Goal: Feedback & Contribution: Leave review/rating

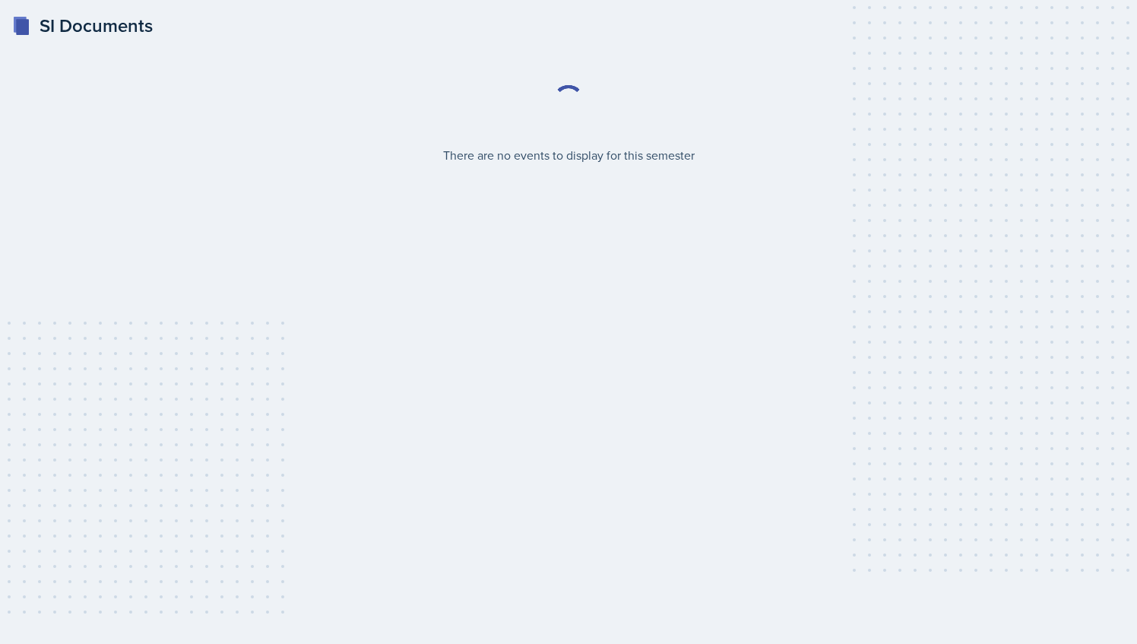
select select "2bed604d-1099-4043-b1bc-2365e8740244"
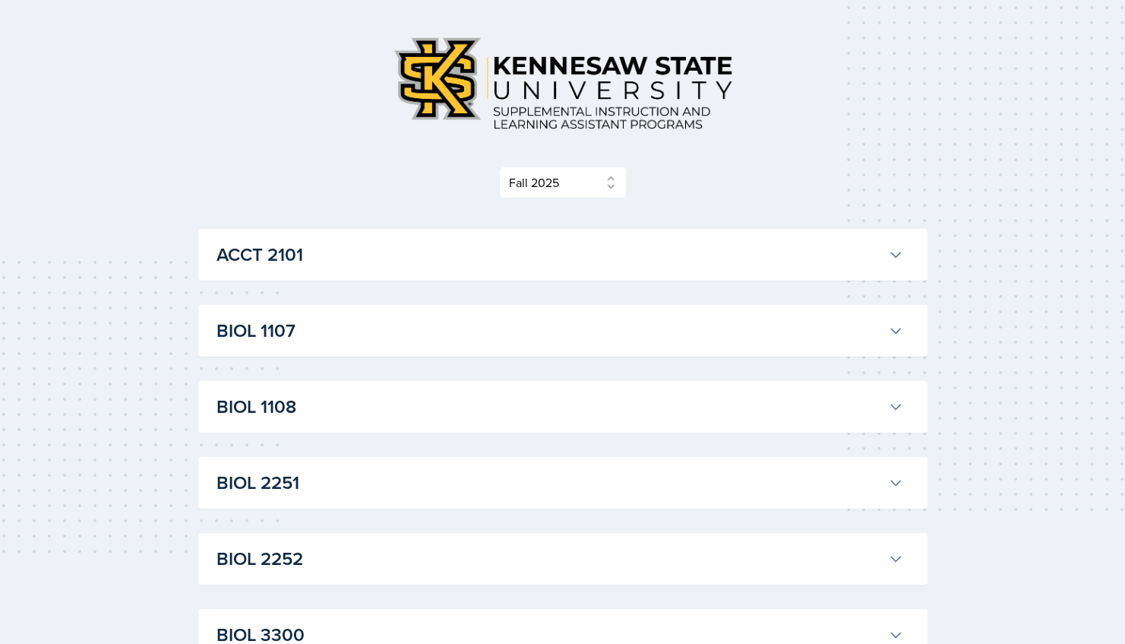
scroll to position [62, 0]
click at [342, 240] on h3 "ACCT 2101" at bounding box center [550, 253] width 666 height 27
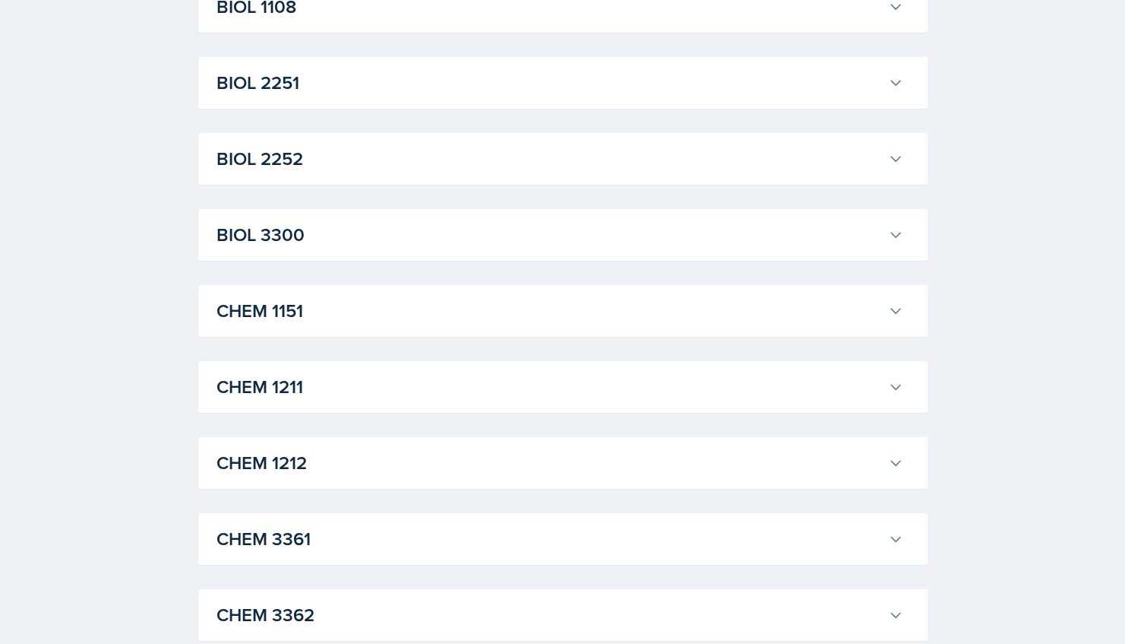
scroll to position [2879, 0]
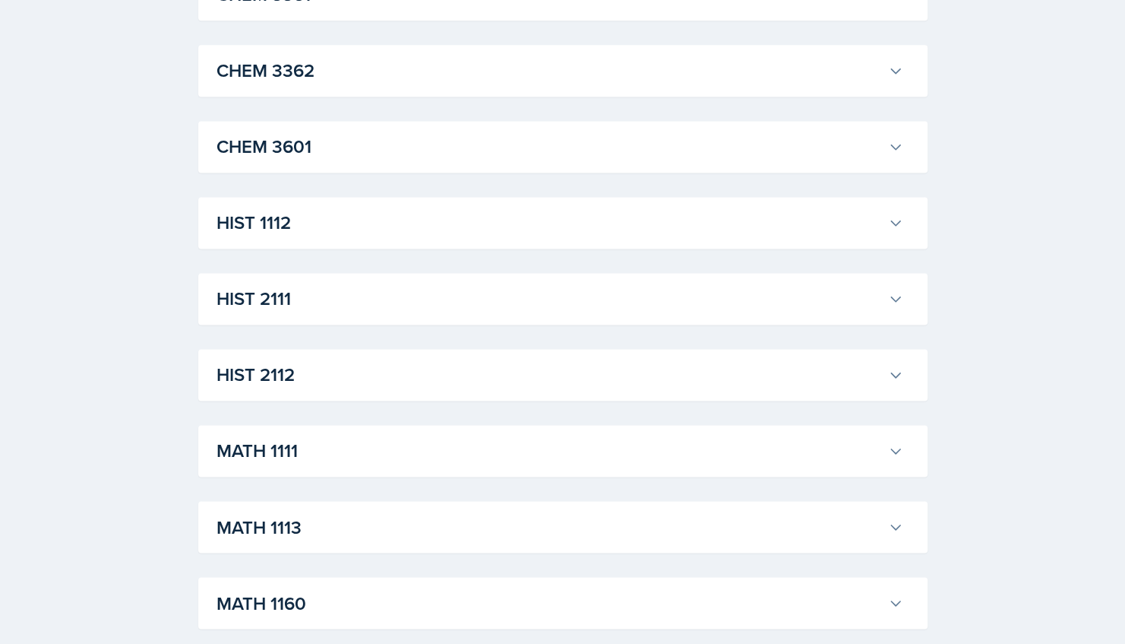
scroll to position [4566, 0]
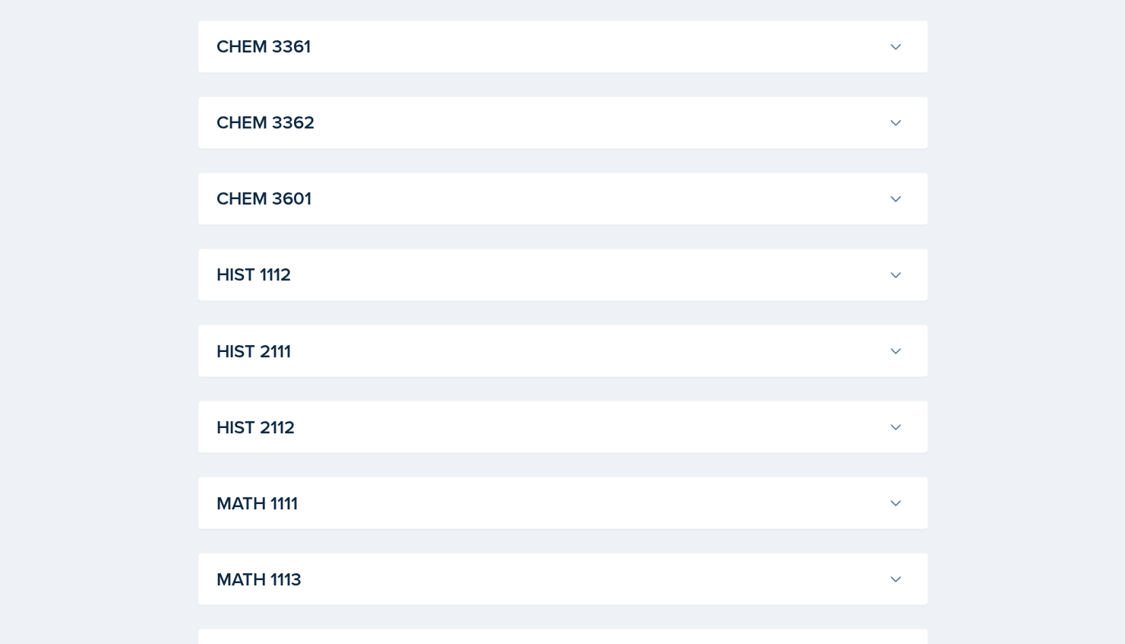
scroll to position [4727, 0]
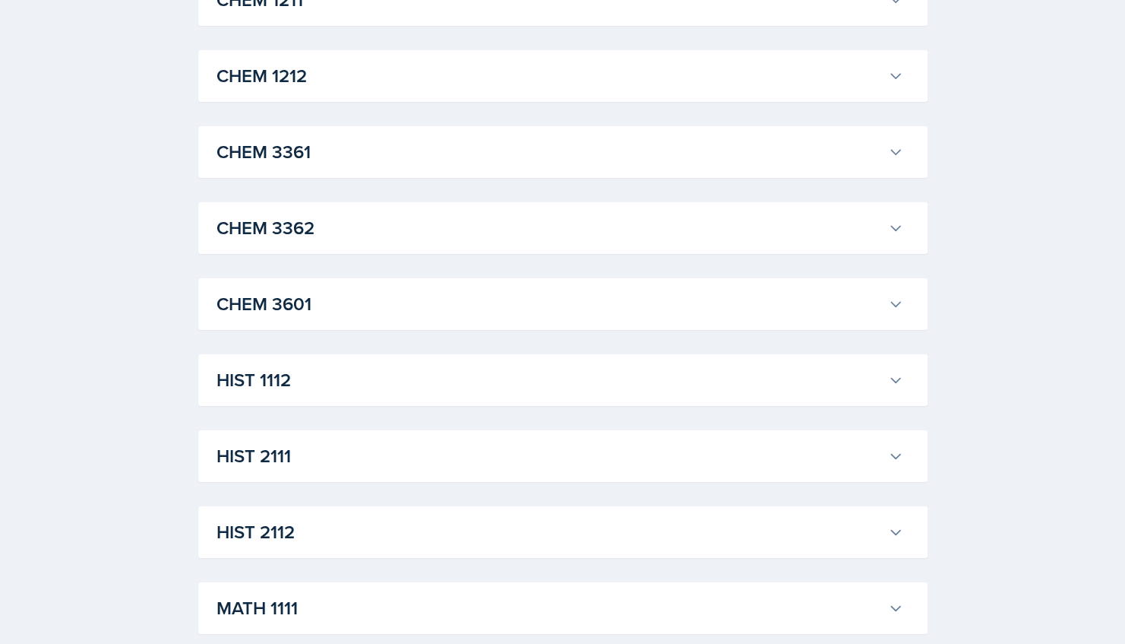
scroll to position [6484, 0]
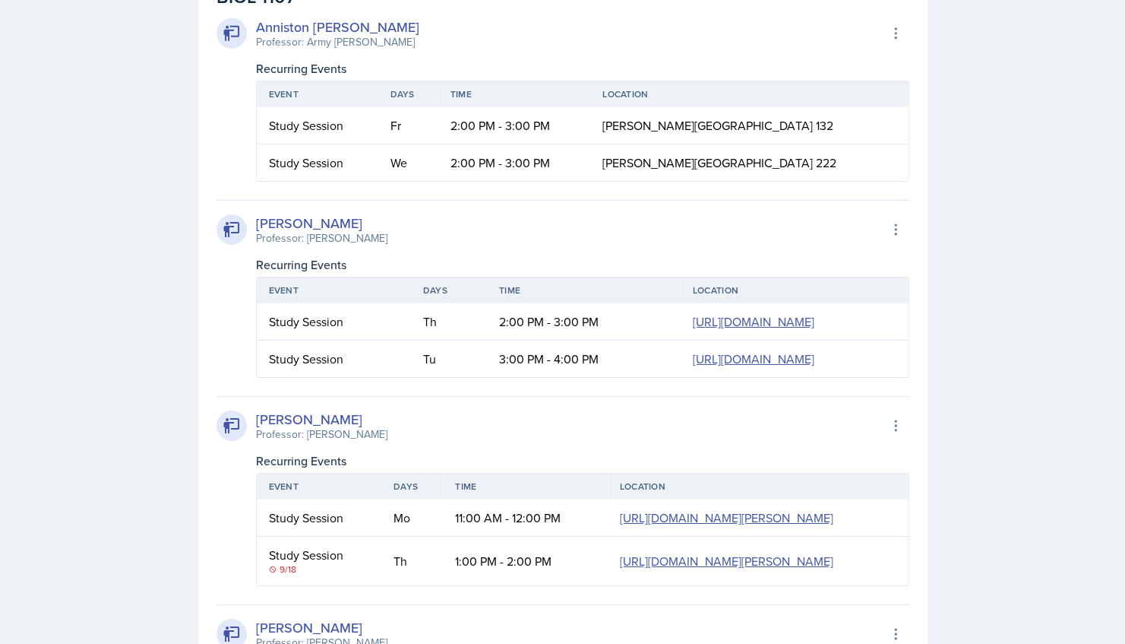
scroll to position [2815, 0]
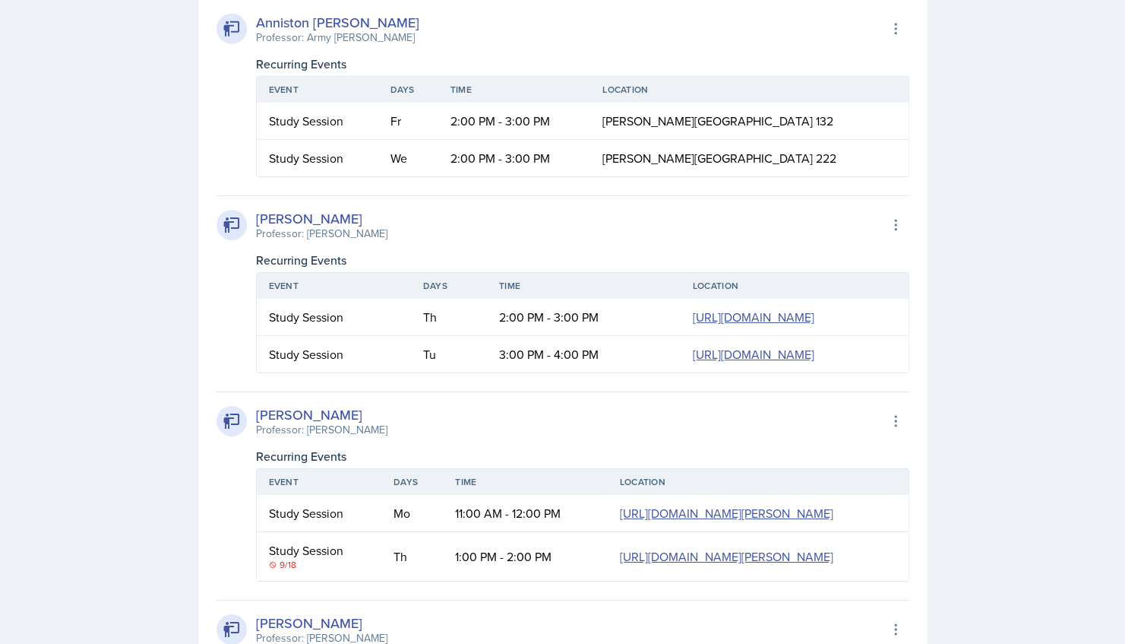
drag, startPoint x: 296, startPoint y: 105, endPoint x: 335, endPoint y: 104, distance: 38.8
copy div "Kayser"
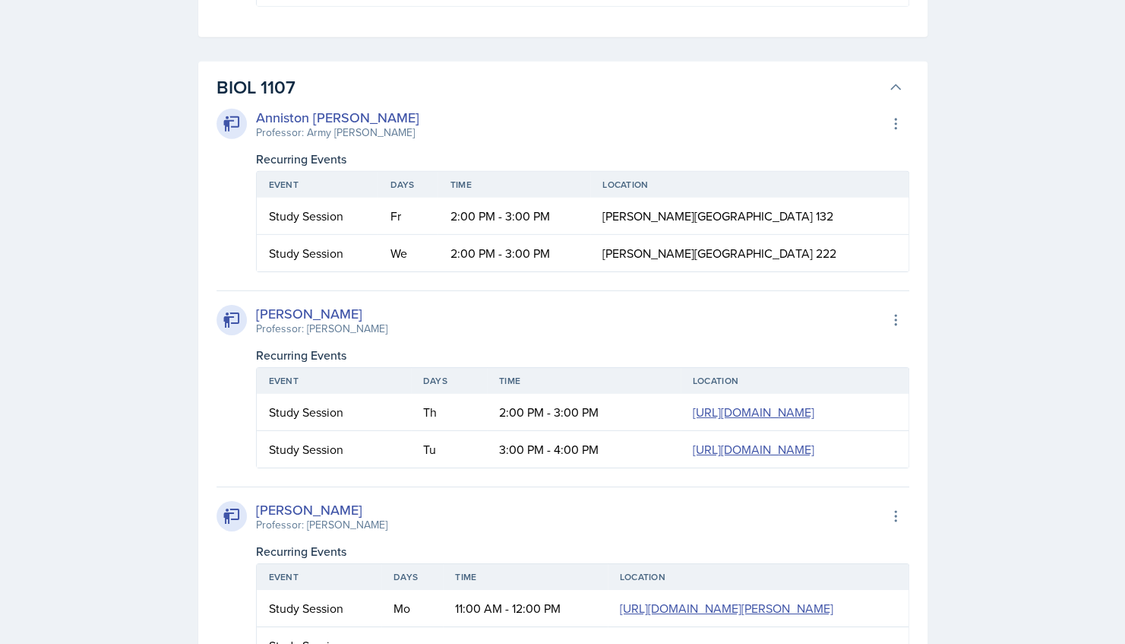
scroll to position [2759, 0]
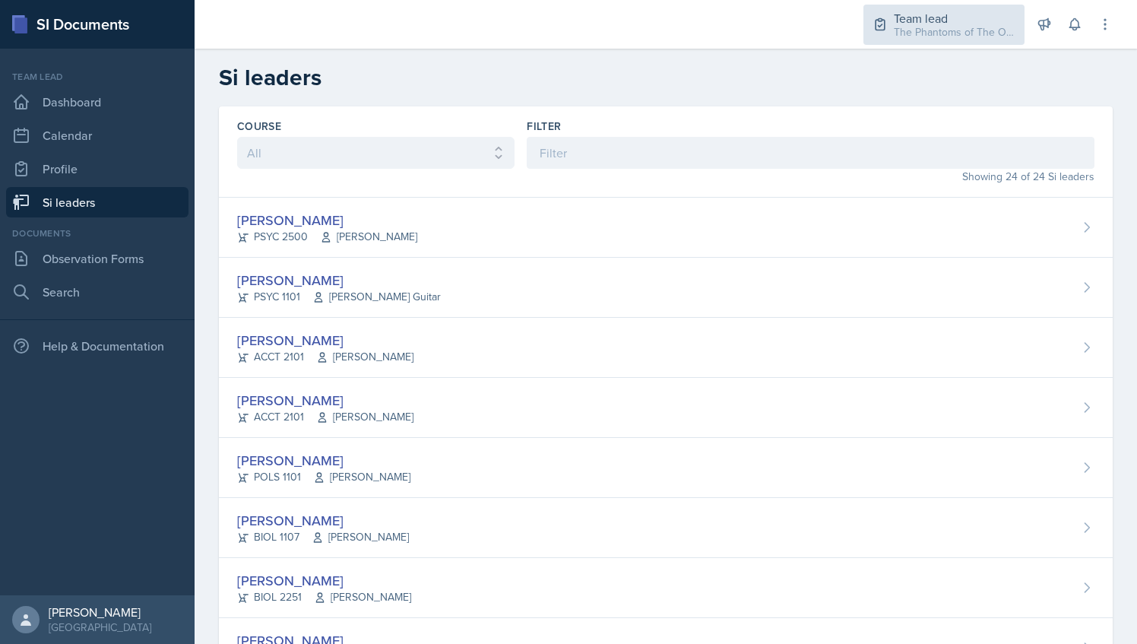
click at [946, 34] on div "The Phantoms of The Opera / Fall 2025" at bounding box center [955, 32] width 122 height 16
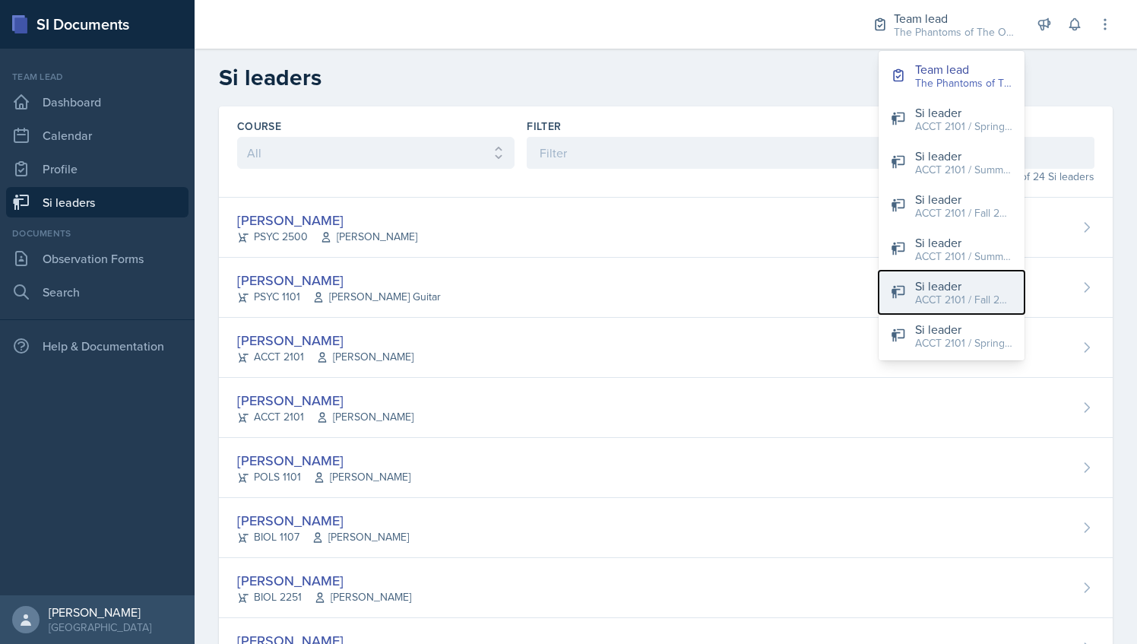
click at [962, 299] on div "ACCT 2101 / Fall 2025" at bounding box center [963, 300] width 97 height 16
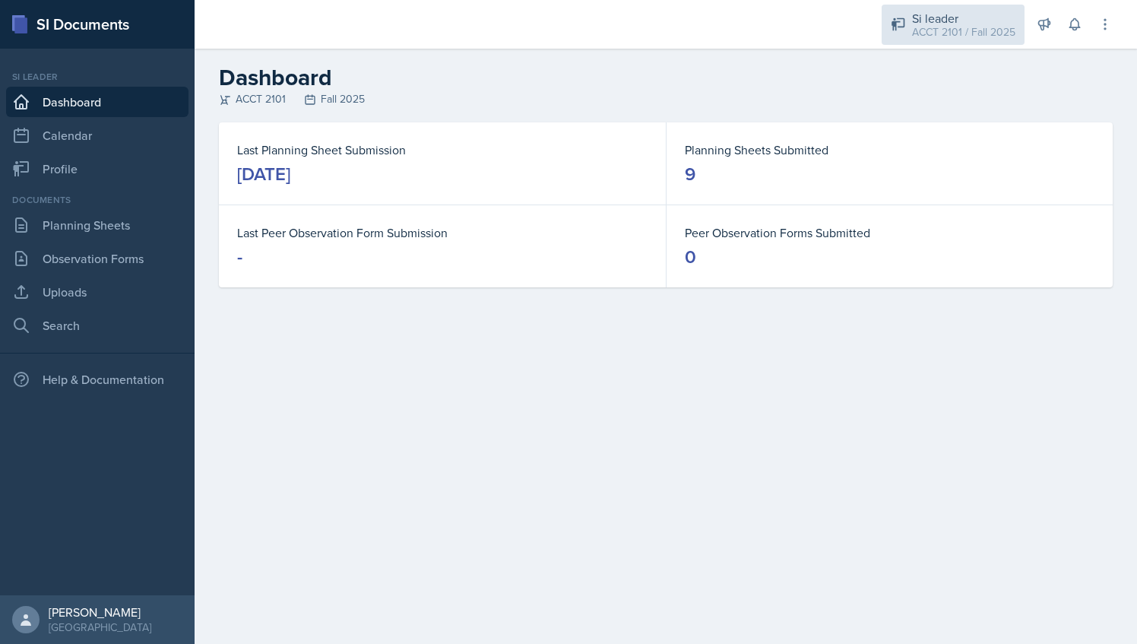
drag, startPoint x: 962, startPoint y: 299, endPoint x: 923, endPoint y: 25, distance: 277.1
click at [923, 25] on div "ACCT 2101 / Fall 2025" at bounding box center [963, 32] width 103 height 16
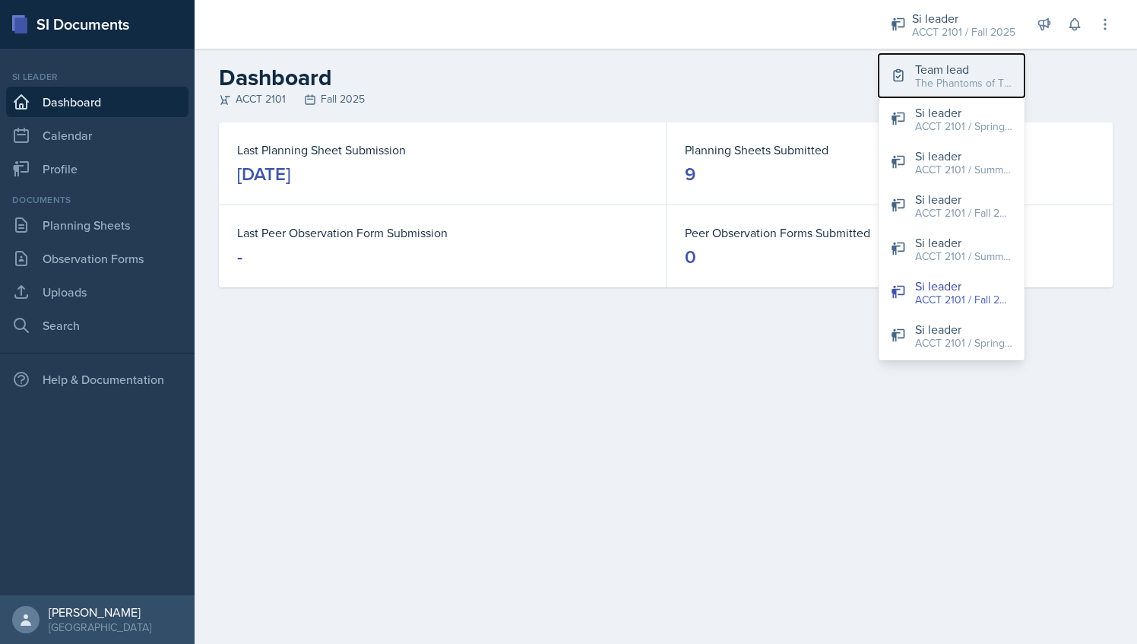
click at [939, 73] on div "Team lead" at bounding box center [963, 69] width 97 height 18
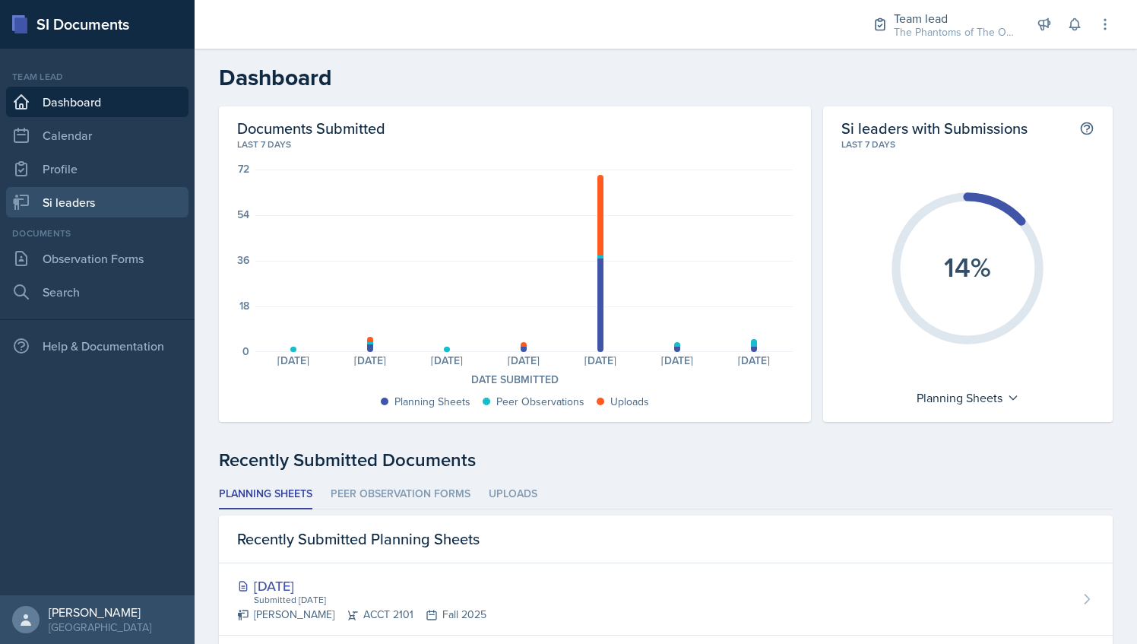
click at [90, 204] on link "Si leaders" at bounding box center [97, 202] width 182 height 30
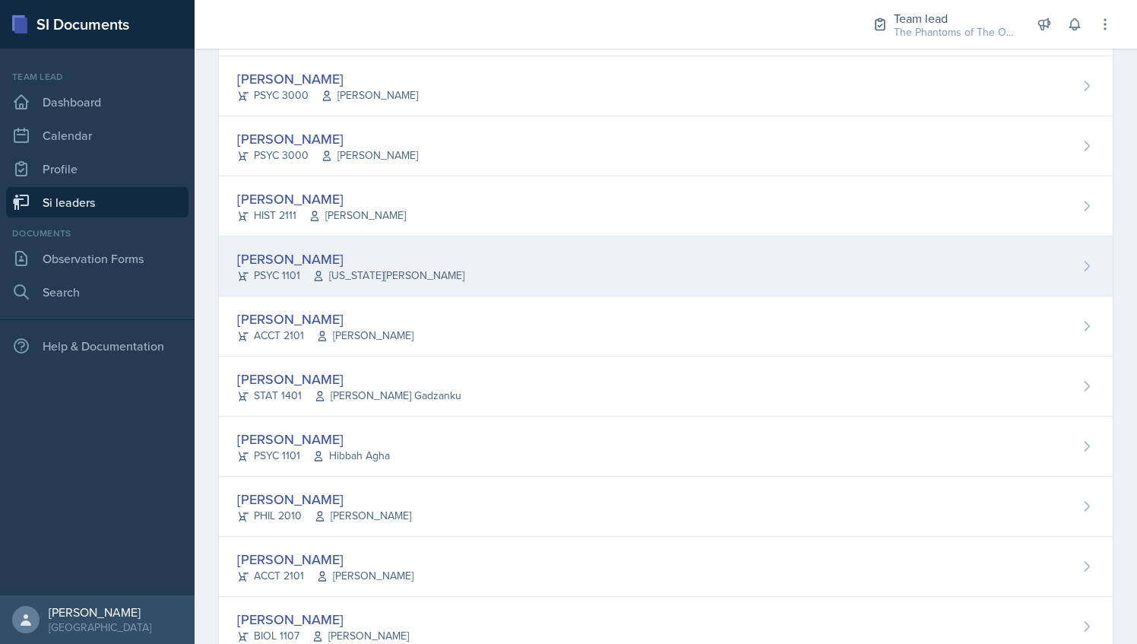
scroll to position [1024, 0]
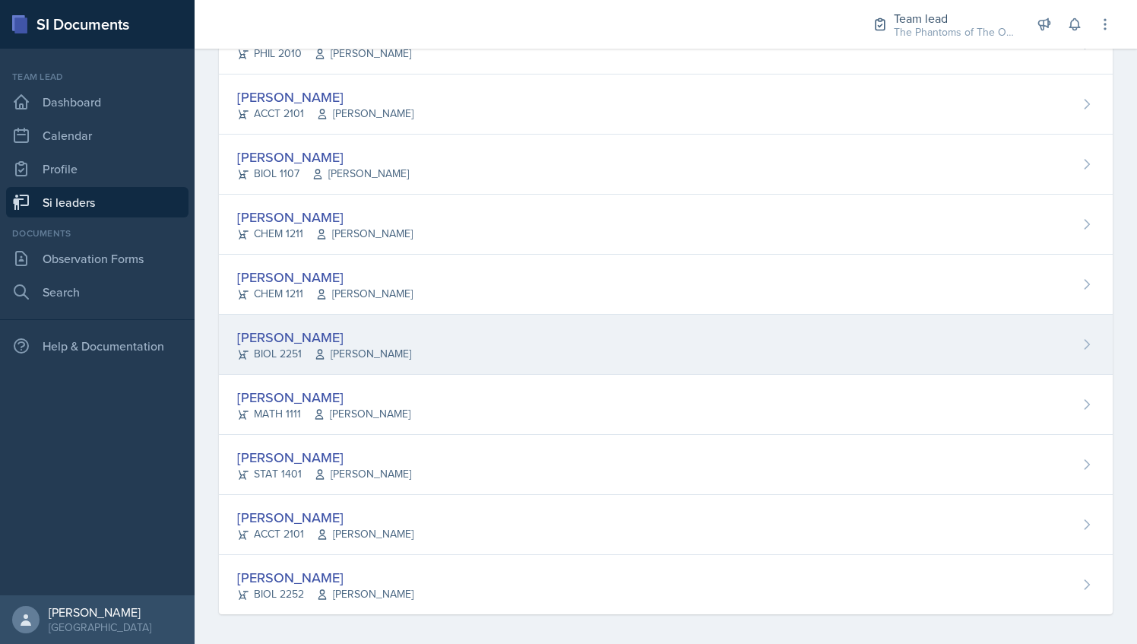
click at [428, 365] on div "[PERSON_NAME] BIOL 2251 Vennece [PERSON_NAME]" at bounding box center [666, 345] width 894 height 60
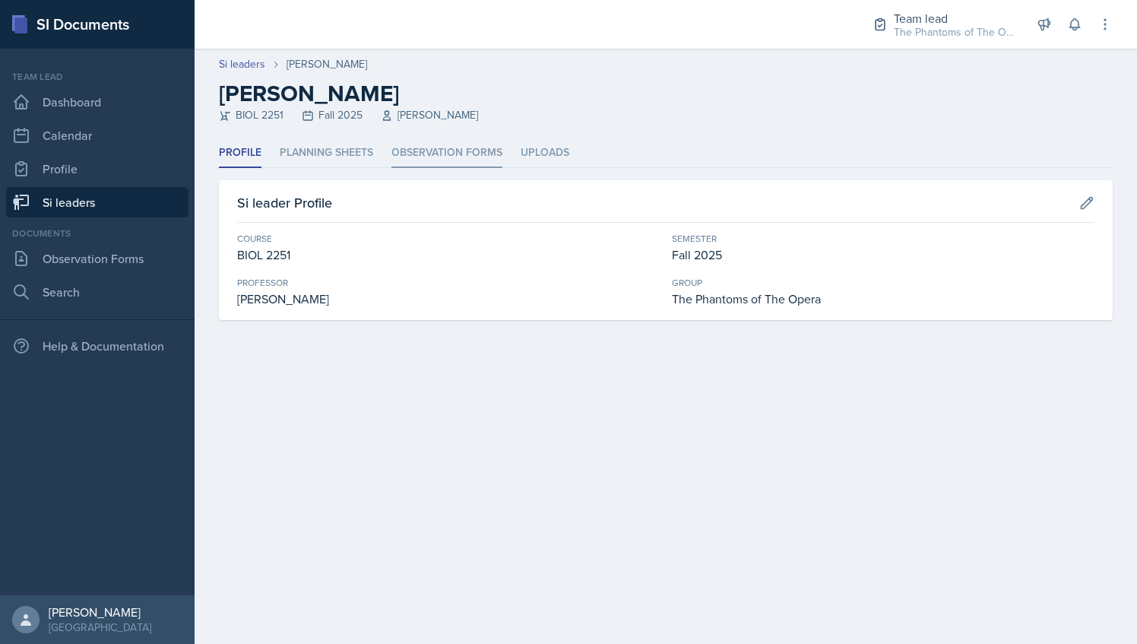
click at [445, 140] on li "Observation Forms" at bounding box center [446, 153] width 111 height 30
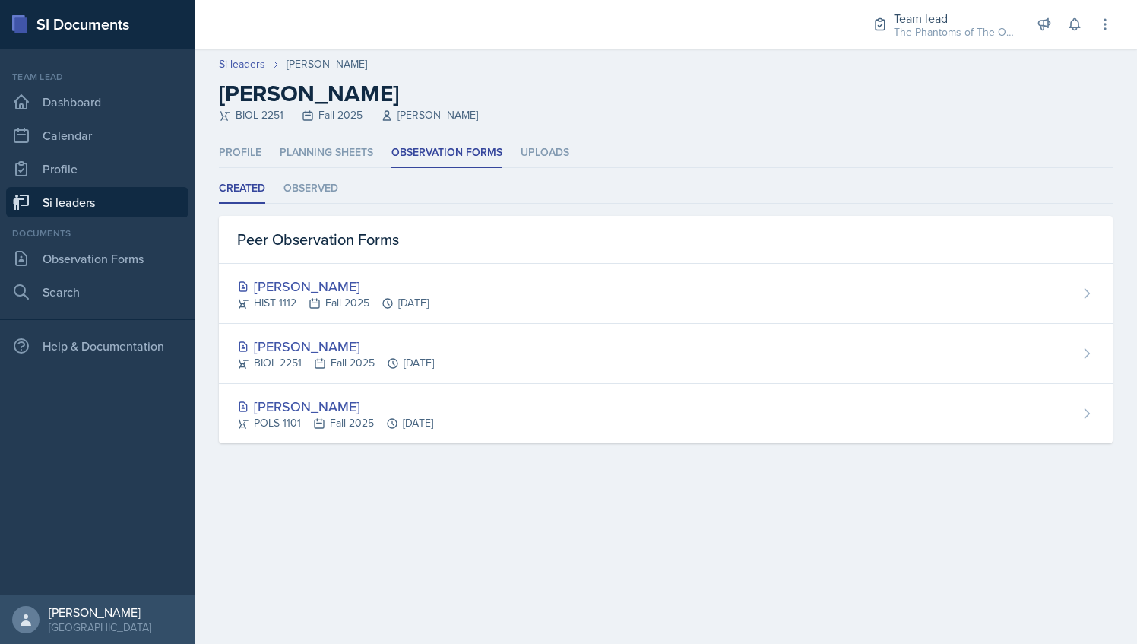
click at [389, 147] on ul "Profile Planning Sheets Observation Forms Uploads" at bounding box center [666, 153] width 894 height 30
click at [369, 146] on li "Planning Sheets" at bounding box center [326, 153] width 93 height 30
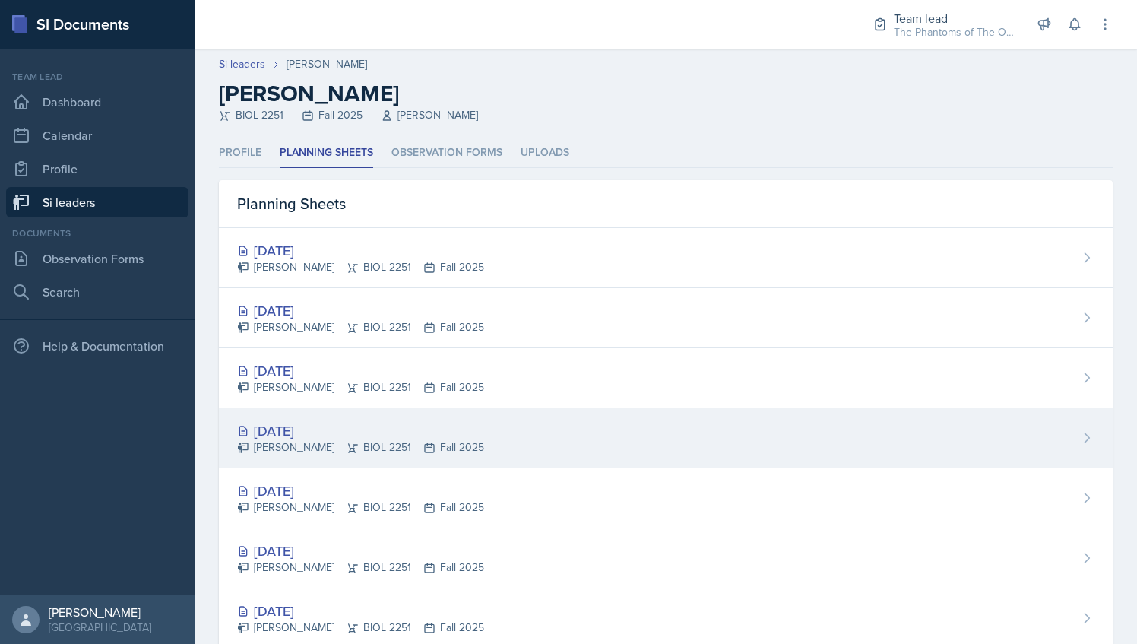
click at [485, 429] on div "[DATE] [PERSON_NAME] BIOL 2251 Fall 2025" at bounding box center [666, 438] width 894 height 60
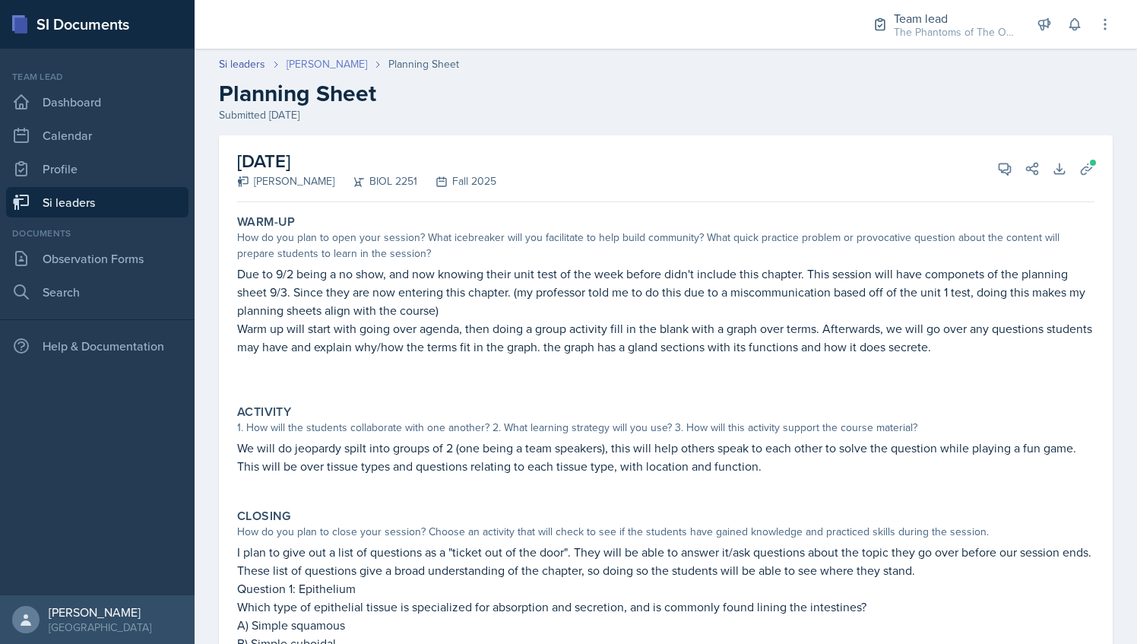
click at [339, 65] on link "[PERSON_NAME]" at bounding box center [326, 64] width 81 height 16
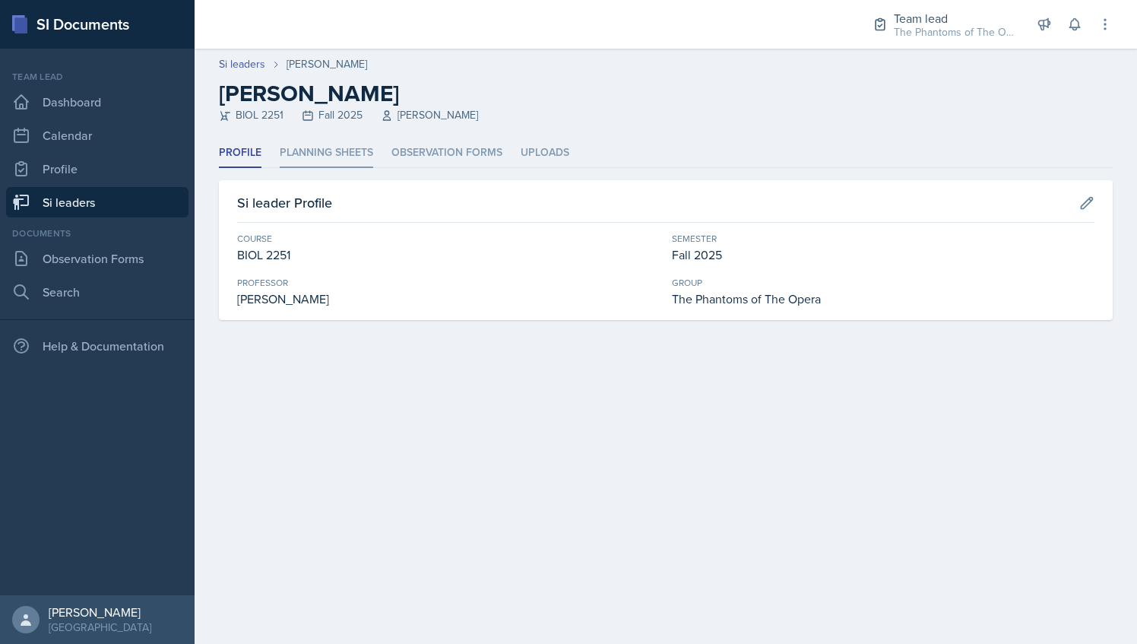
click at [349, 143] on li "Planning Sheets" at bounding box center [326, 153] width 93 height 30
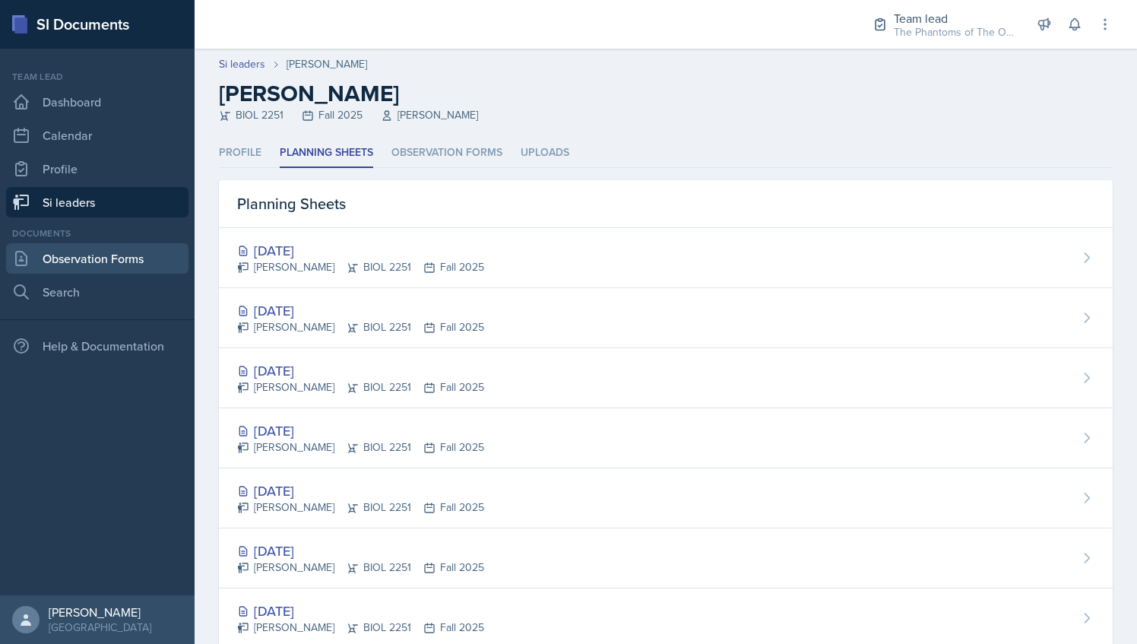
click at [138, 260] on link "Observation Forms" at bounding box center [97, 258] width 182 height 30
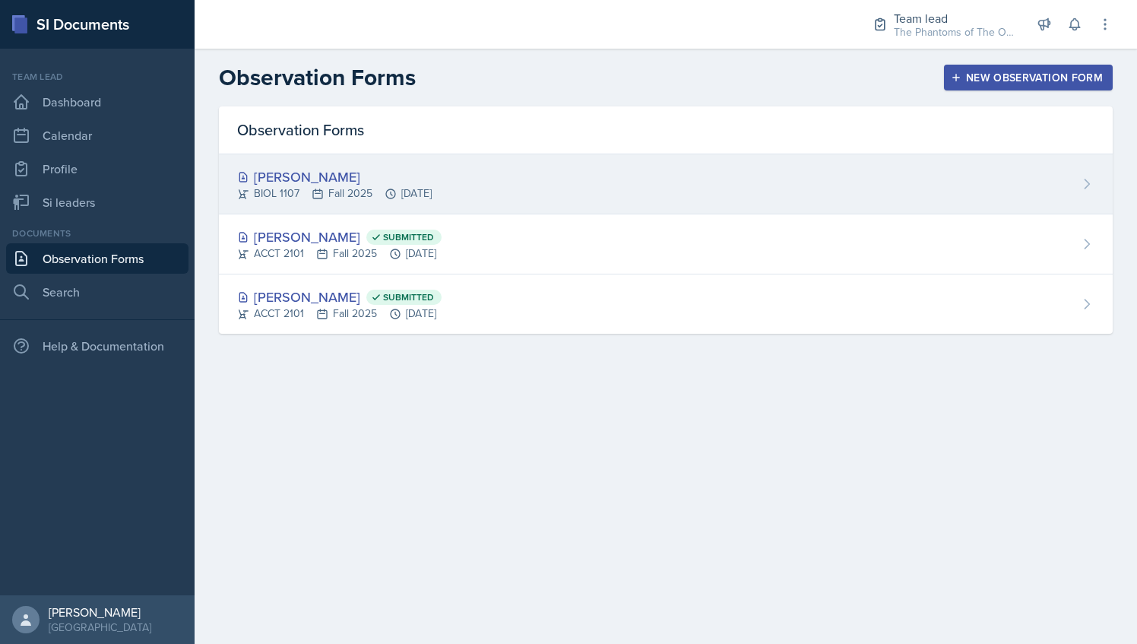
click at [780, 163] on div "[PERSON_NAME] BIOL 1107 Fall 2025 [DATE]" at bounding box center [666, 184] width 894 height 60
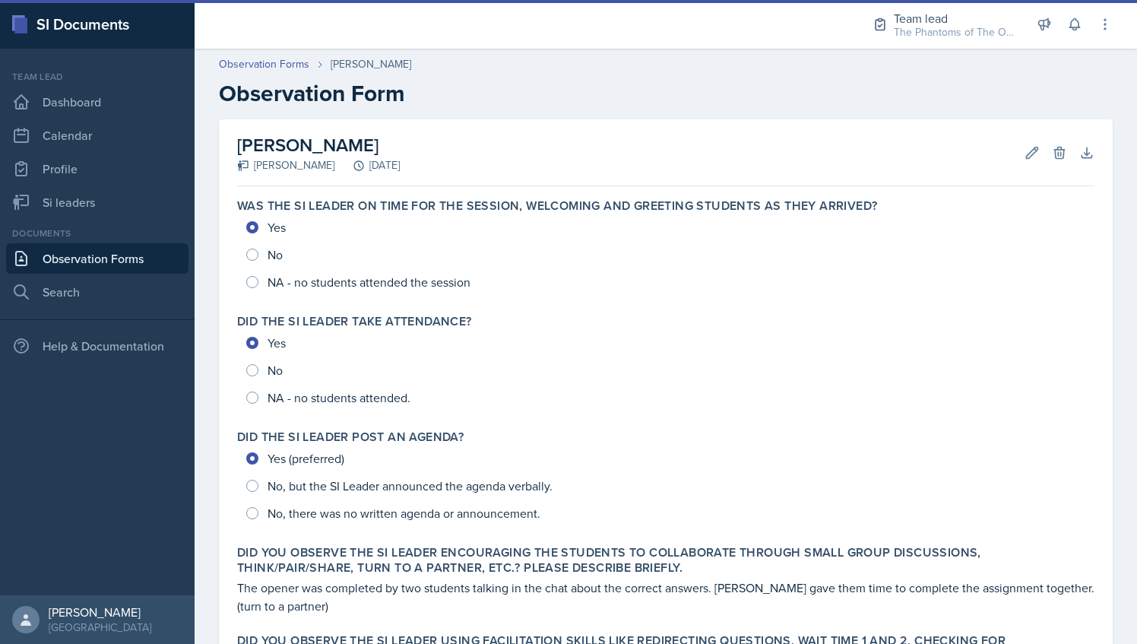
scroll to position [544, 0]
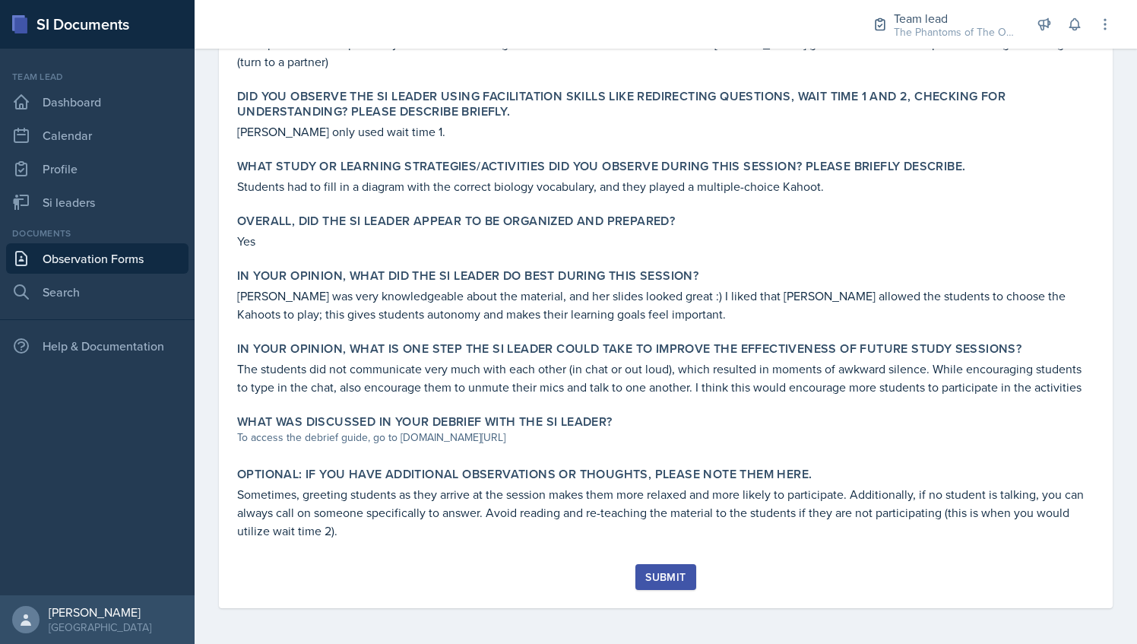
click at [651, 574] on div "Submit" at bounding box center [665, 577] width 40 height 12
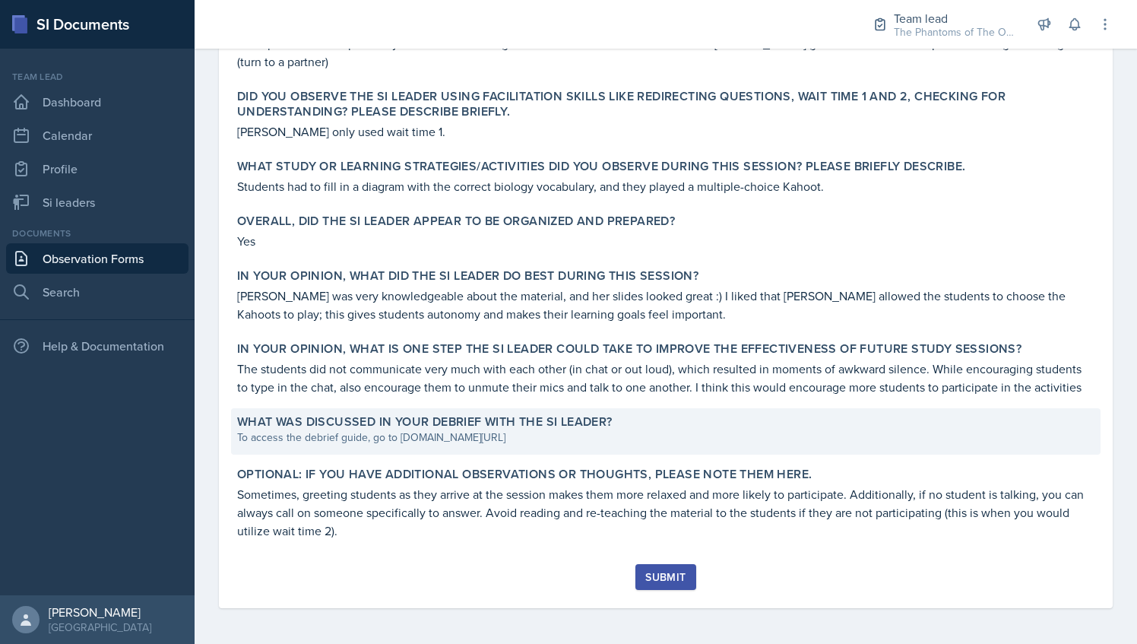
click at [505, 441] on div "To access the debrief guide, go to [DOMAIN_NAME][URL]" at bounding box center [665, 437] width 857 height 16
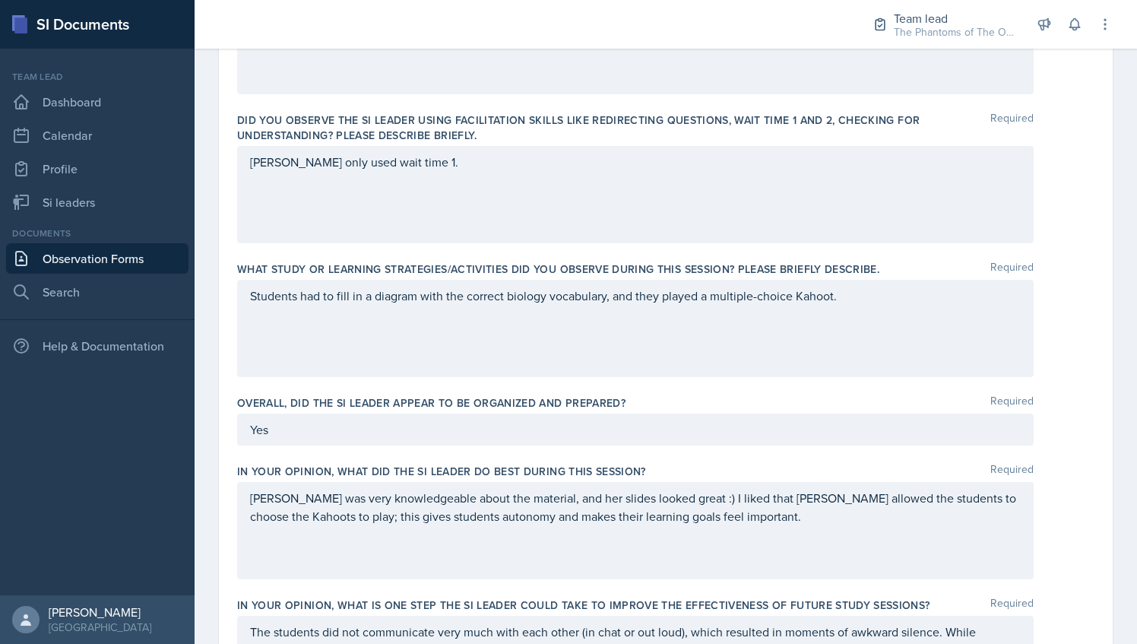
scroll to position [956, 0]
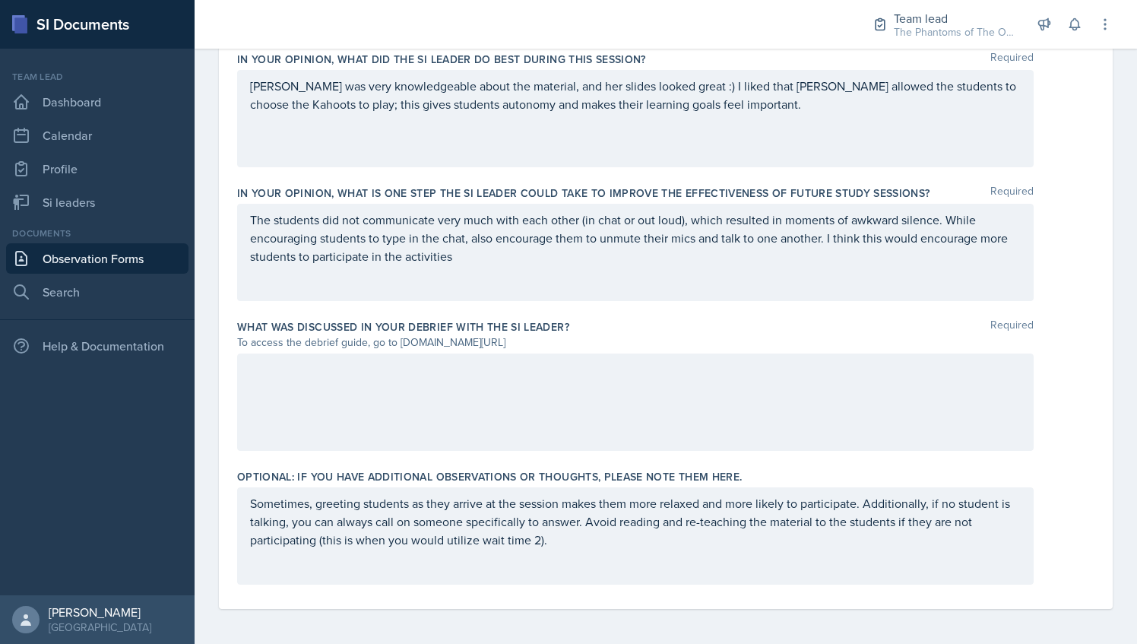
click at [447, 418] on div at bounding box center [635, 401] width 796 height 97
click at [810, 407] on div "Debriefed over the phone later in the day. We discussed ways to encourage stude…" at bounding box center [635, 401] width 796 height 97
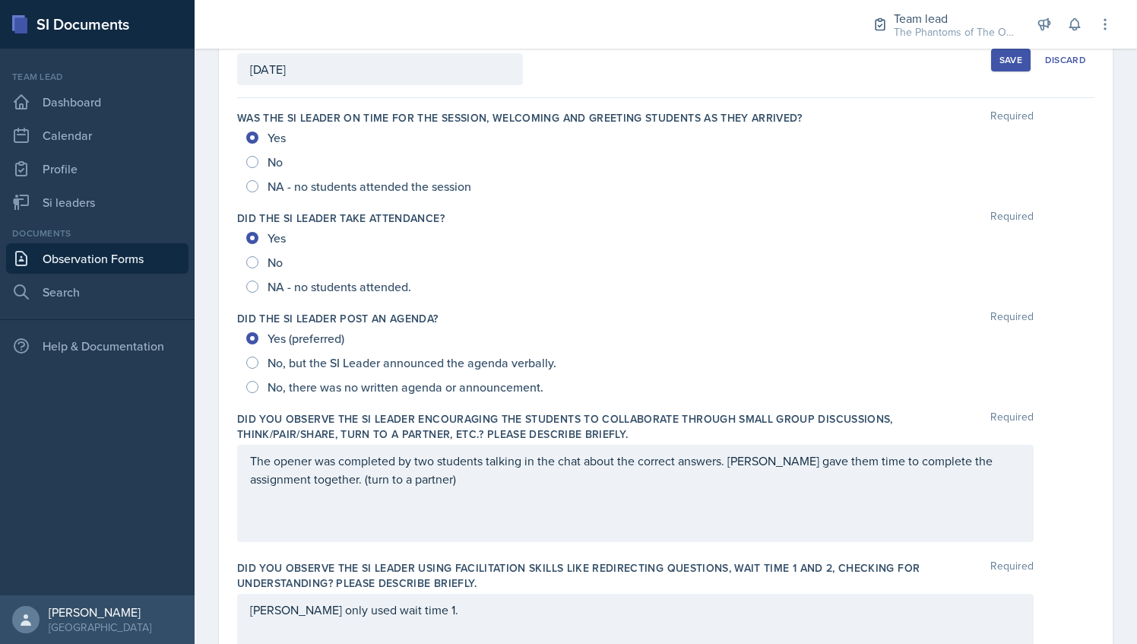
scroll to position [95, 0]
click at [999, 65] on div "Save" at bounding box center [1010, 61] width 23 height 12
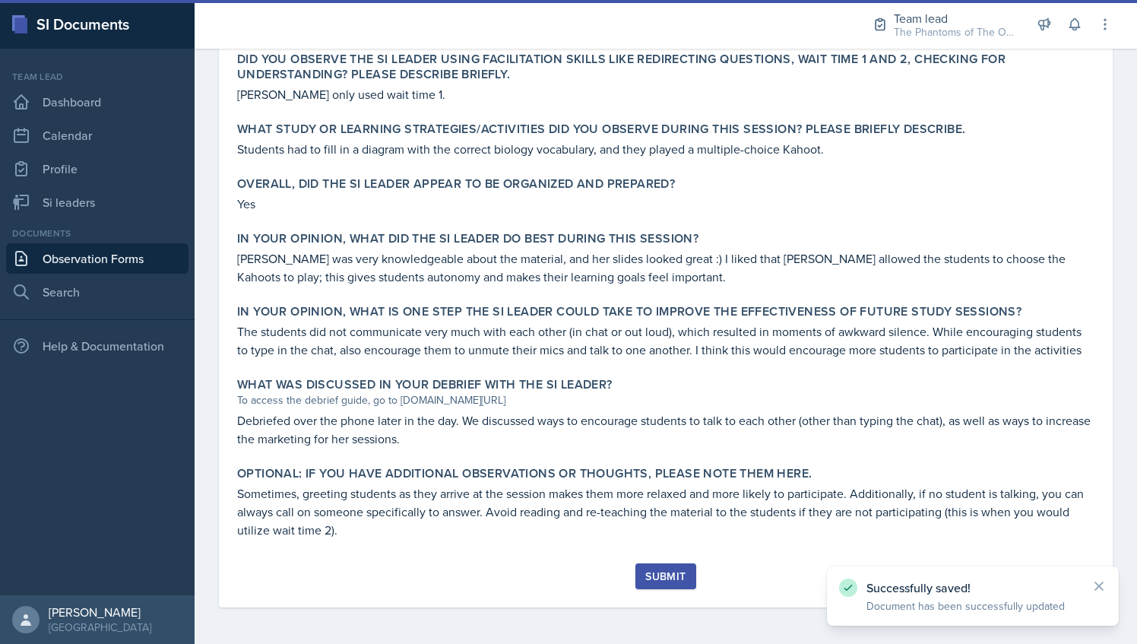
scroll to position [581, 0]
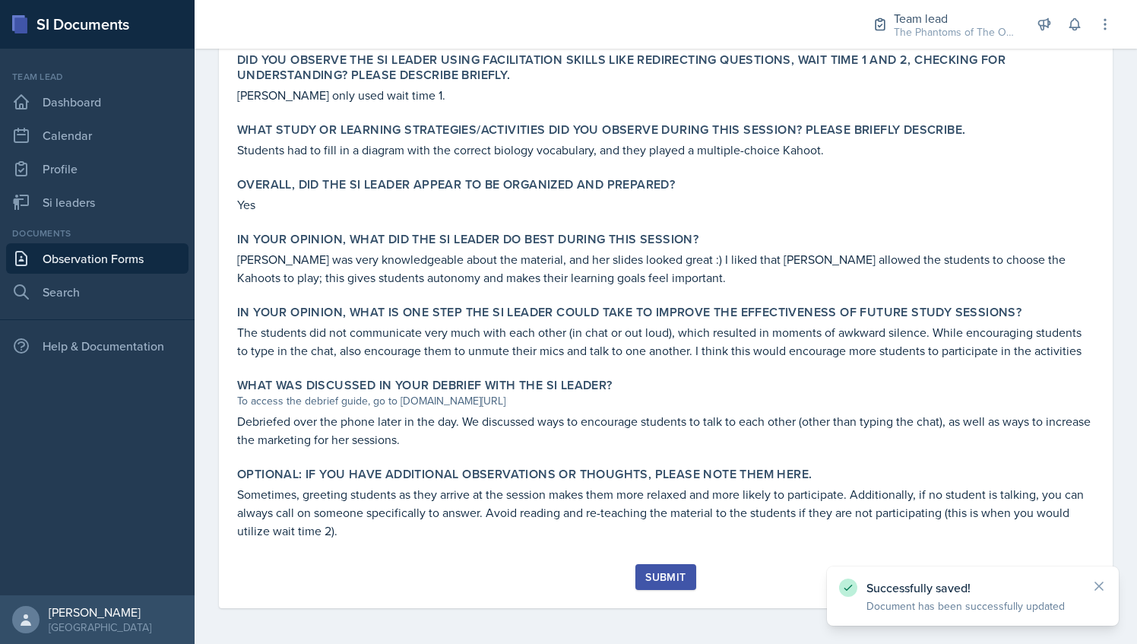
click at [659, 579] on div "Submit" at bounding box center [665, 577] width 40 height 12
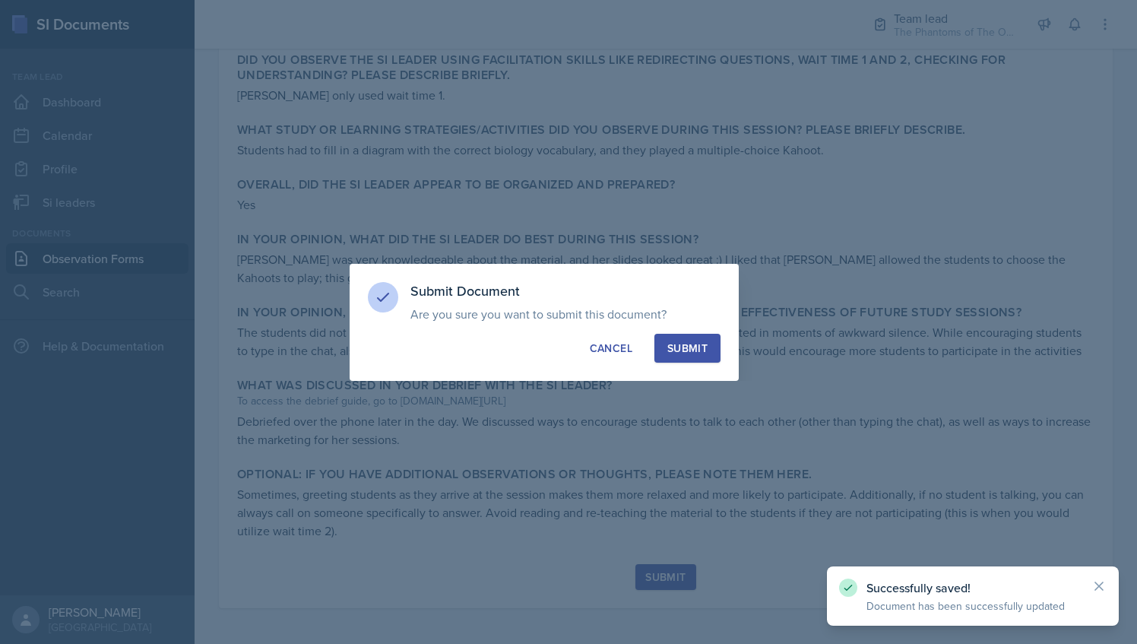
click at [684, 343] on div "Submit" at bounding box center [687, 347] width 40 height 15
radio input "true"
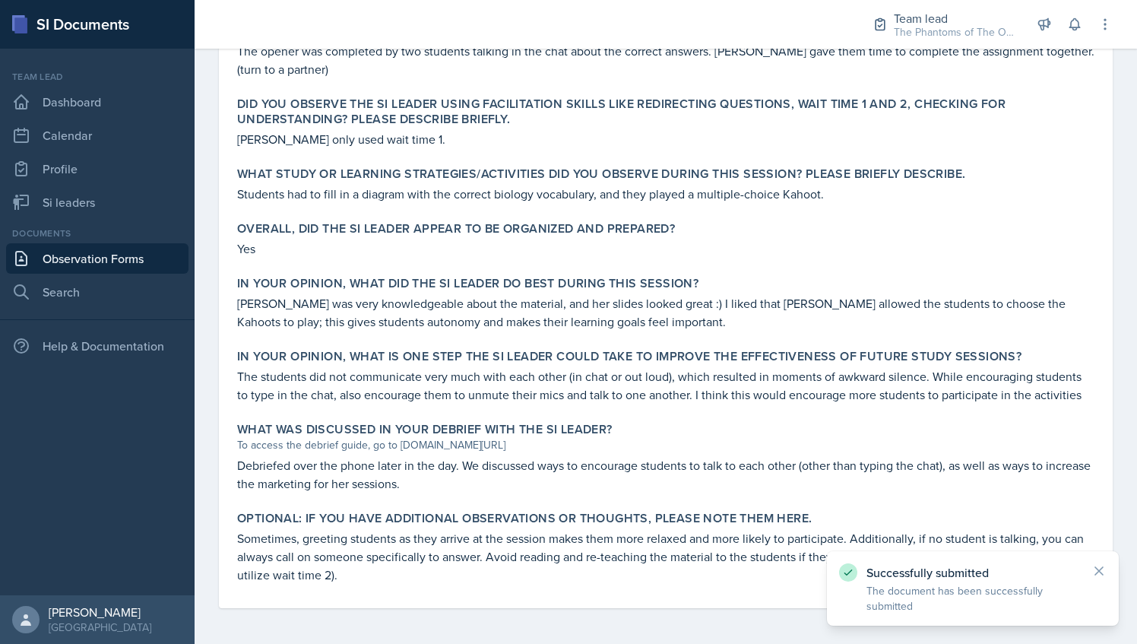
scroll to position [0, 0]
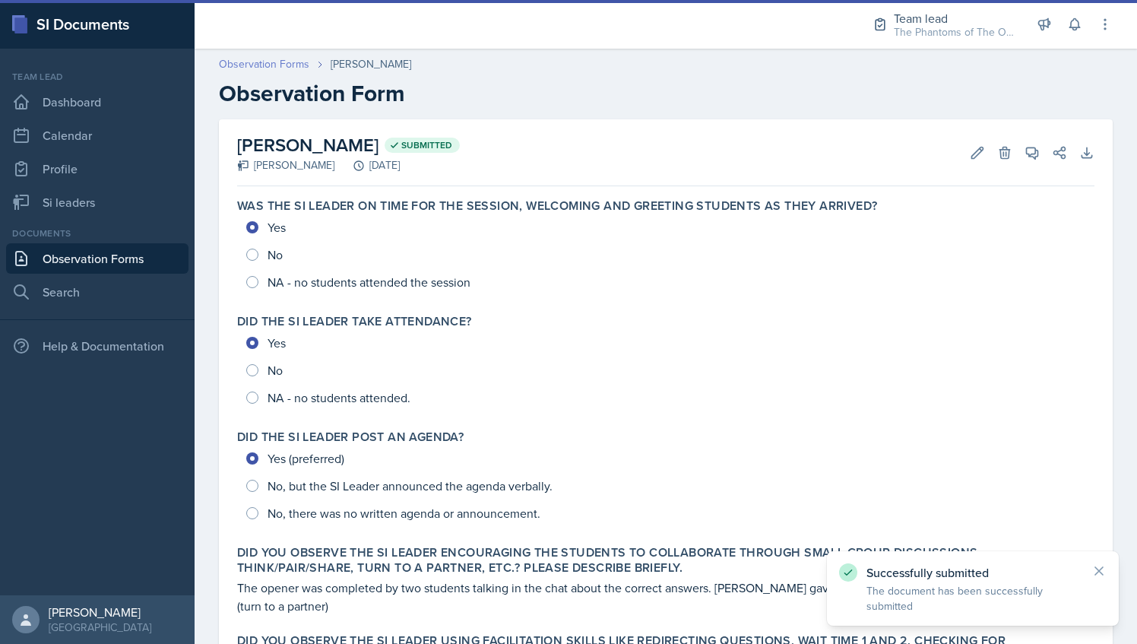
click at [295, 62] on link "Observation Forms" at bounding box center [264, 64] width 90 height 16
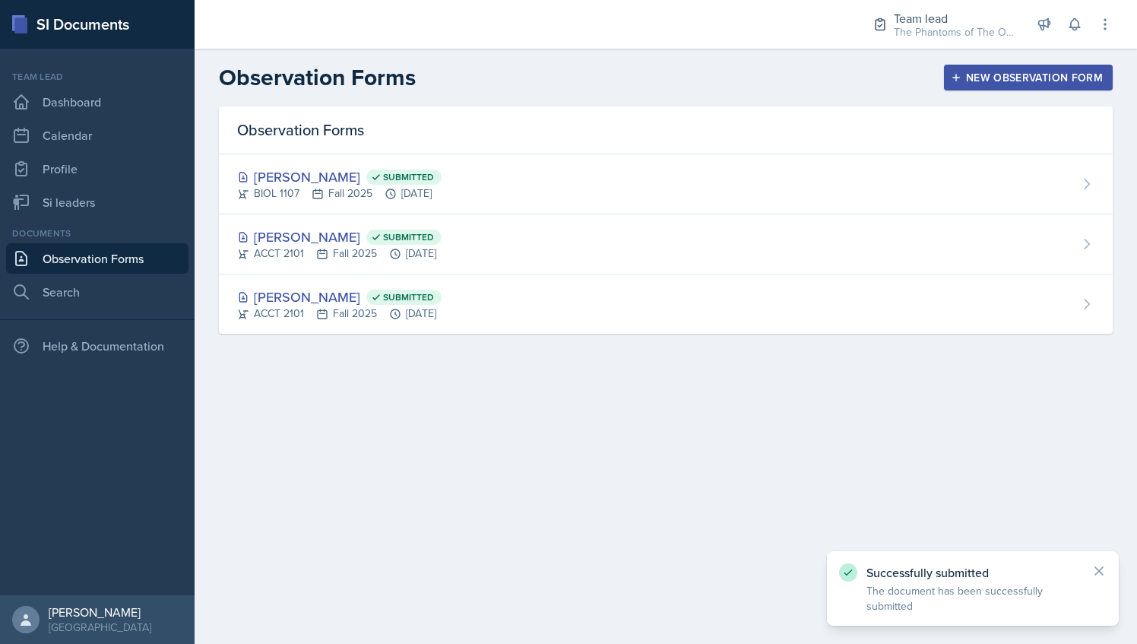
click at [1020, 72] on div "New Observation Form" at bounding box center [1028, 77] width 149 height 12
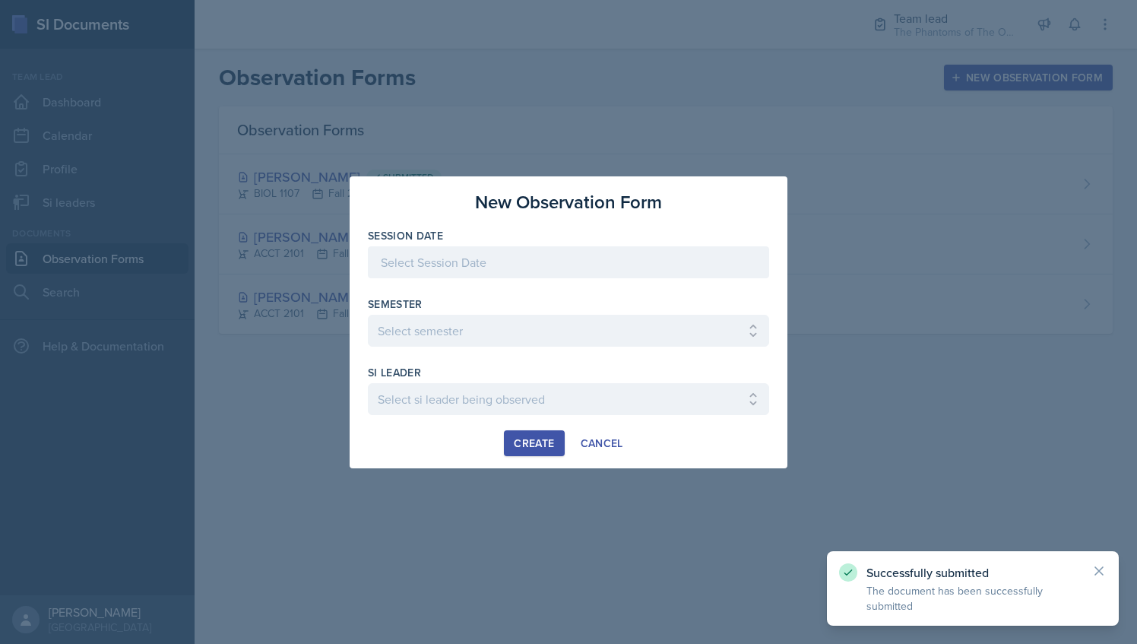
click at [530, 260] on div at bounding box center [568, 262] width 401 height 32
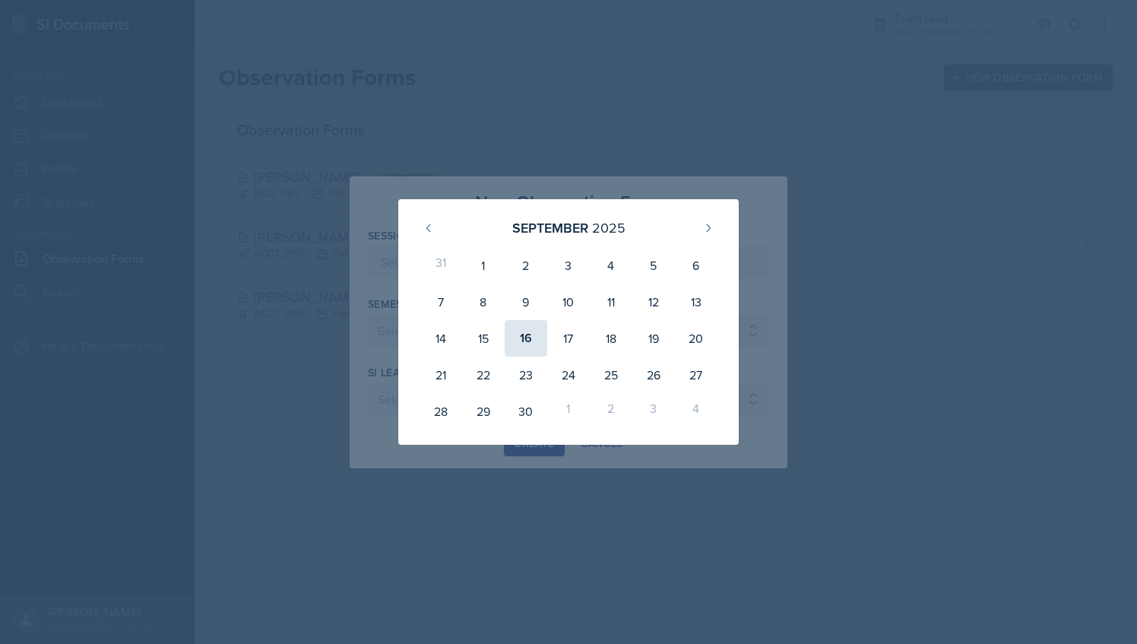
click at [517, 340] on div "16" at bounding box center [526, 338] width 43 height 36
type input "[DATE]"
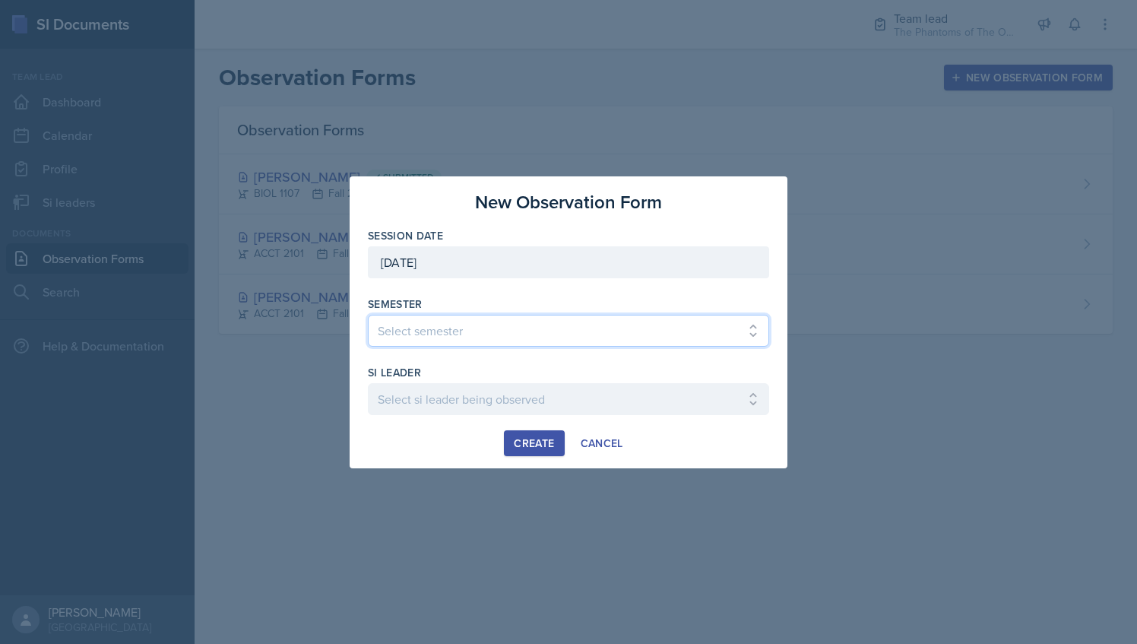
click at [435, 343] on select "Select semester All Spring 2021 Summer 2021 Spring 2022 Fall 2020 Fall 2021 Fal…" at bounding box center [568, 331] width 401 height 32
select select "2bed604d-1099-4043-b1bc-2365e8740244"
click at [368, 315] on select "Select semester All Spring 2021 Summer 2021 Spring 2022 Fall 2020 Fall 2021 Fal…" at bounding box center [568, 331] width 401 height 32
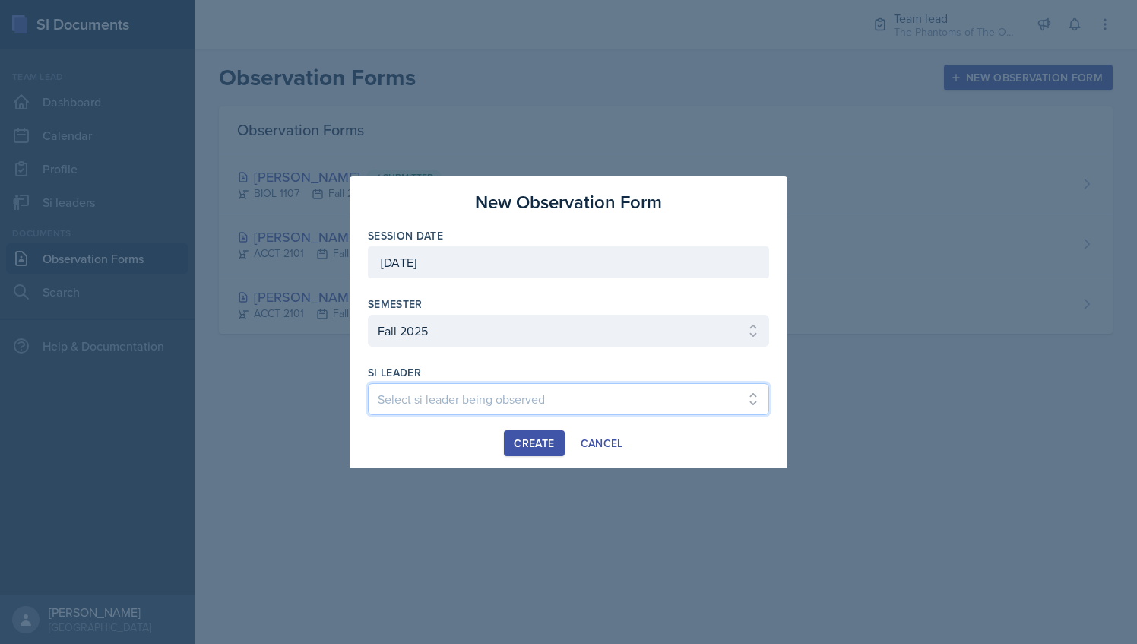
click at [439, 407] on select "Select si leader being observed [PERSON_NAME] / CHEM 1211 / Demon SI of [GEOGRA…" at bounding box center [568, 399] width 401 height 32
select select "72fb0399-97f8-4d2c-9252-cab73398ea0a"
click at [368, 383] on select "Select si leader being observed [PERSON_NAME] / CHEM 1211 / Demon SI of [GEOGRA…" at bounding box center [568, 399] width 401 height 32
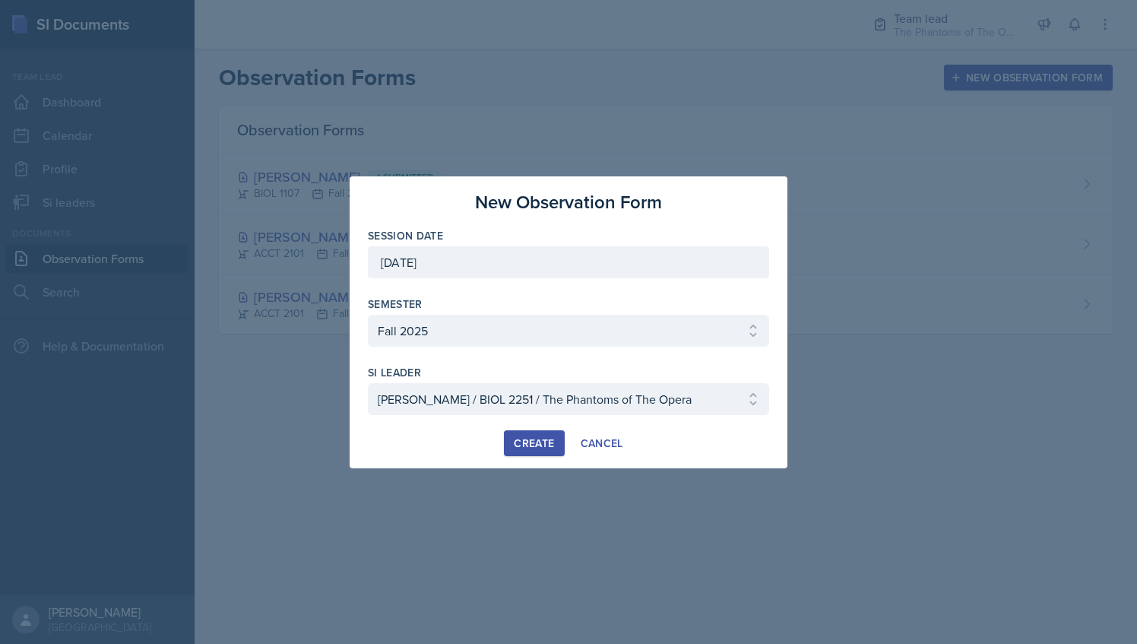
click at [541, 433] on button "Create" at bounding box center [534, 443] width 60 height 26
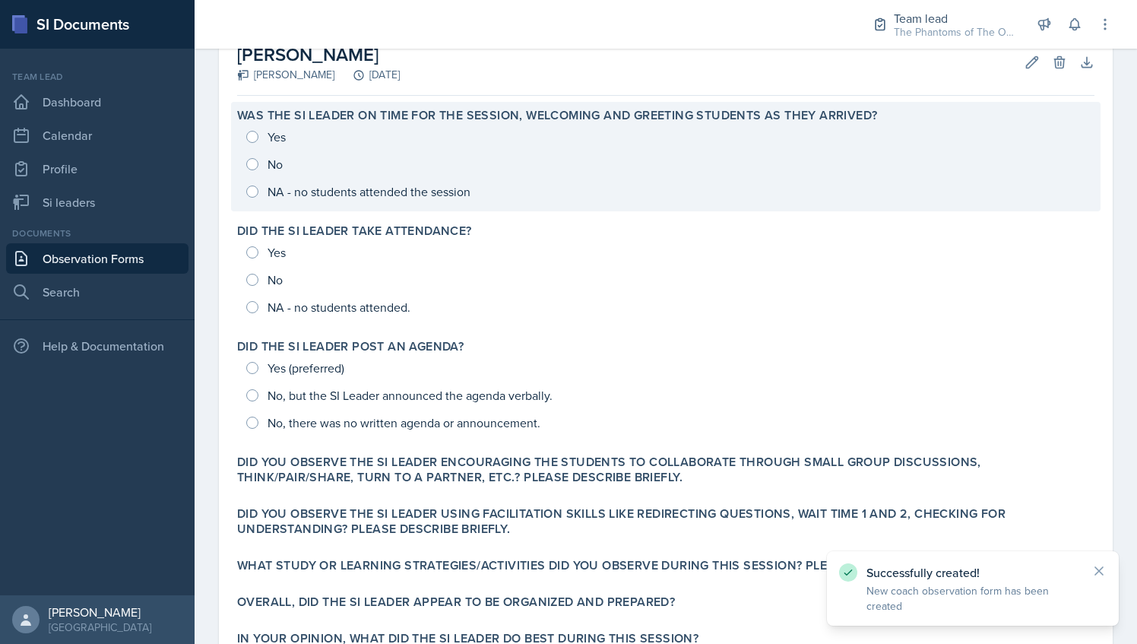
scroll to position [65, 0]
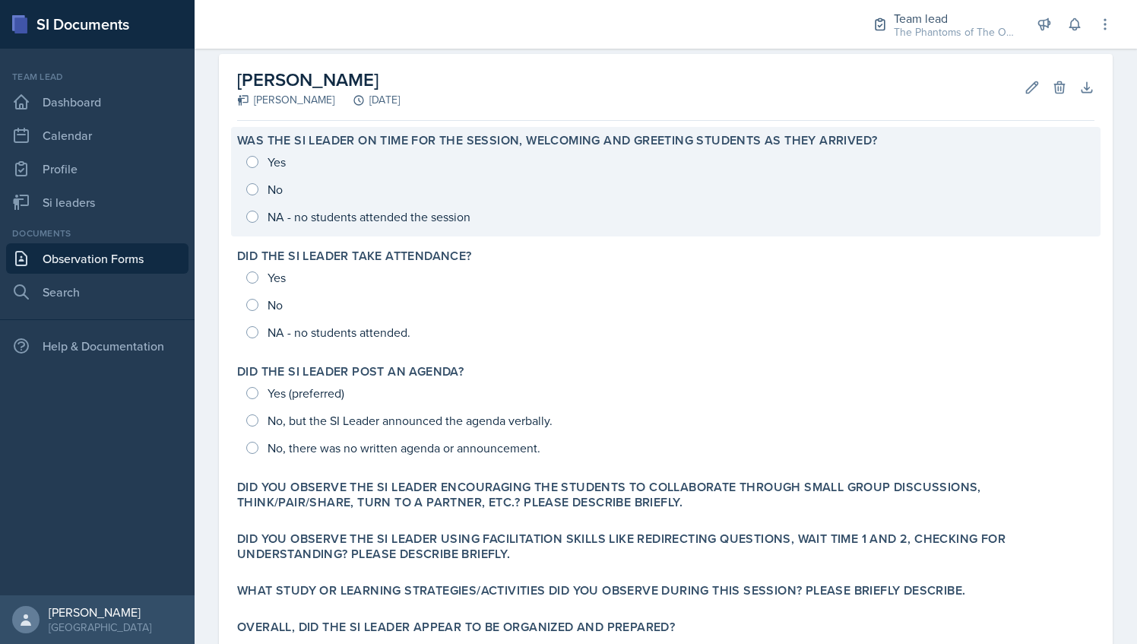
click at [254, 191] on div "Yes No NA - no students attended the session" at bounding box center [665, 189] width 857 height 82
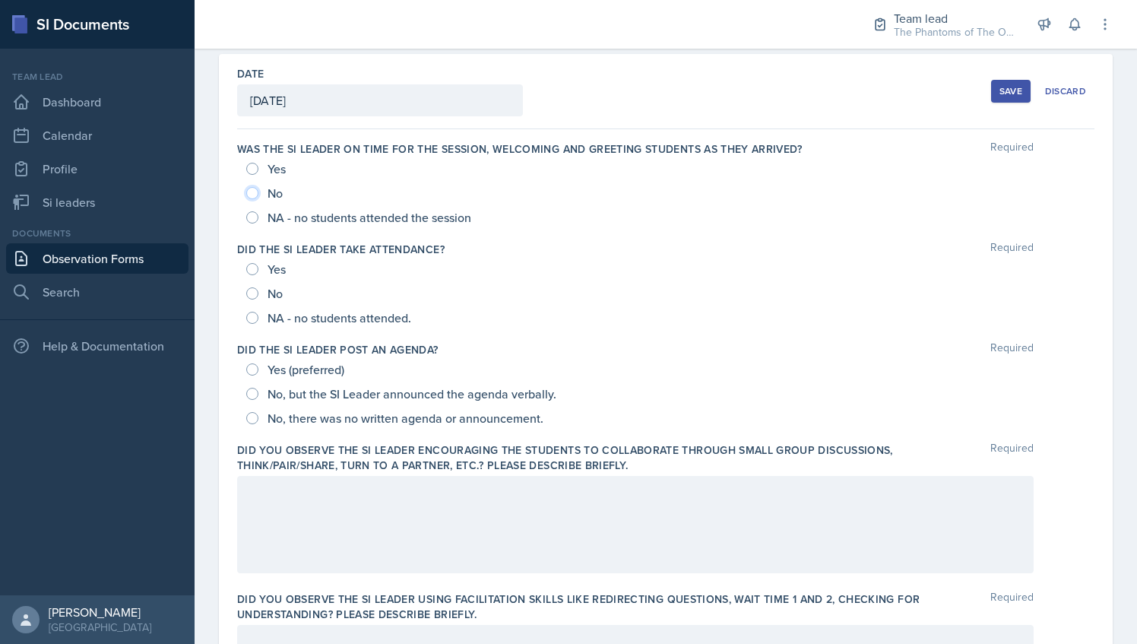
click at [257, 194] on input "No" at bounding box center [252, 193] width 12 height 12
radio input "true"
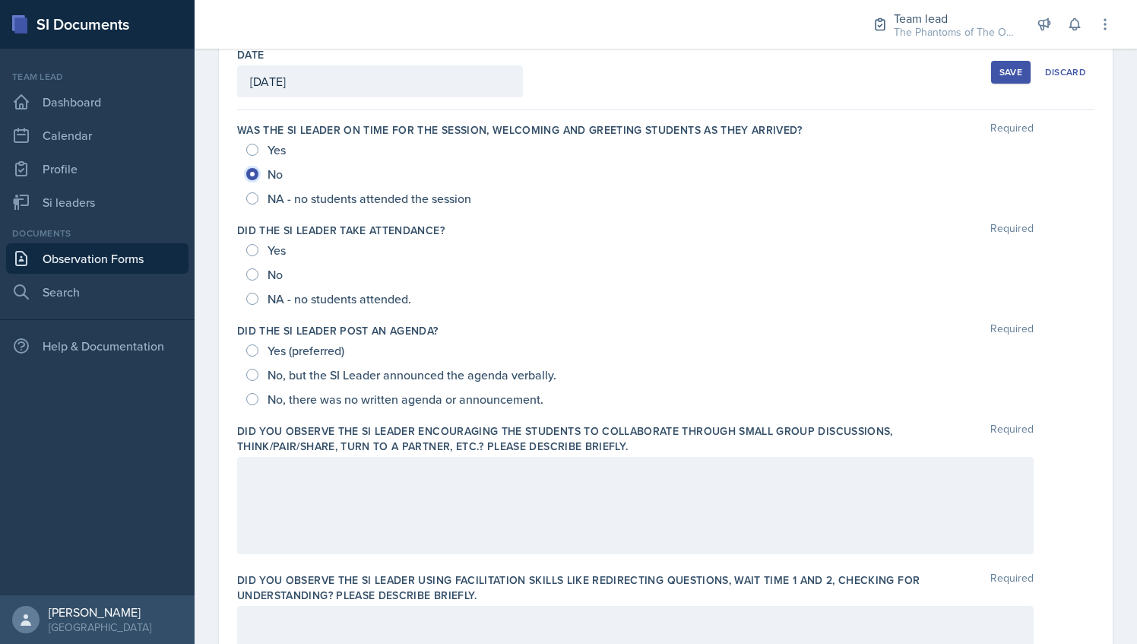
scroll to position [85, 0]
click at [261, 296] on div "NA - no students attended." at bounding box center [330, 298] width 168 height 24
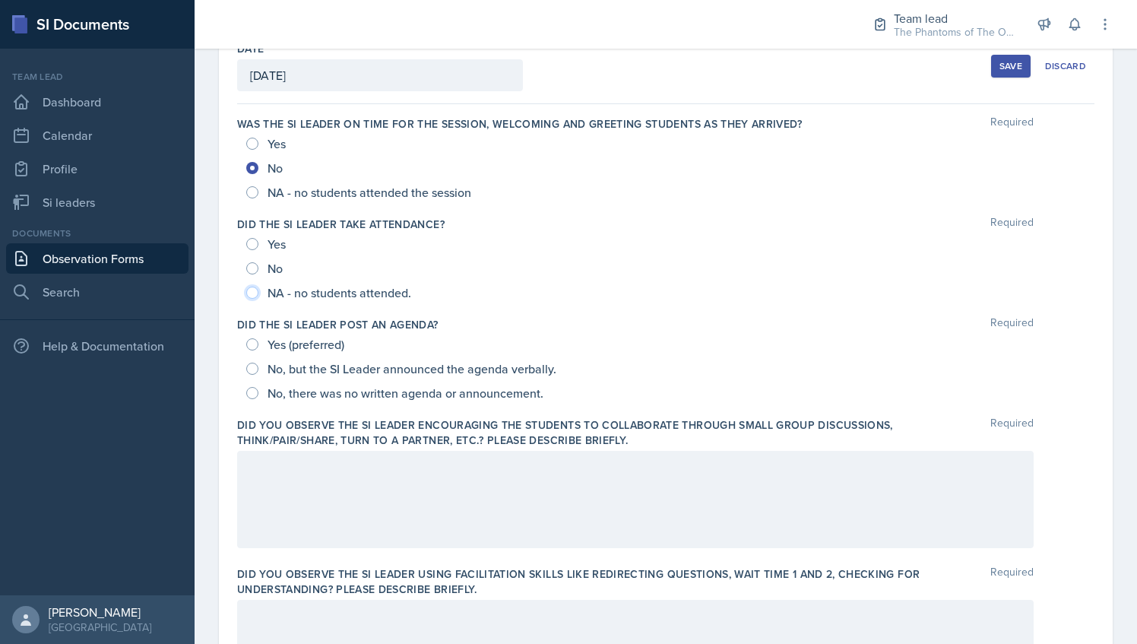
click at [255, 289] on input "NA - no students attended." at bounding box center [252, 292] width 12 height 12
radio input "true"
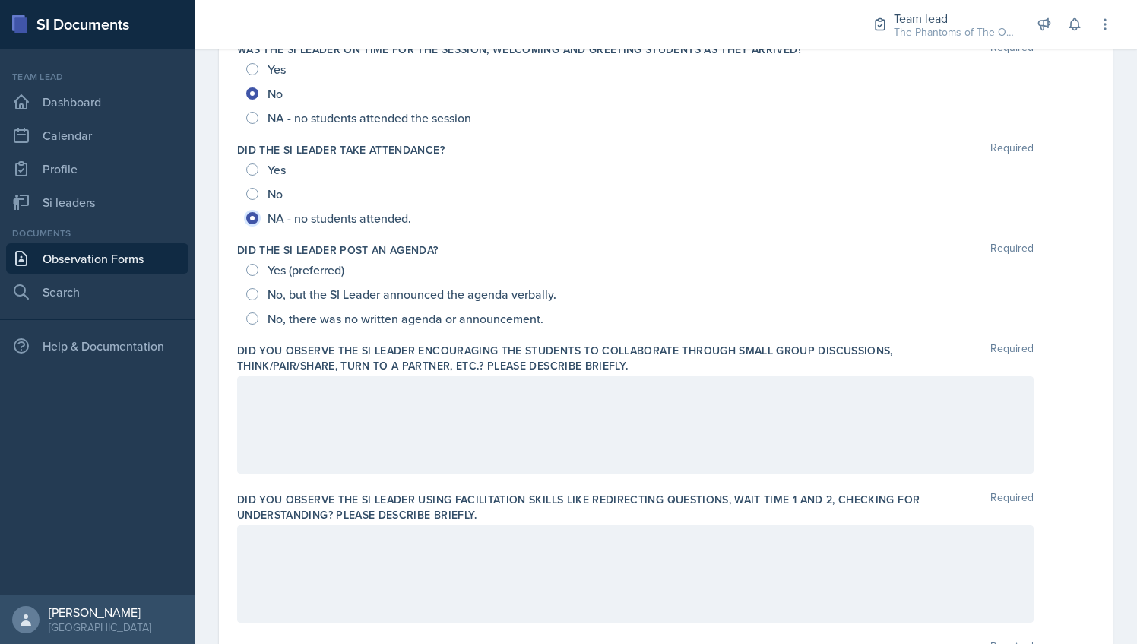
scroll to position [164, 0]
click at [256, 310] on div "No, there was no written agenda or announcement." at bounding box center [396, 319] width 300 height 24
click at [254, 316] on input "No, there was no written agenda or announcement." at bounding box center [252, 319] width 12 height 12
radio input "true"
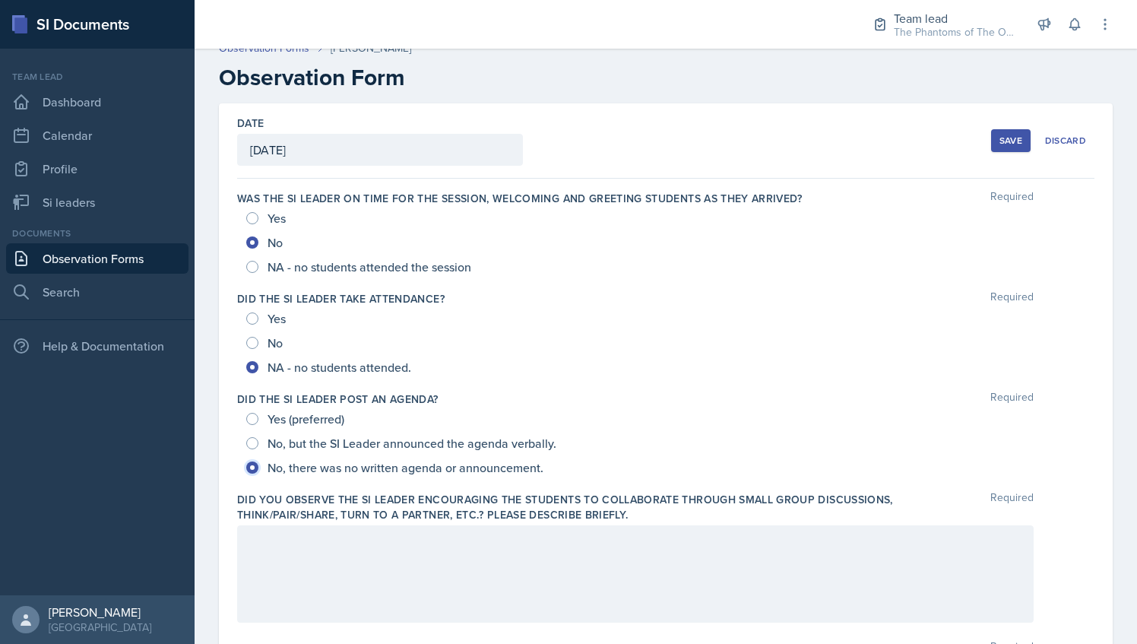
scroll to position [17, 0]
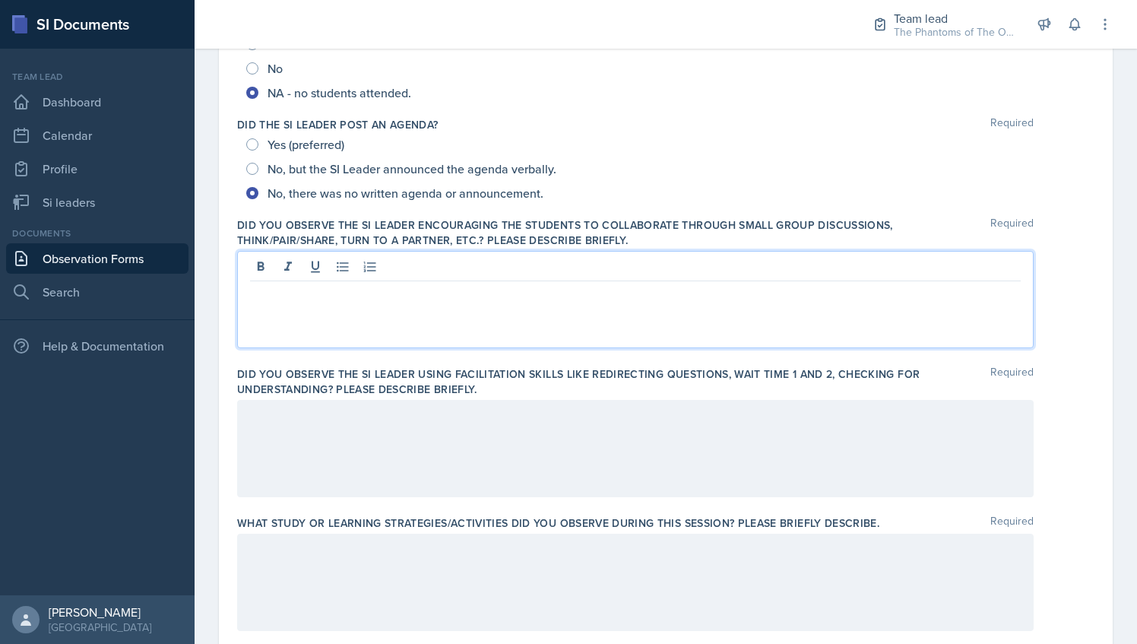
click at [471, 284] on p at bounding box center [635, 293] width 771 height 18
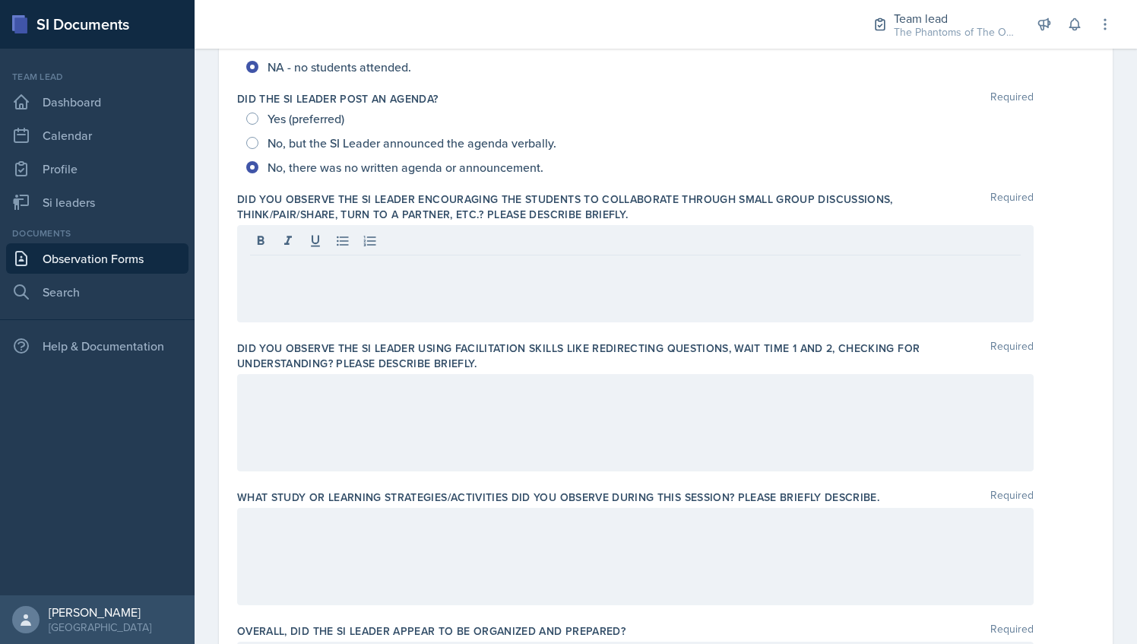
click at [605, 259] on p at bounding box center [635, 267] width 771 height 18
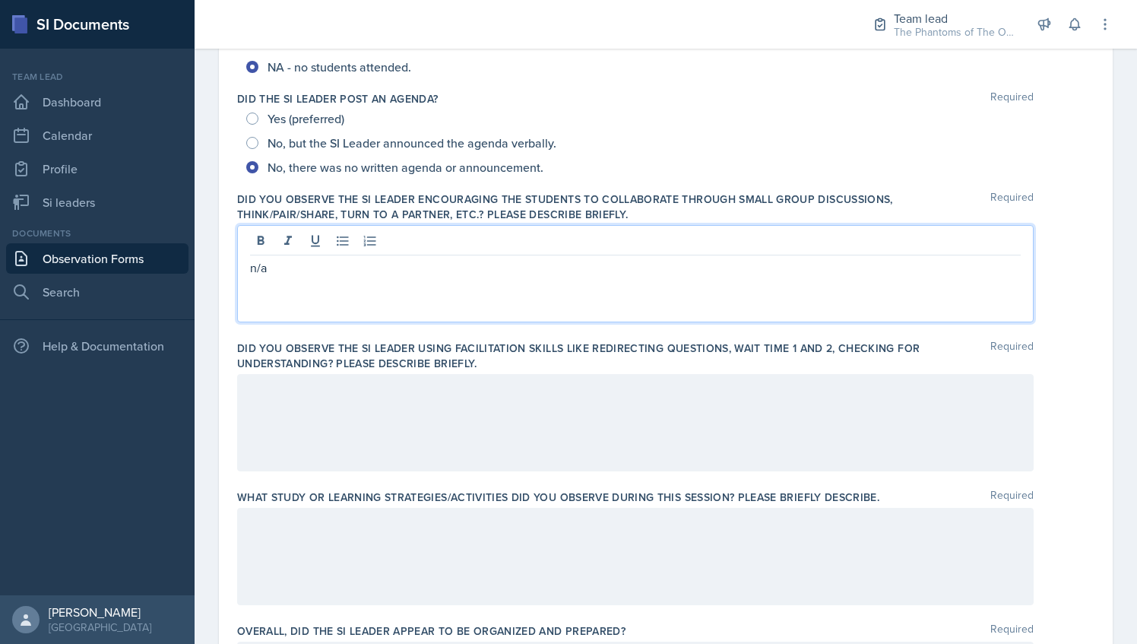
scroll to position [0, 0]
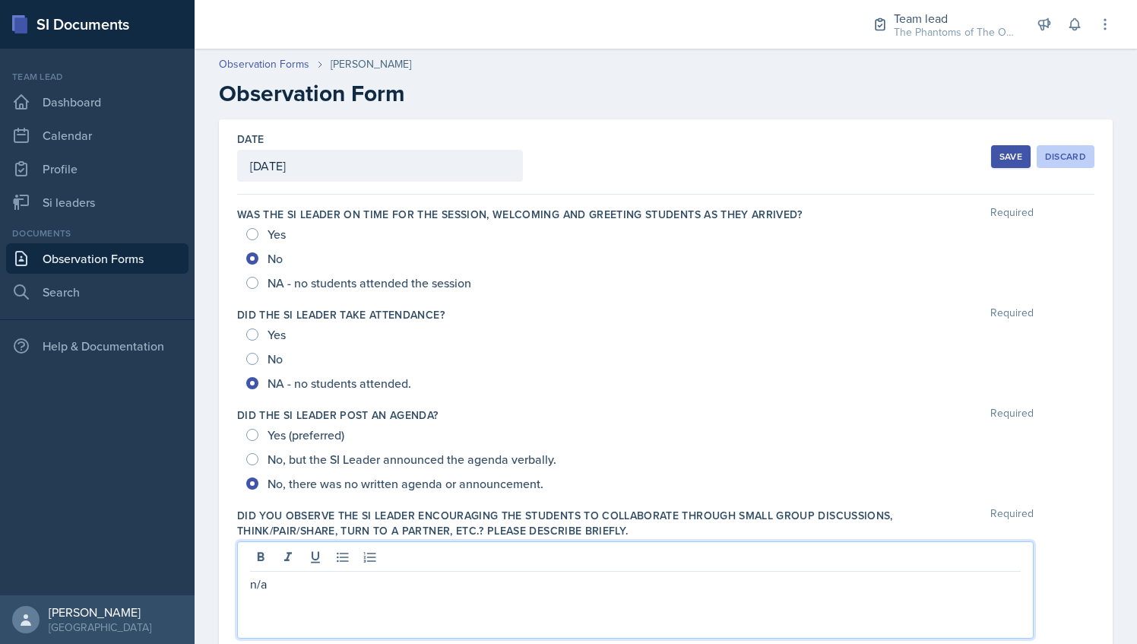
click at [1056, 152] on div "Discard" at bounding box center [1065, 156] width 41 height 12
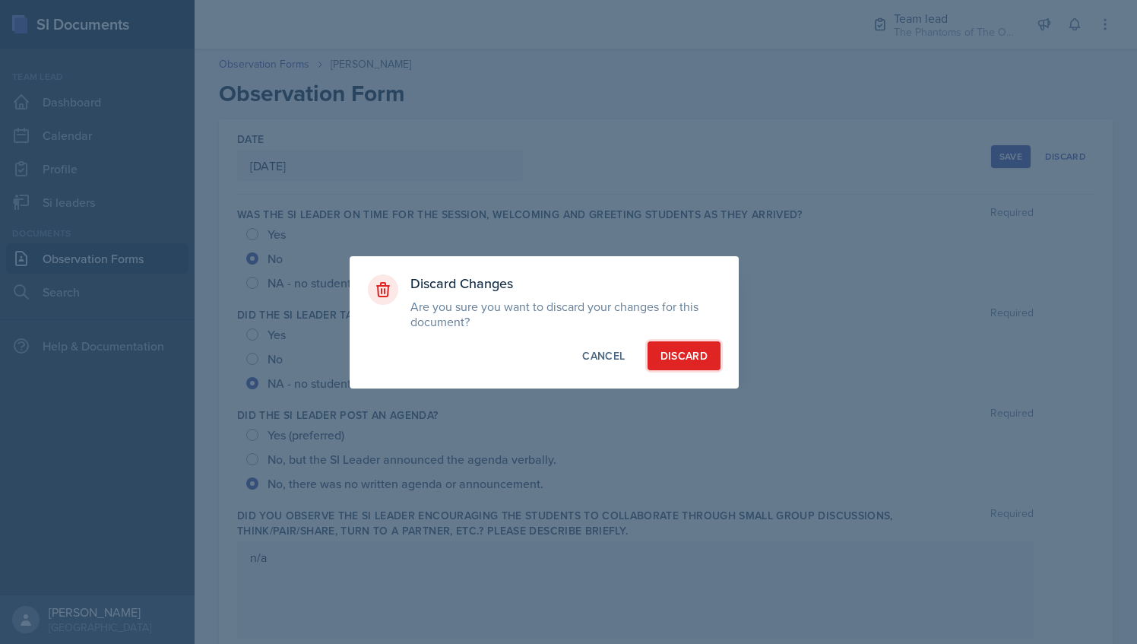
click at [709, 362] on button "Discard" at bounding box center [683, 355] width 73 height 29
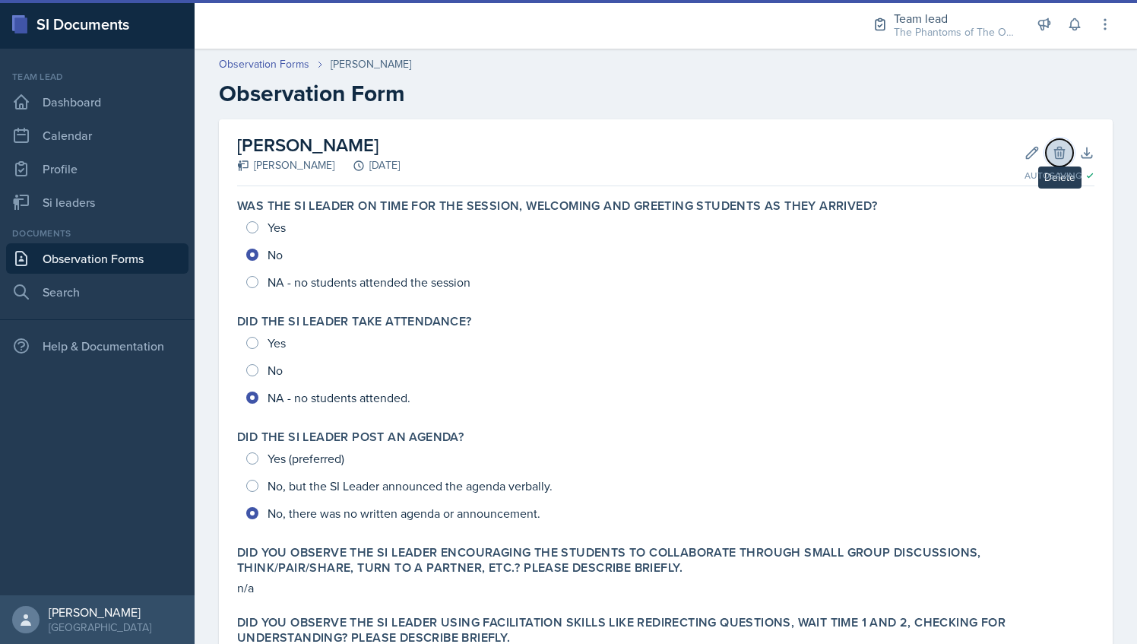
click at [1048, 139] on button "Delete" at bounding box center [1059, 152] width 27 height 27
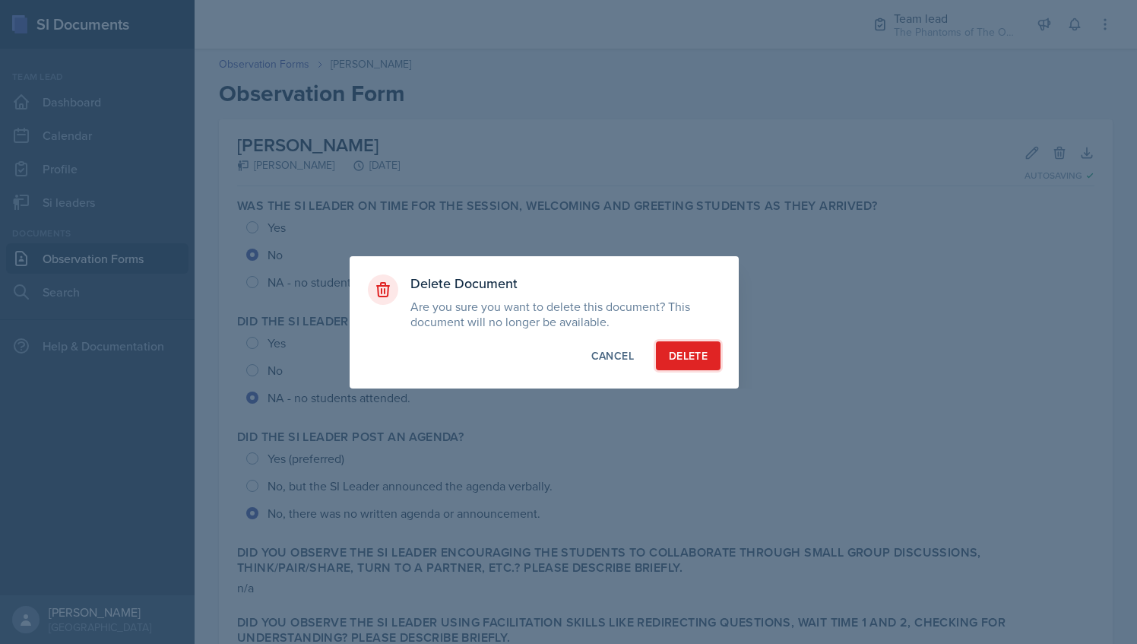
click at [679, 357] on div "Delete" at bounding box center [688, 355] width 39 height 15
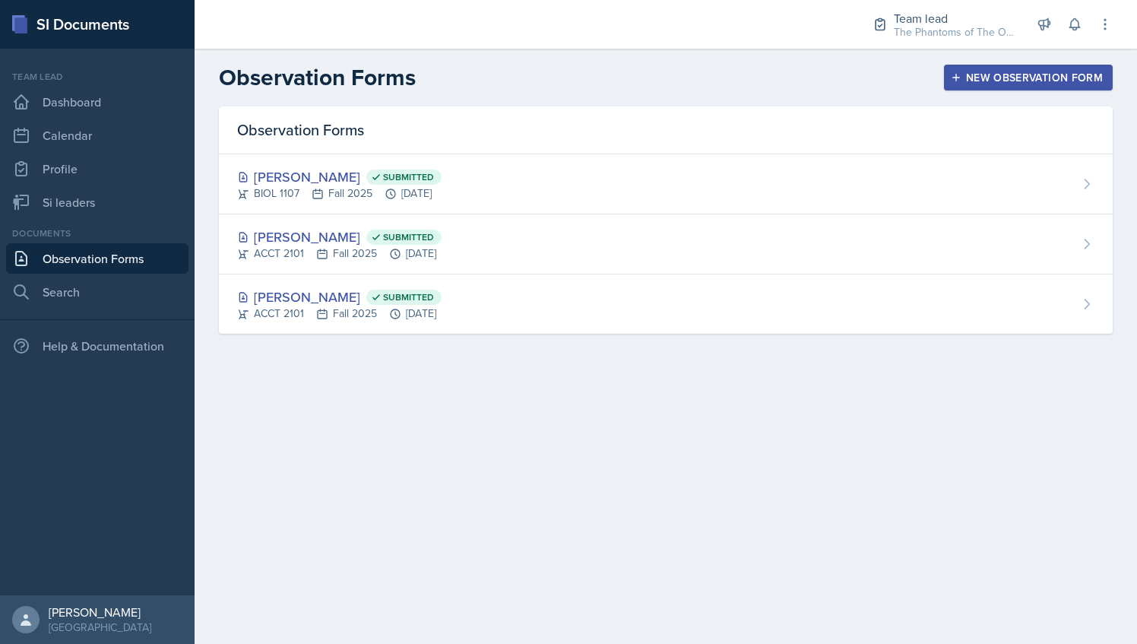
click at [1067, 99] on header "Observation Forms New Observation Form" at bounding box center [666, 78] width 942 height 58
click at [1055, 91] on header "Observation Forms New Observation Form" at bounding box center [666, 78] width 942 height 58
click at [1037, 72] on div "New Observation Form" at bounding box center [1028, 77] width 149 height 12
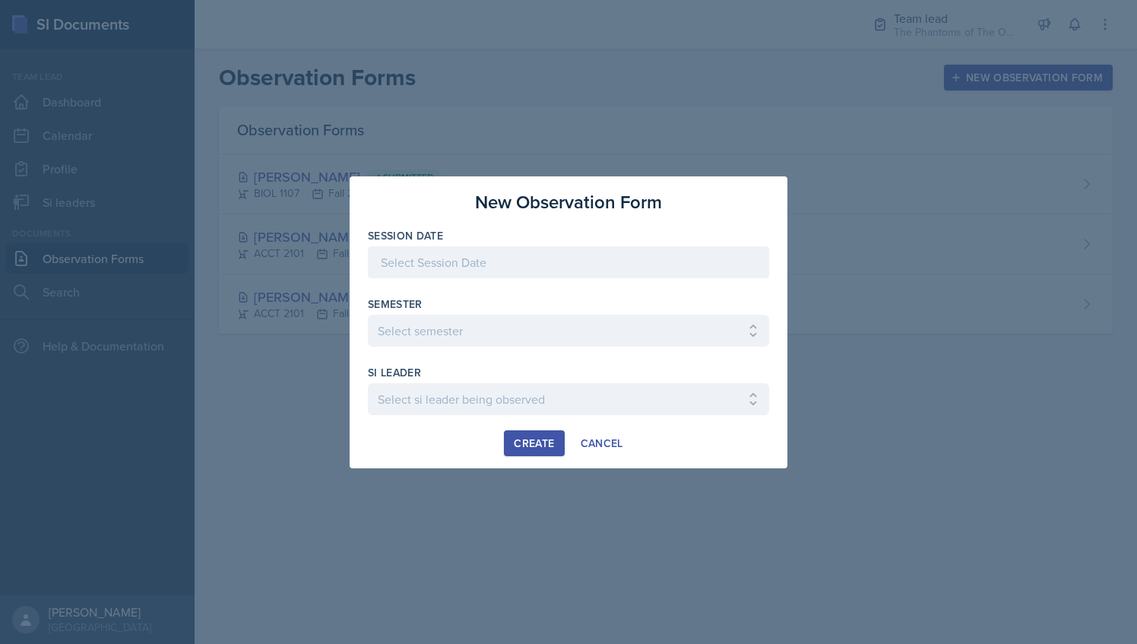
click at [605, 253] on div at bounding box center [568, 262] width 401 height 32
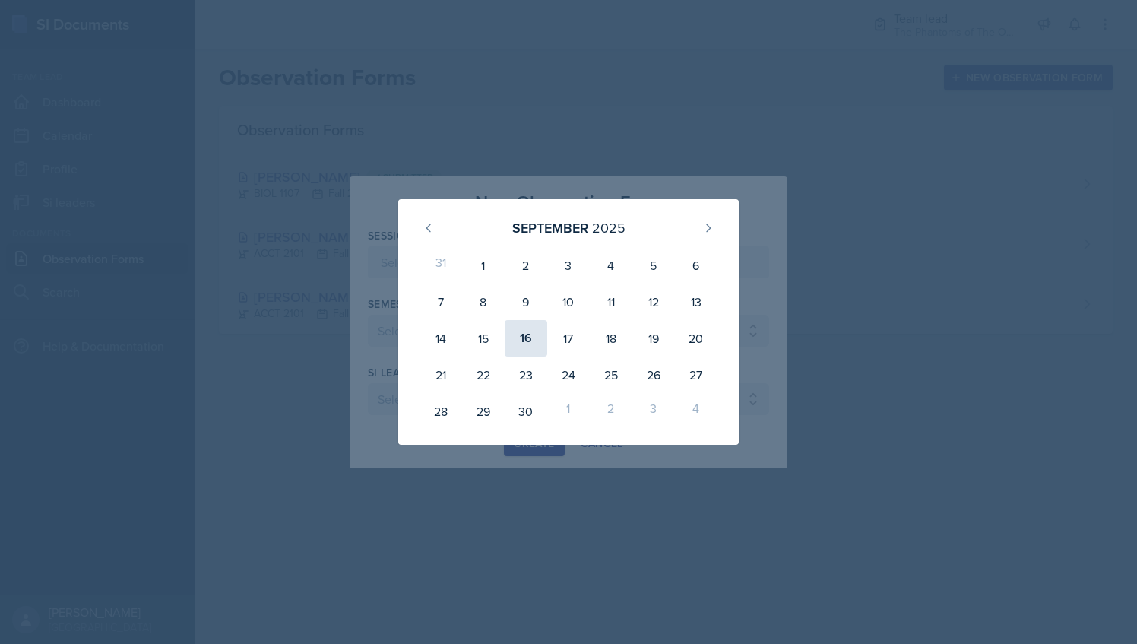
click at [511, 330] on div "16" at bounding box center [526, 338] width 43 height 36
type input "[DATE]"
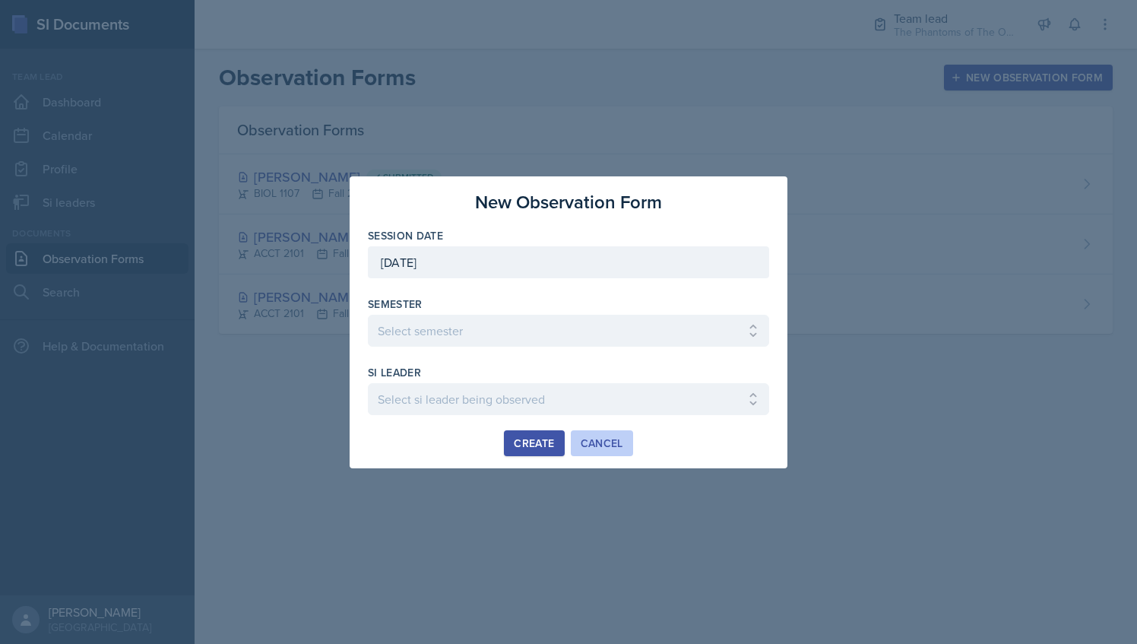
click at [603, 444] on div "Cancel" at bounding box center [602, 443] width 43 height 12
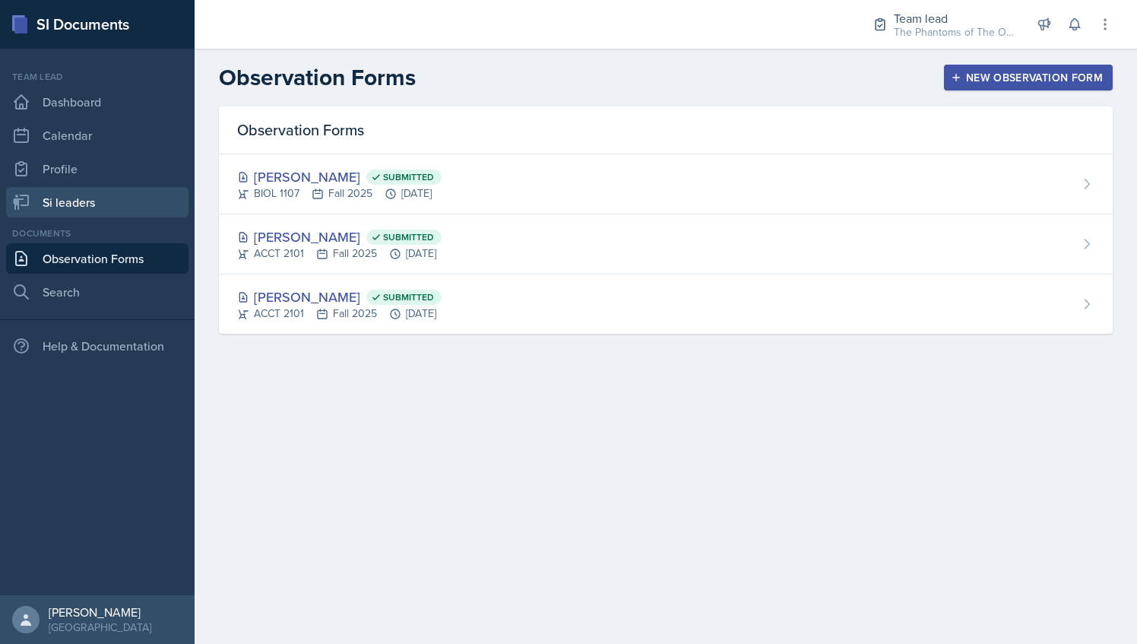
click at [112, 208] on link "Si leaders" at bounding box center [97, 202] width 182 height 30
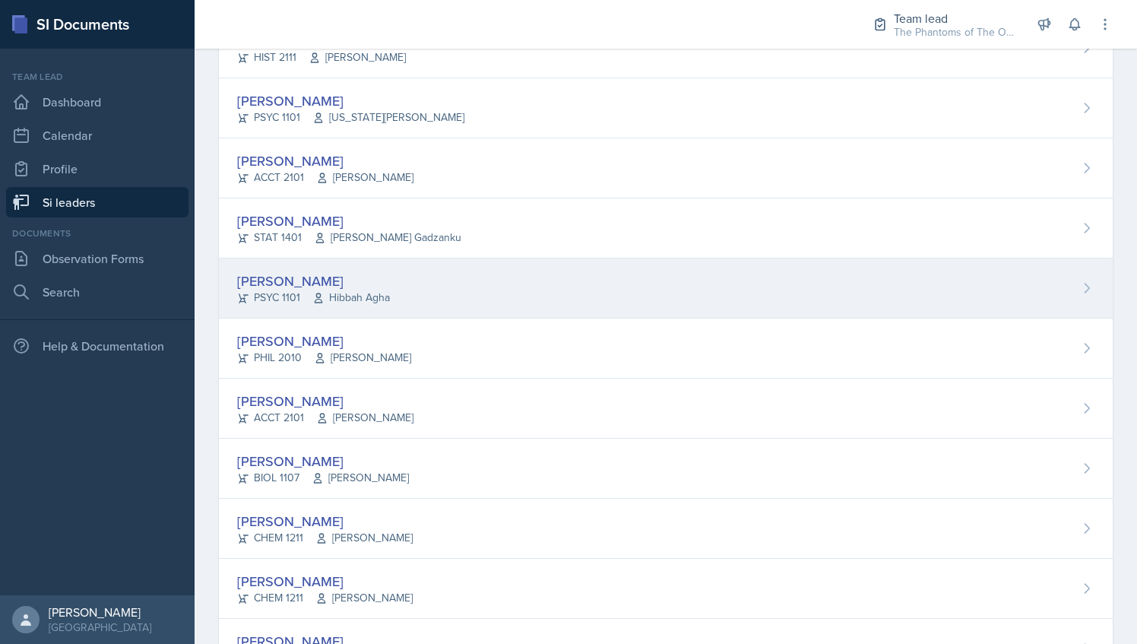
scroll to position [720, 0]
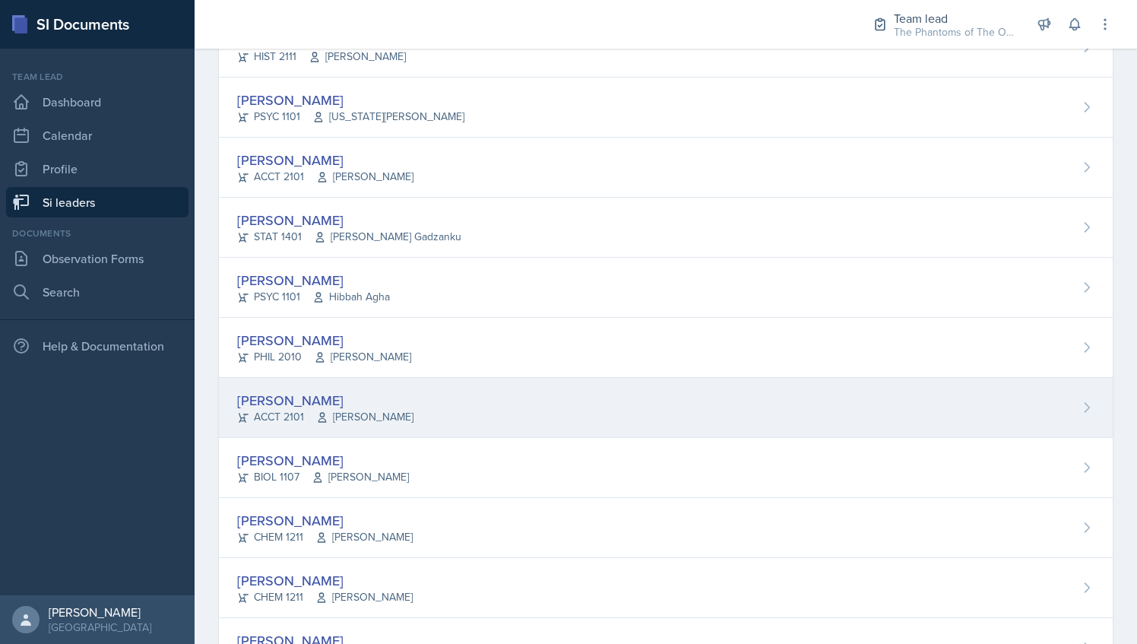
click at [455, 412] on div "[PERSON_NAME] ACCT 2101 [PERSON_NAME]" at bounding box center [666, 408] width 894 height 60
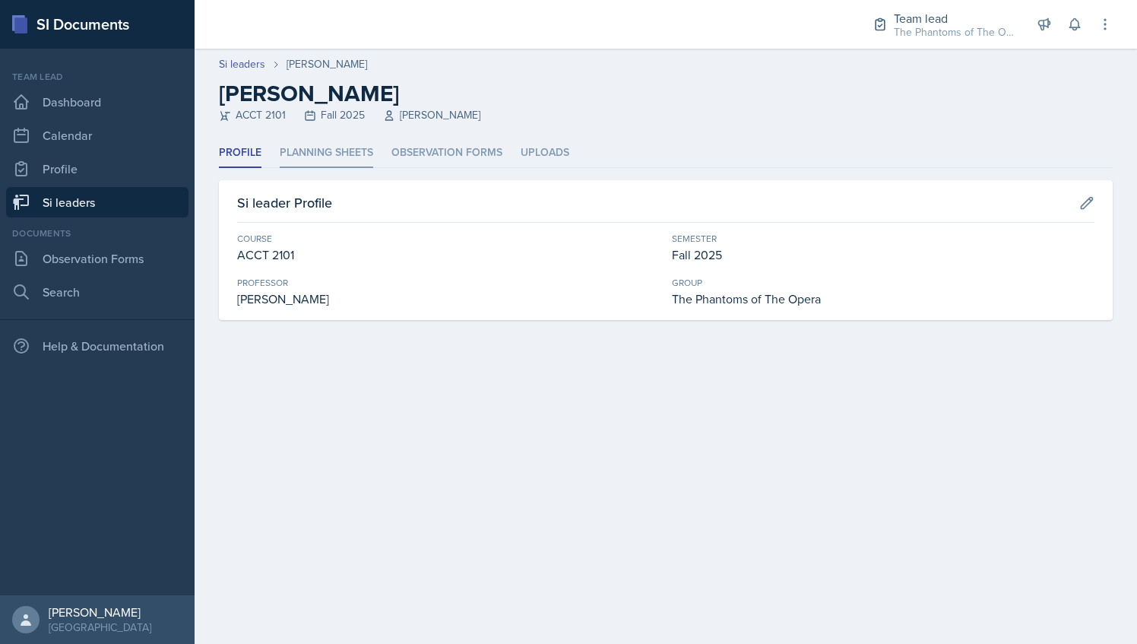
click at [366, 147] on li "Planning Sheets" at bounding box center [326, 153] width 93 height 30
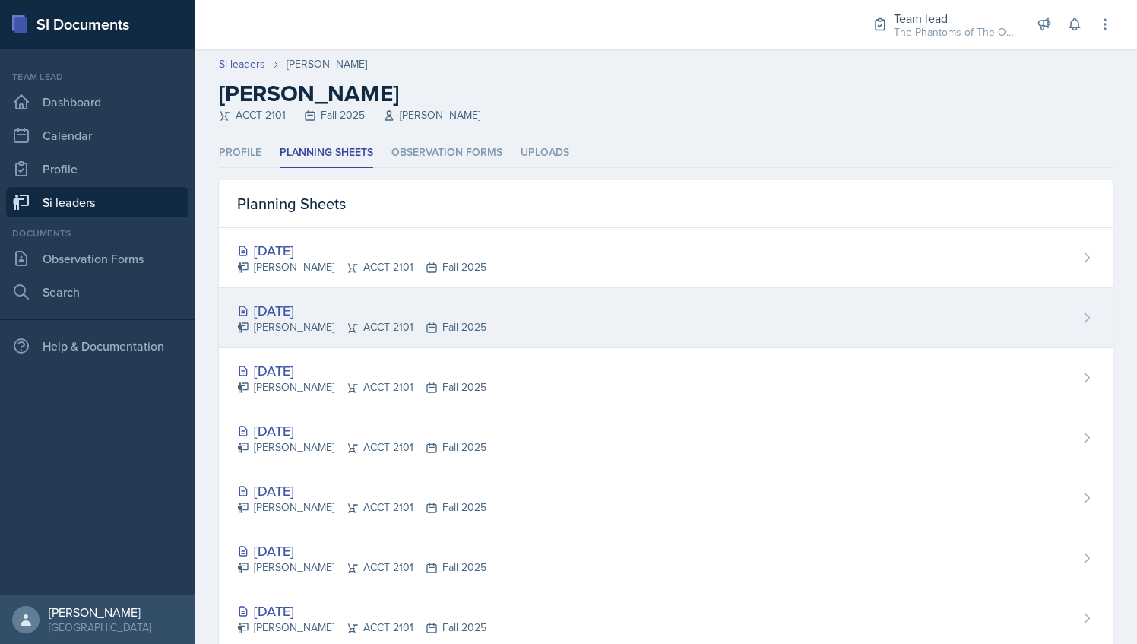
click at [374, 331] on div "[PERSON_NAME] ACCT 2101 Fall 2025" at bounding box center [361, 327] width 249 height 16
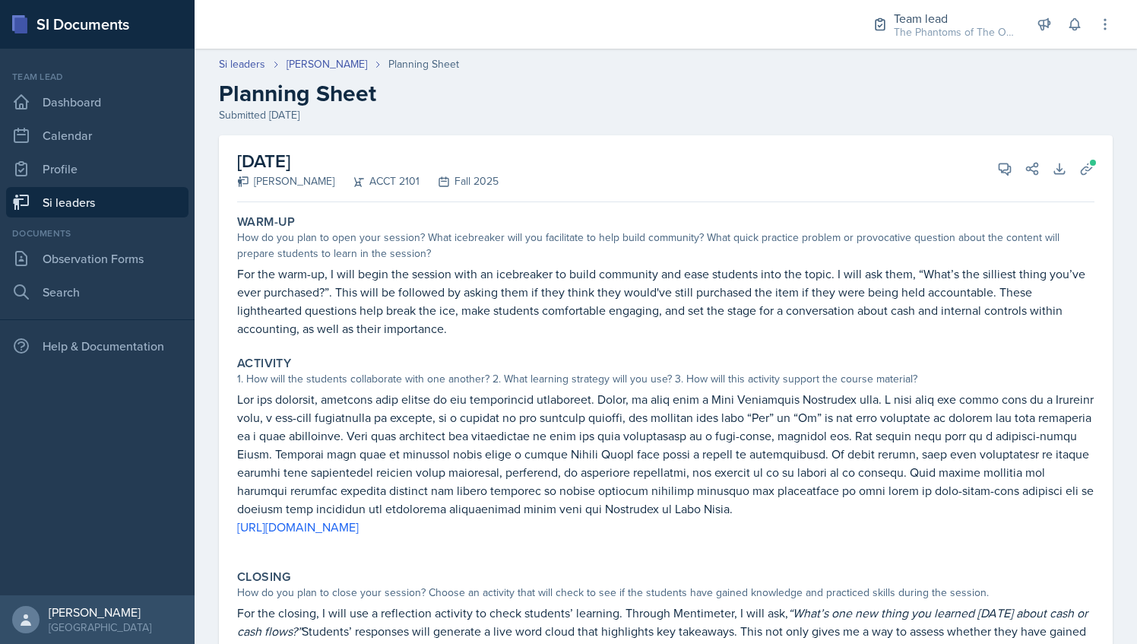
click at [129, 201] on link "Si leaders" at bounding box center [97, 202] width 182 height 30
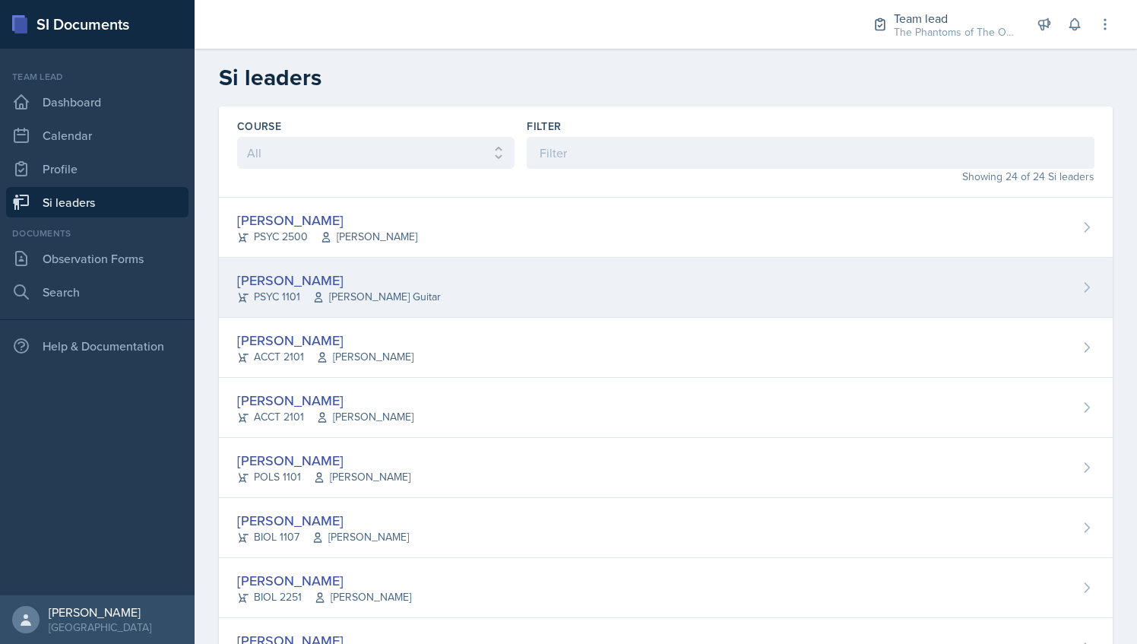
scroll to position [5, 0]
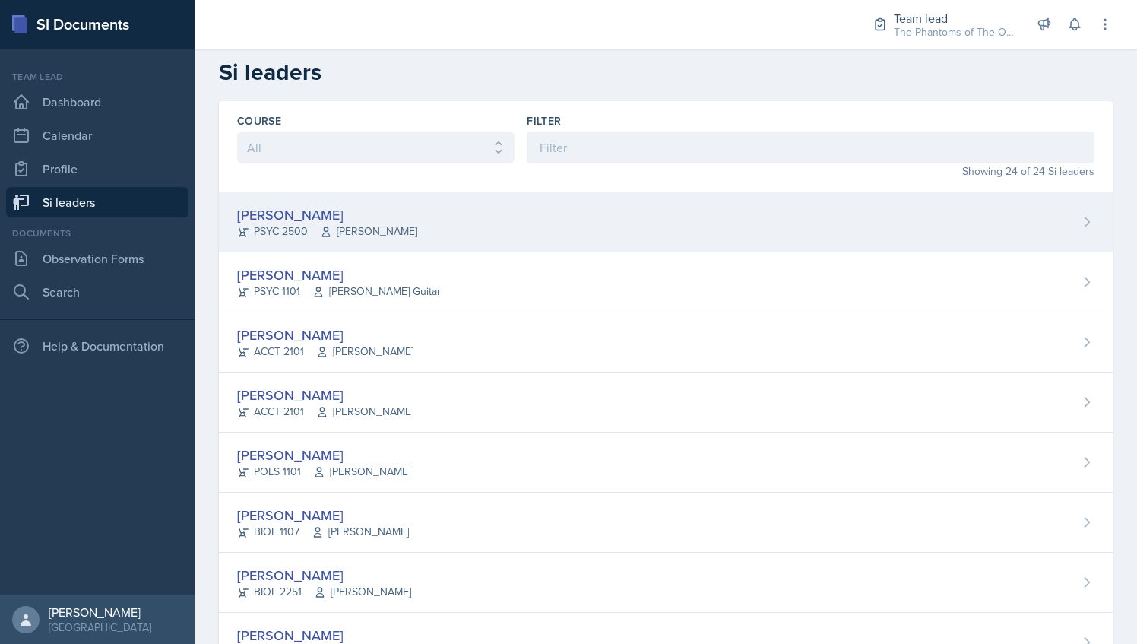
click at [427, 207] on div "[PERSON_NAME] PSYC 2500 [PERSON_NAME]" at bounding box center [666, 222] width 894 height 60
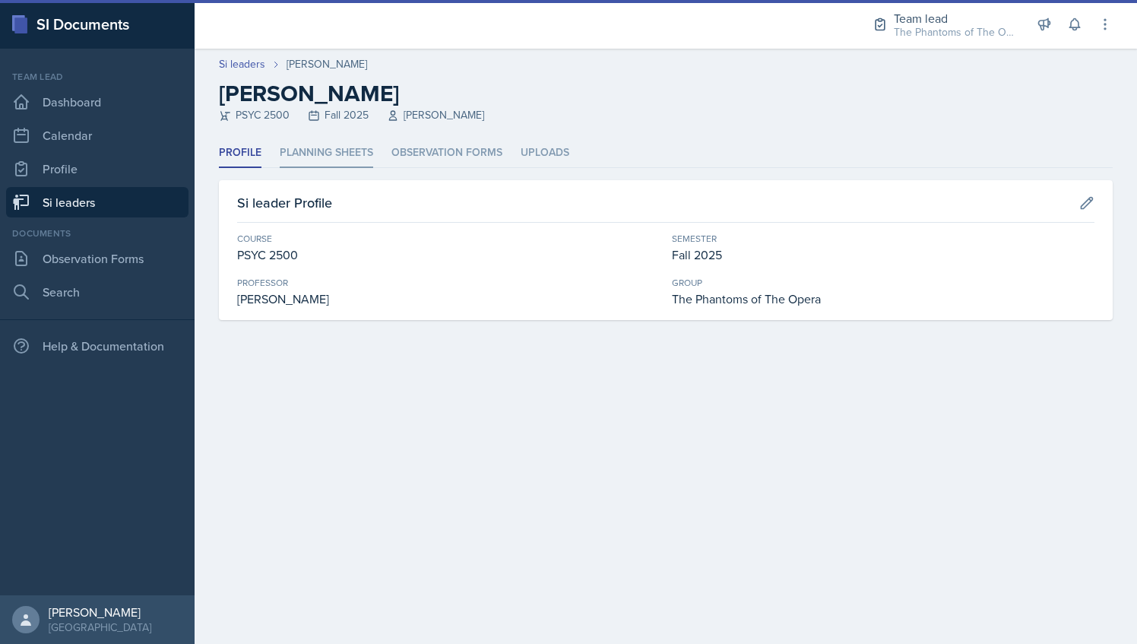
click at [350, 163] on li "Planning Sheets" at bounding box center [326, 153] width 93 height 30
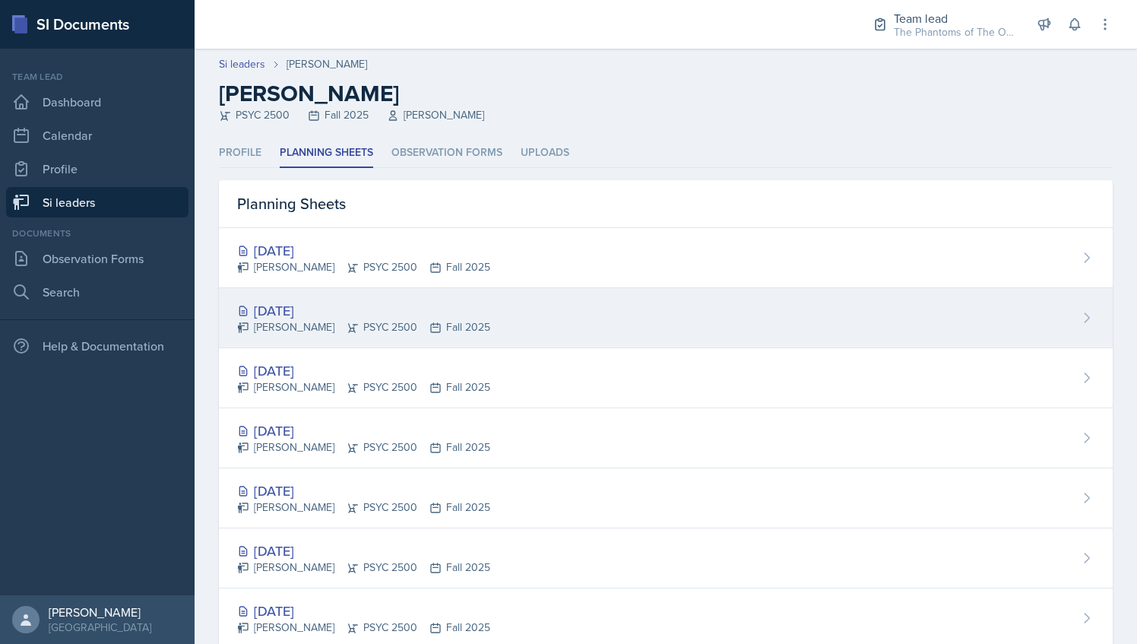
click at [362, 306] on div "[DATE]" at bounding box center [363, 310] width 253 height 21
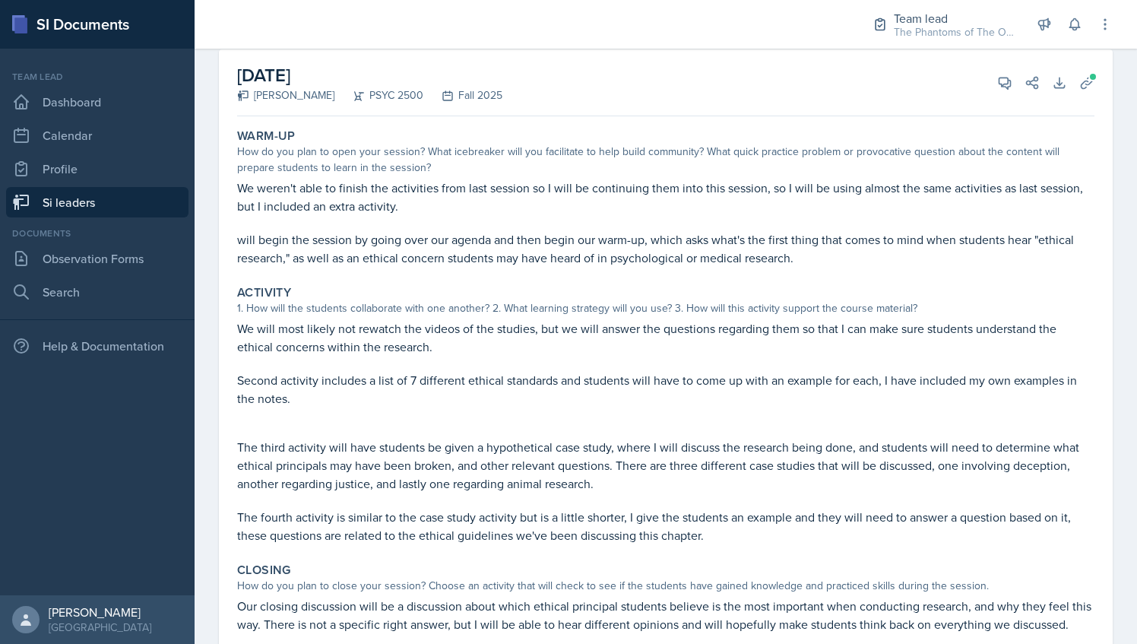
scroll to position [89, 0]
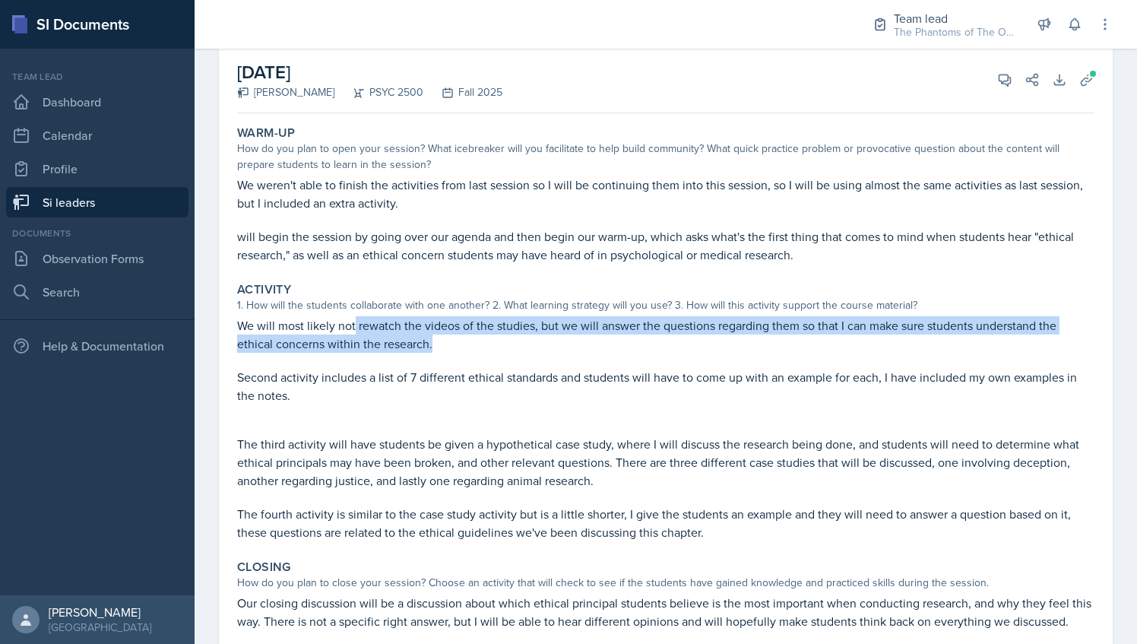
drag, startPoint x: 354, startPoint y: 328, endPoint x: 441, endPoint y: 348, distance: 88.9
click at [441, 348] on p "We will most likely not rewatch the videos of the studies, but we will answer t…" at bounding box center [665, 334] width 857 height 36
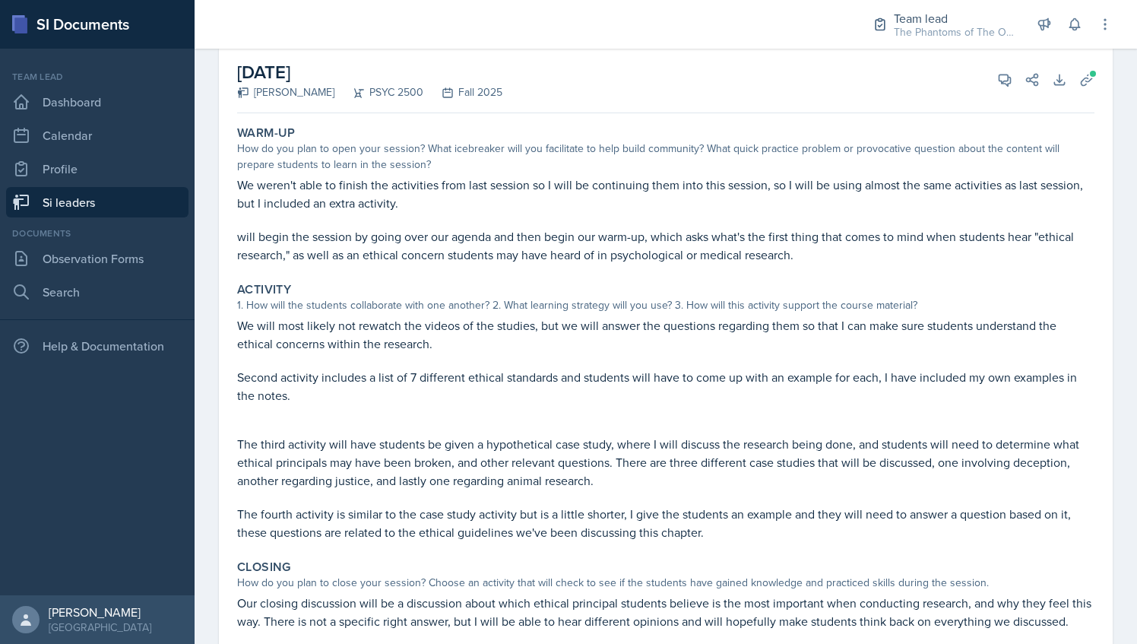
drag, startPoint x: 441, startPoint y: 348, endPoint x: 374, endPoint y: 370, distance: 70.4
click at [374, 370] on p "Second activity includes a list of 7 different ethical standards and students w…" at bounding box center [665, 386] width 857 height 36
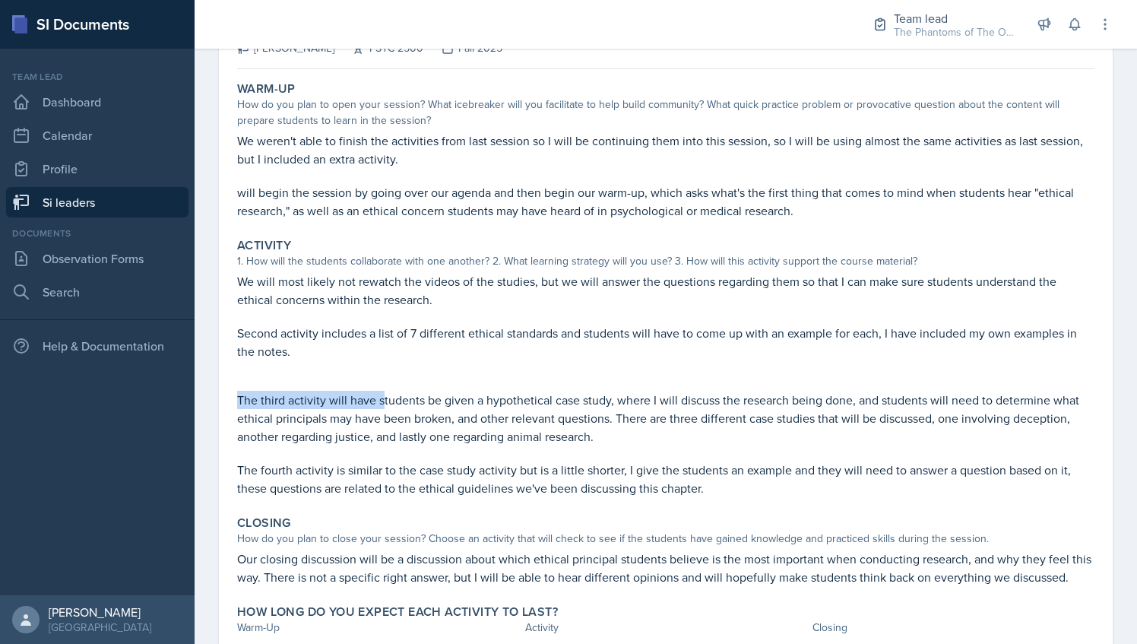
drag, startPoint x: 236, startPoint y: 395, endPoint x: 380, endPoint y: 394, distance: 143.6
click at [380, 394] on div "Activity 1. How will the students collaborate with one another? 2. What learnin…" at bounding box center [665, 367] width 869 height 271
click at [586, 356] on p "Second activity includes a list of 7 different ethical standards and students w…" at bounding box center [665, 342] width 857 height 36
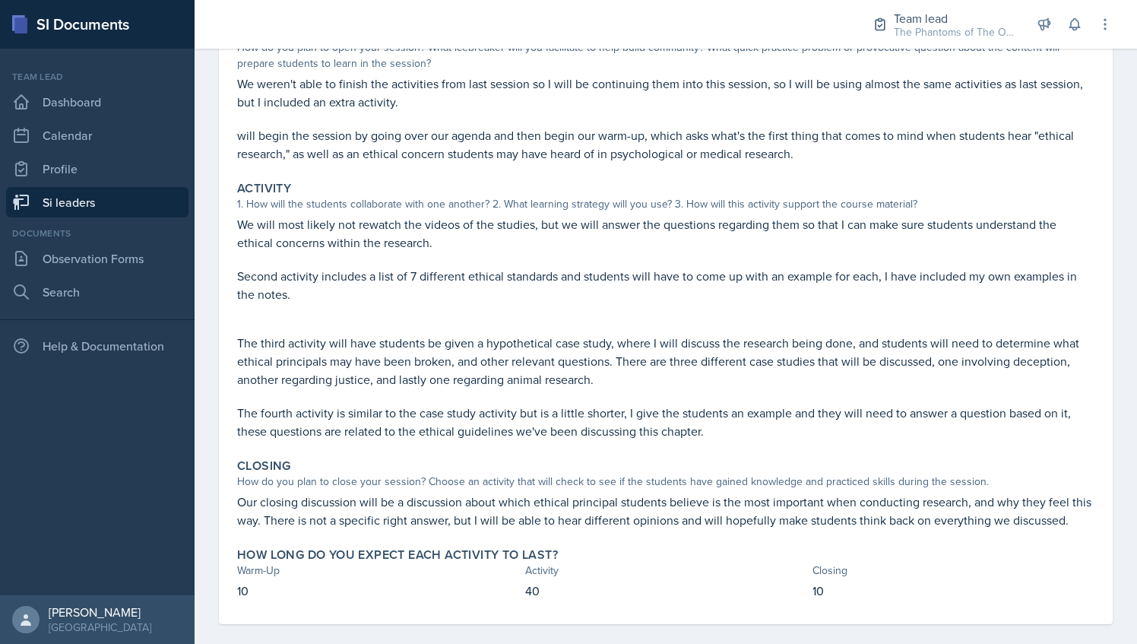
scroll to position [189, 0]
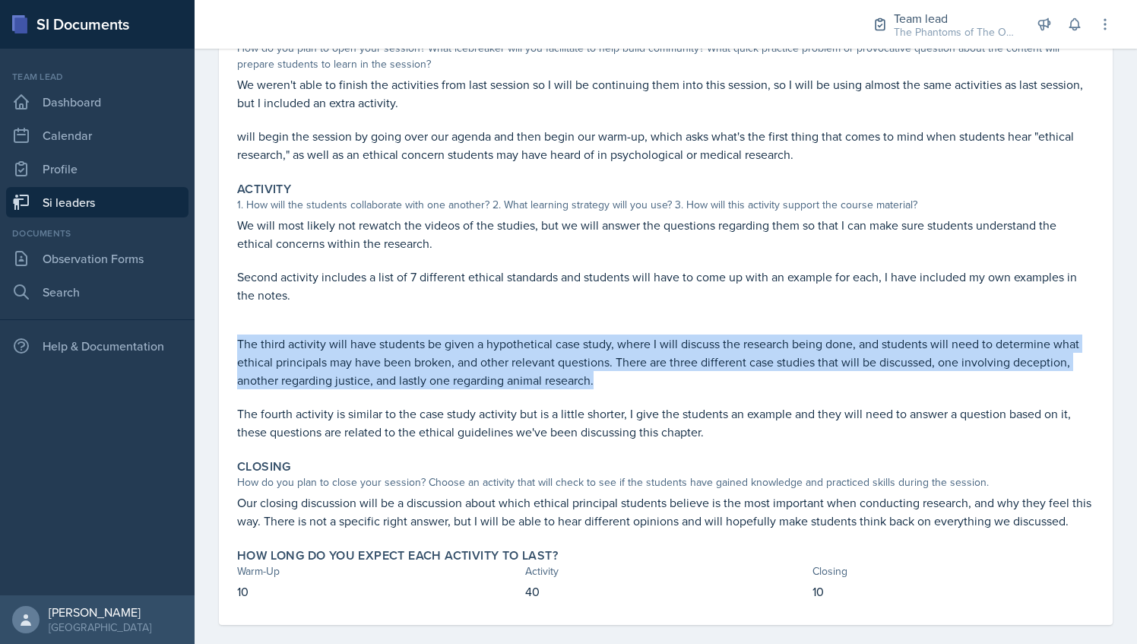
drag, startPoint x: 240, startPoint y: 342, endPoint x: 687, endPoint y: 384, distance: 448.8
click at [687, 384] on p "The third activity will have students be given a hypothetical case study, where…" at bounding box center [665, 361] width 857 height 55
drag, startPoint x: 687, startPoint y: 384, endPoint x: 649, endPoint y: 376, distance: 38.7
click at [649, 376] on p "The third activity will have students be given a hypothetical case study, where…" at bounding box center [665, 361] width 857 height 55
click at [650, 385] on p "The third activity will have students be given a hypothetical case study, where…" at bounding box center [665, 361] width 857 height 55
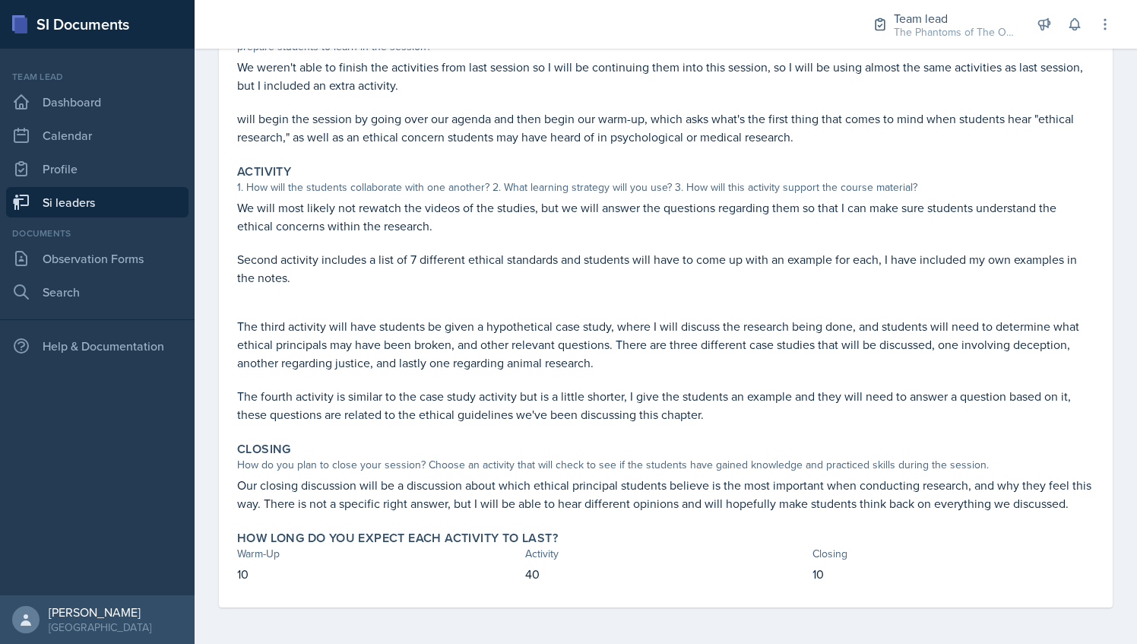
scroll to position [212, 0]
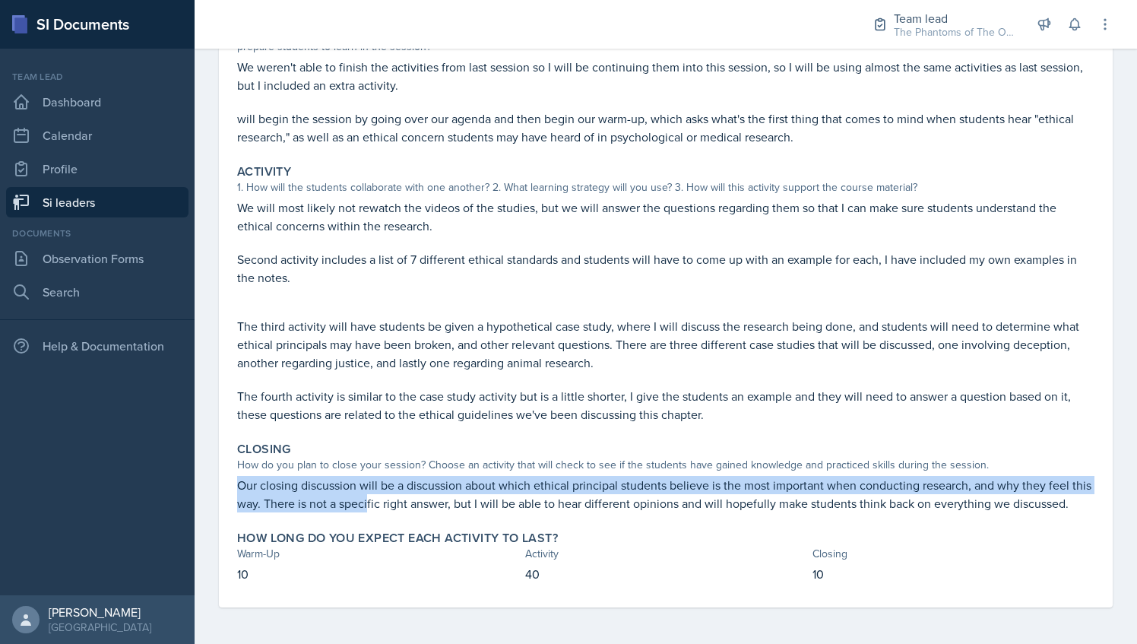
drag, startPoint x: 226, startPoint y: 477, endPoint x: 391, endPoint y: 490, distance: 164.6
click at [391, 490] on div "[DATE] [PERSON_NAME] PSYC 2500 Fall 2025 View Comments Comments Send Share Down…" at bounding box center [666, 268] width 894 height 679
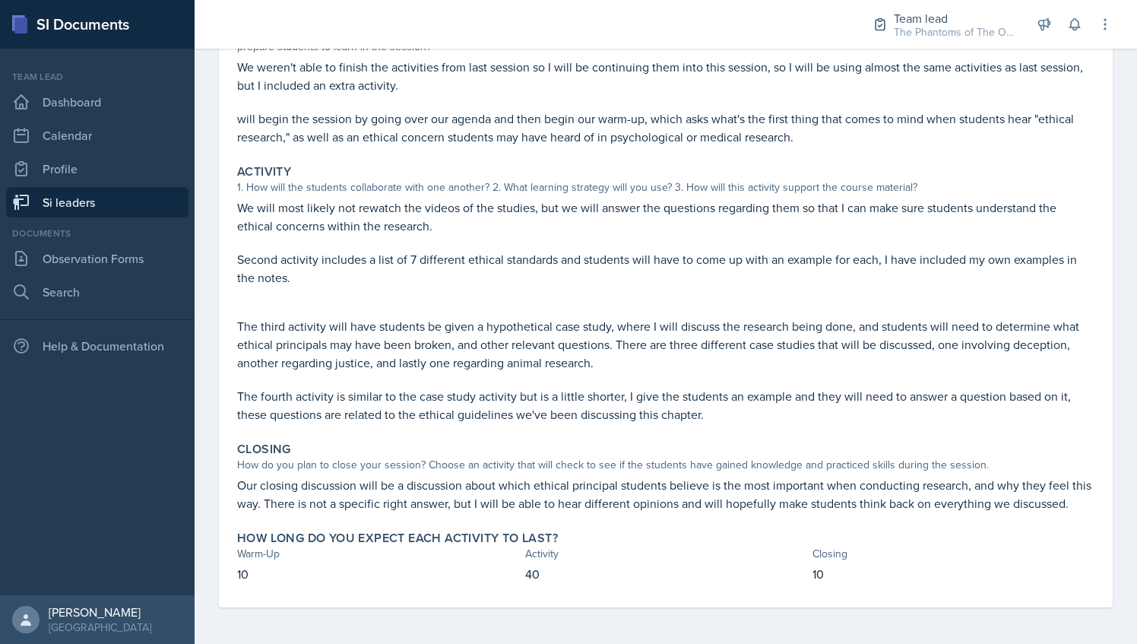
drag, startPoint x: 391, startPoint y: 490, endPoint x: 585, endPoint y: 314, distance: 262.5
click at [585, 317] on p "The third activity will have students be given a hypothetical case study, where…" at bounding box center [665, 344] width 857 height 55
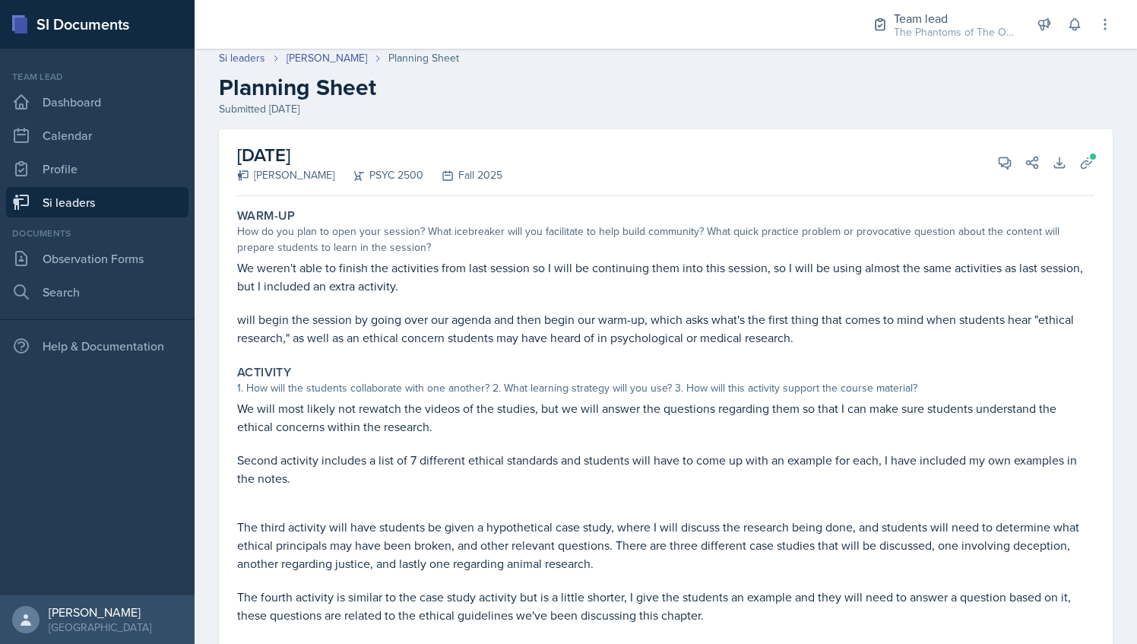
scroll to position [5, 0]
click at [991, 163] on button "View Comments" at bounding box center [1004, 163] width 27 height 27
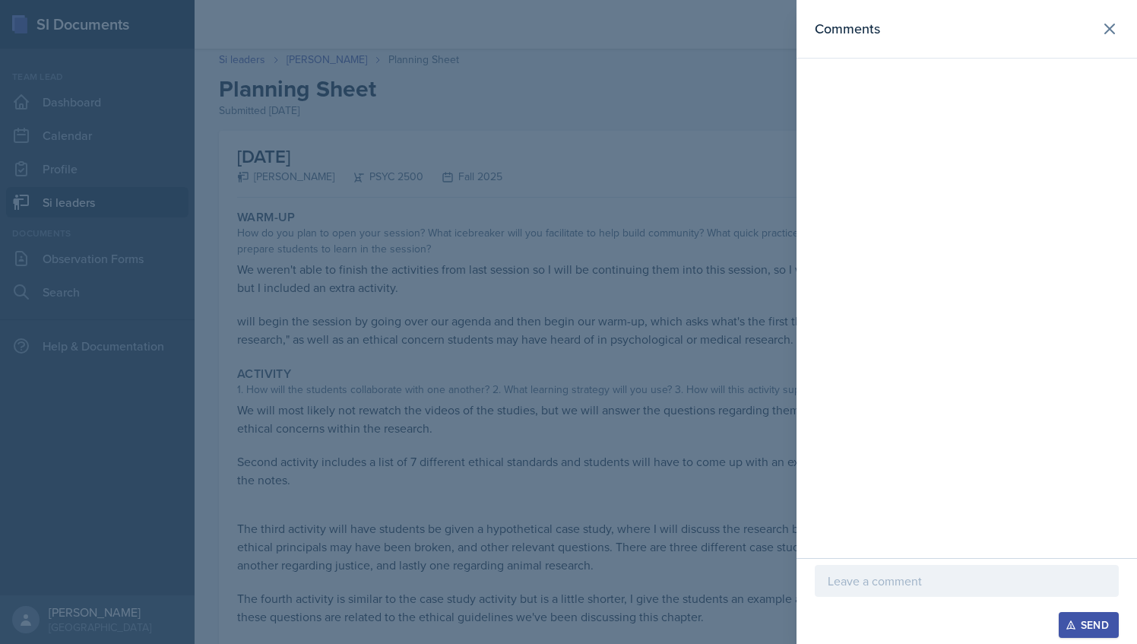
click at [868, 593] on div at bounding box center [967, 581] width 304 height 32
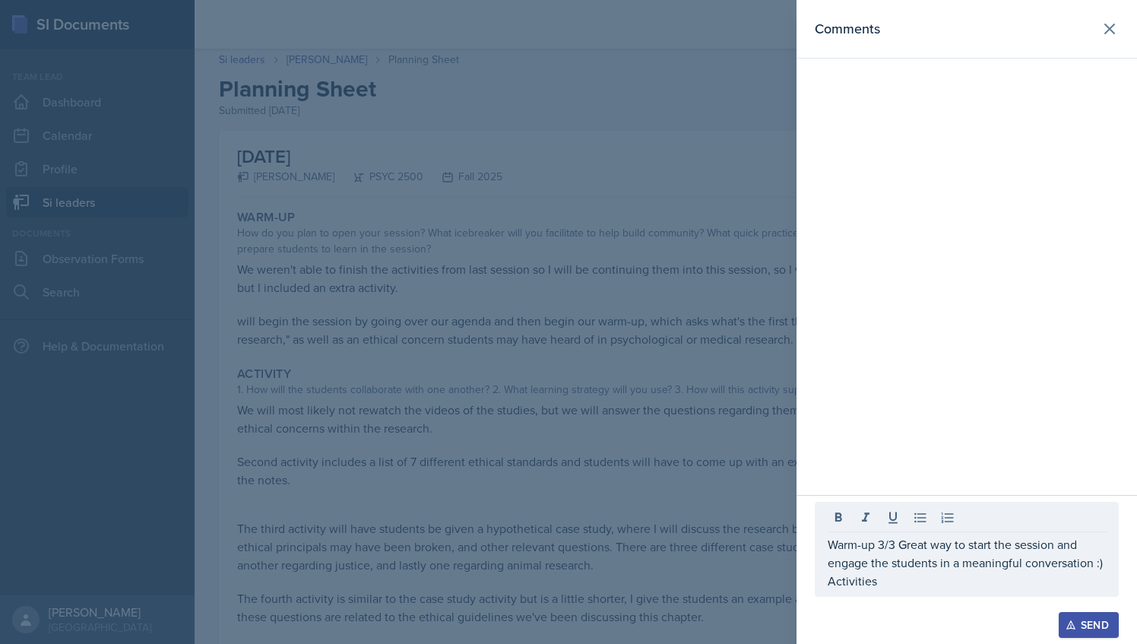
click at [474, 501] on div at bounding box center [568, 322] width 1137 height 644
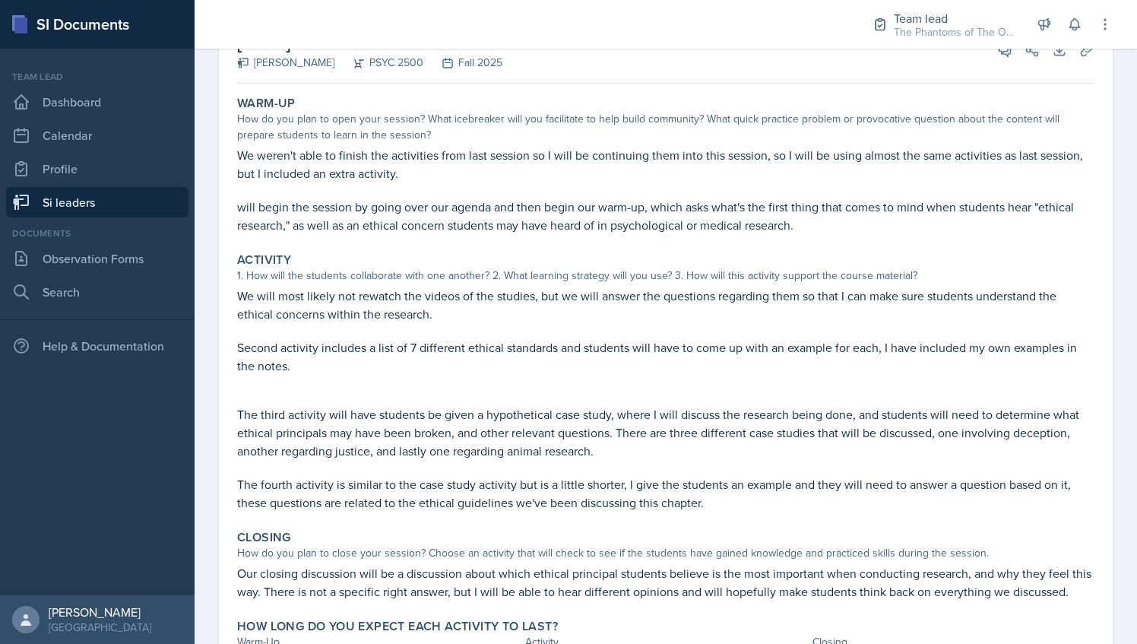
scroll to position [205, 0]
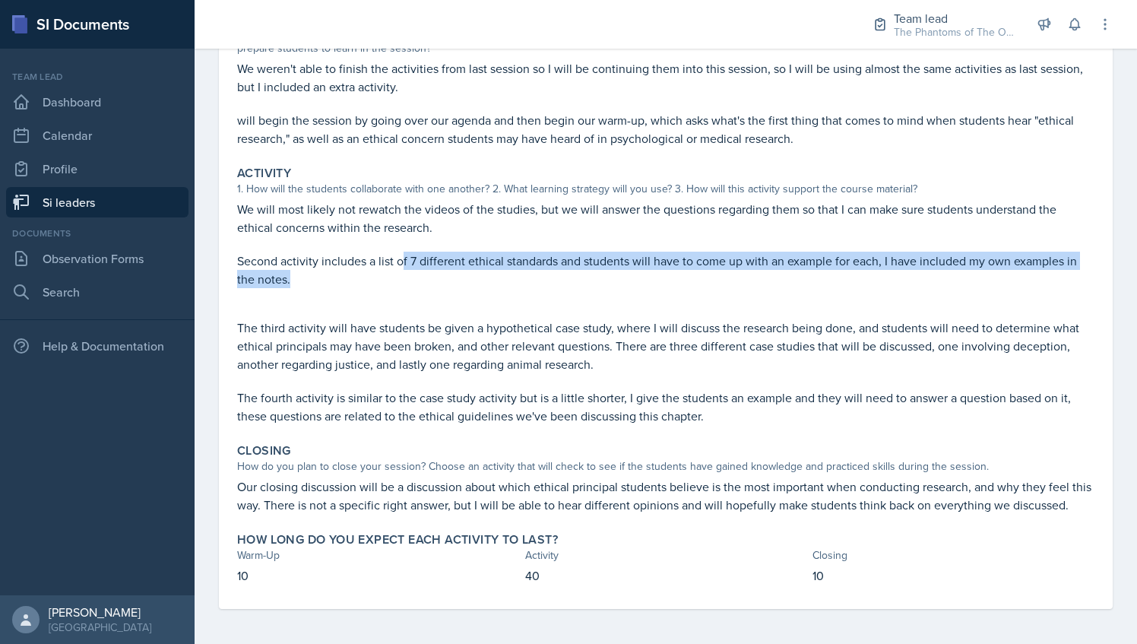
drag, startPoint x: 400, startPoint y: 255, endPoint x: 518, endPoint y: 277, distance: 119.7
click at [518, 277] on p "Second activity includes a list of 7 different ethical standards and students w…" at bounding box center [665, 270] width 857 height 36
drag, startPoint x: 518, startPoint y: 277, endPoint x: 419, endPoint y: 277, distance: 98.8
click at [419, 277] on p "Second activity includes a list of 7 different ethical standards and students w…" at bounding box center [665, 270] width 857 height 36
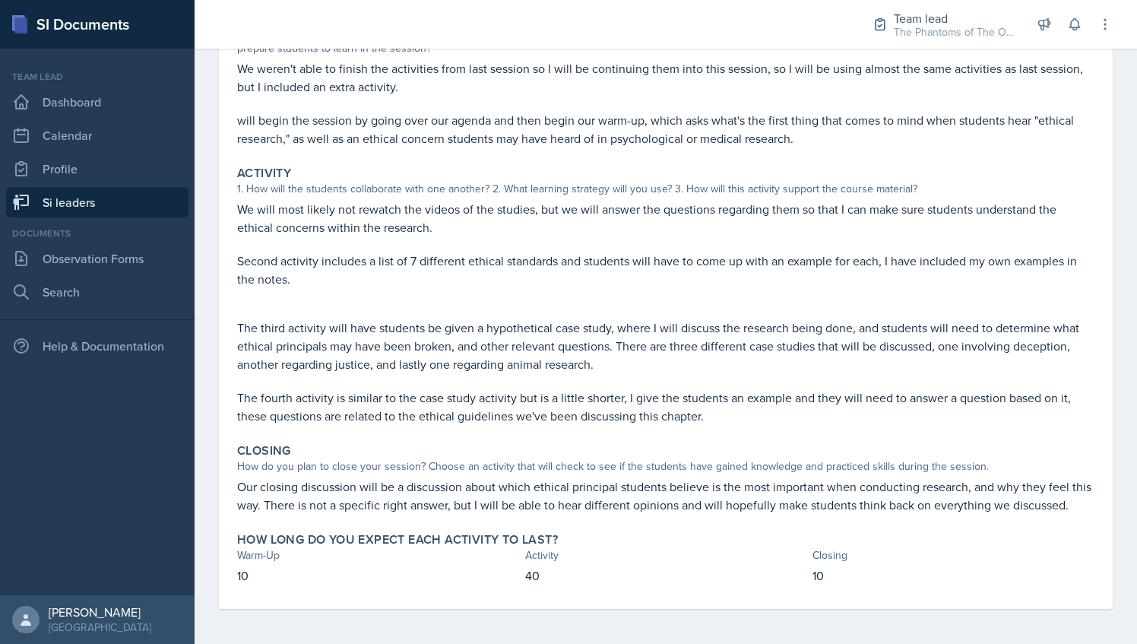
click at [343, 267] on p "Second activity includes a list of 7 different ethical standards and students w…" at bounding box center [665, 270] width 857 height 36
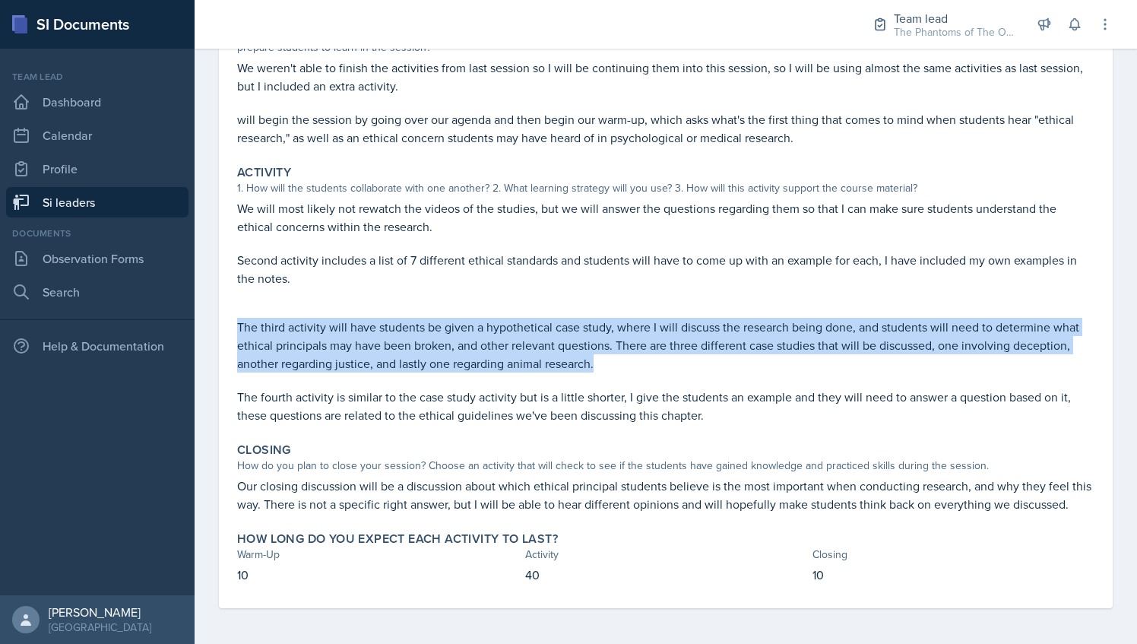
drag, startPoint x: 238, startPoint y: 322, endPoint x: 626, endPoint y: 368, distance: 391.0
click at [626, 368] on p "The third activity will have students be given a hypothetical case study, where…" at bounding box center [665, 345] width 857 height 55
drag, startPoint x: 626, startPoint y: 368, endPoint x: 591, endPoint y: 354, distance: 37.5
click at [591, 354] on p "The third activity will have students be given a hypothetical case study, where…" at bounding box center [665, 345] width 857 height 55
click at [573, 352] on p "The third activity will have students be given a hypothetical case study, where…" at bounding box center [665, 345] width 857 height 55
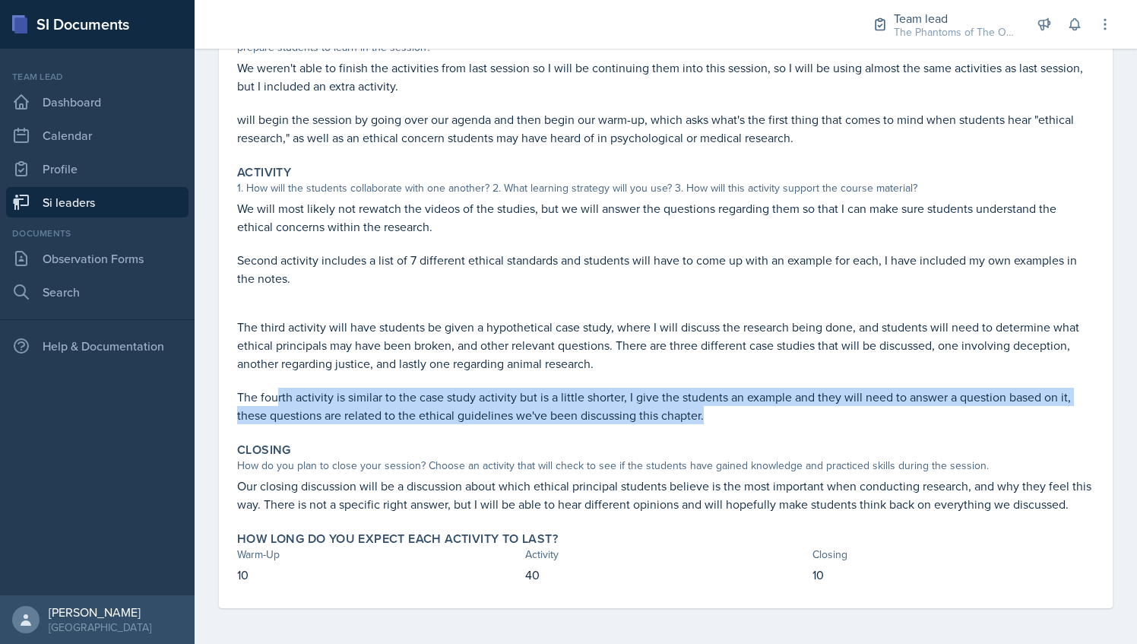
drag, startPoint x: 280, startPoint y: 401, endPoint x: 708, endPoint y: 423, distance: 429.1
click at [708, 423] on p "The fourth activity is similar to the case study activity but is a little short…" at bounding box center [665, 406] width 857 height 36
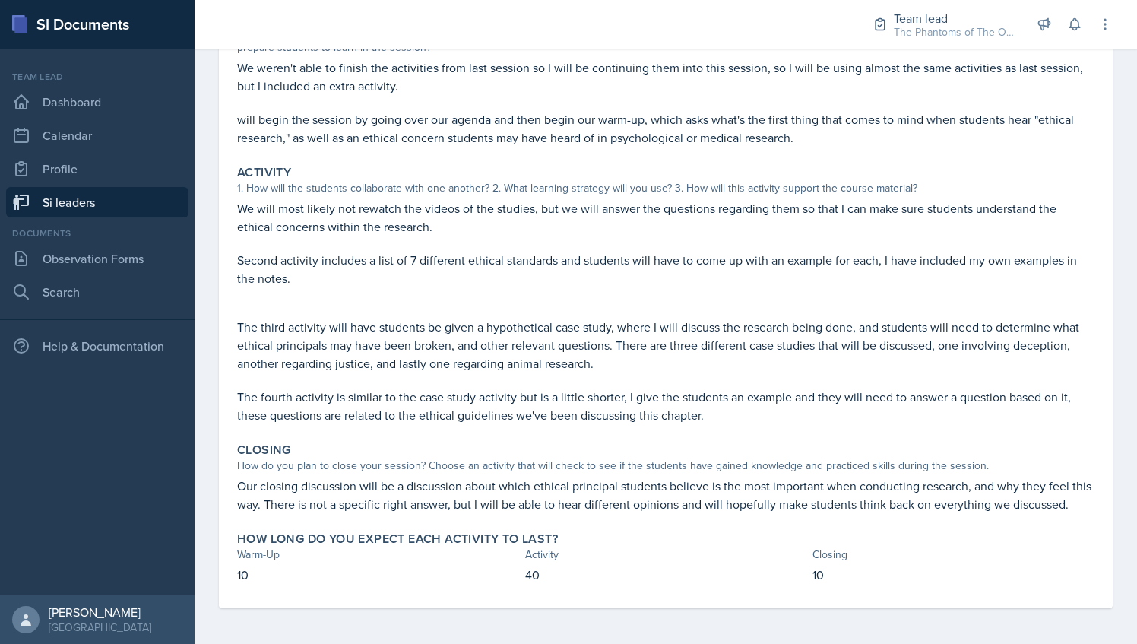
click at [438, 438] on div "Closing How do you plan to close your session? Choose an activity that will che…" at bounding box center [665, 477] width 869 height 83
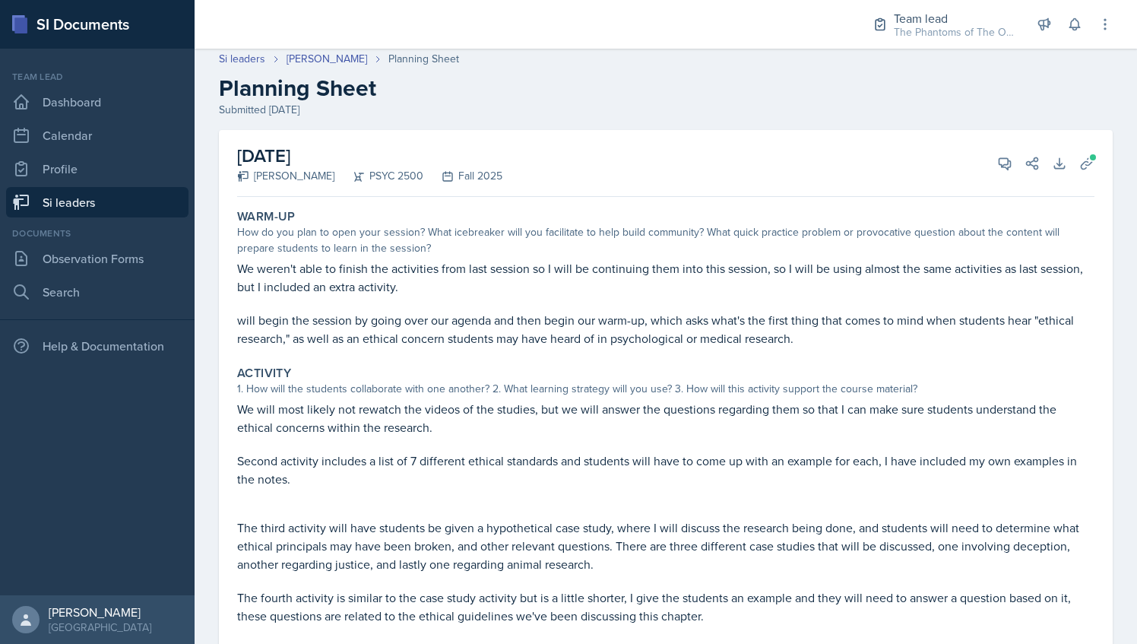
scroll to position [0, 0]
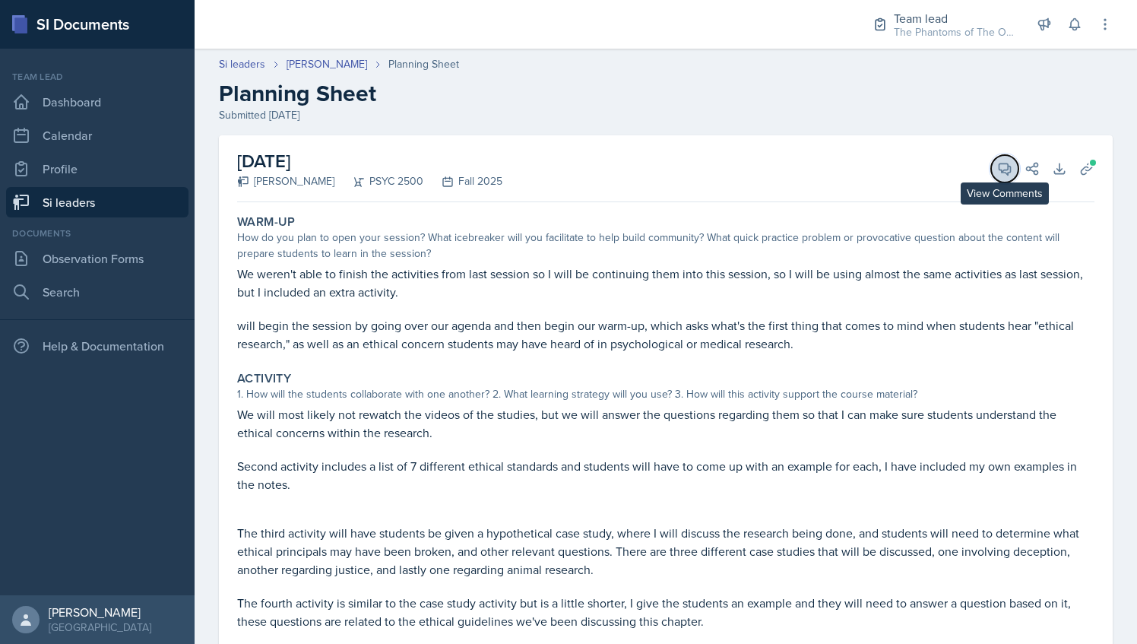
click at [991, 173] on button "View Comments" at bounding box center [1004, 168] width 27 height 27
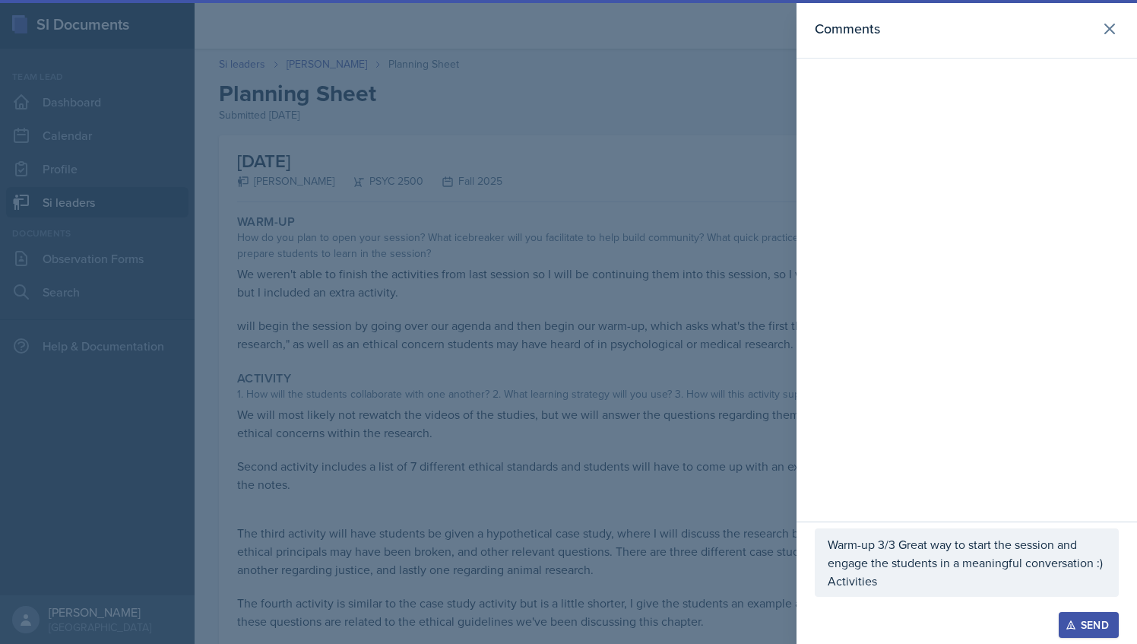
click at [897, 585] on p "Activities" at bounding box center [967, 580] width 278 height 18
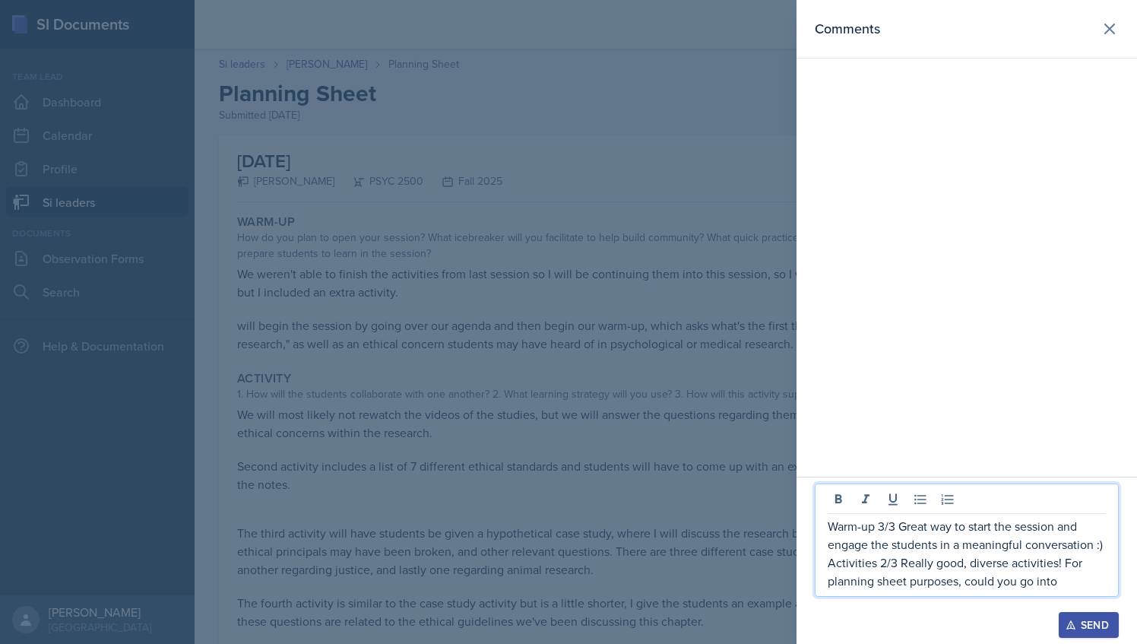
click at [888, 559] on p "Activities 2/3 Really good, diverse activities! For planning sheet purposes, co…" at bounding box center [967, 571] width 278 height 36
click at [885, 568] on p "Activities 2/3 Really good, diverse activities! For planning sheet purposes, co…" at bounding box center [967, 571] width 278 height 36
click at [1052, 585] on p "Activities 3/3 Really good, diverse activities! For planning sheet purposes, co…" at bounding box center [967, 571] width 278 height 36
click at [1088, 579] on p "Activities 3/3 Really good, diverse activities! For planning sheet purposes, co…" at bounding box center [967, 571] width 278 height 36
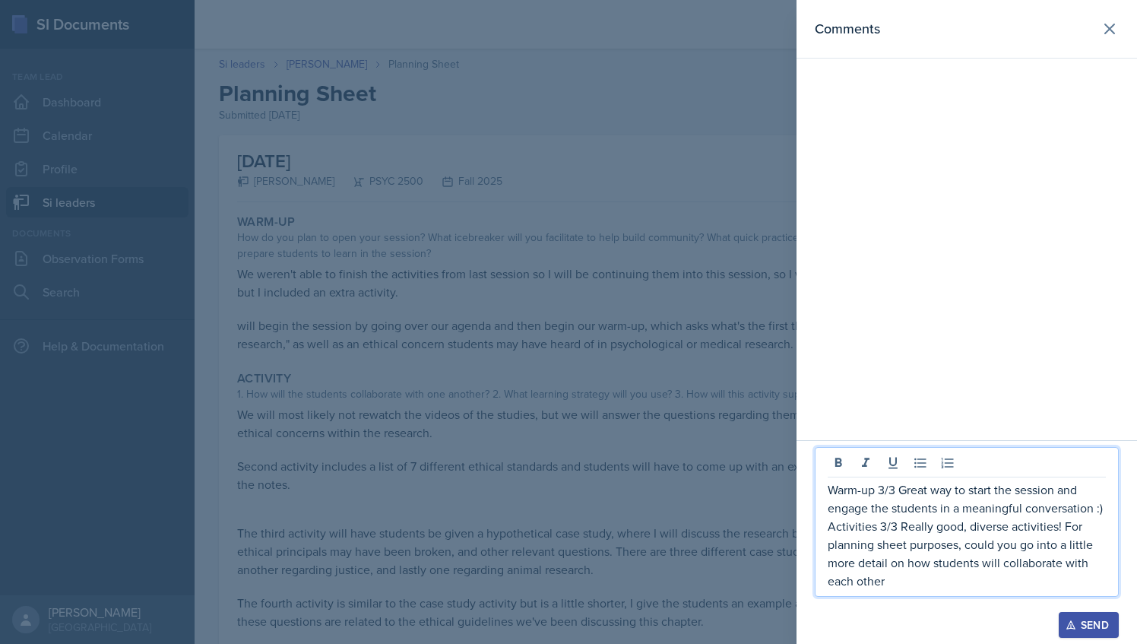
click at [650, 438] on div at bounding box center [568, 322] width 1137 height 644
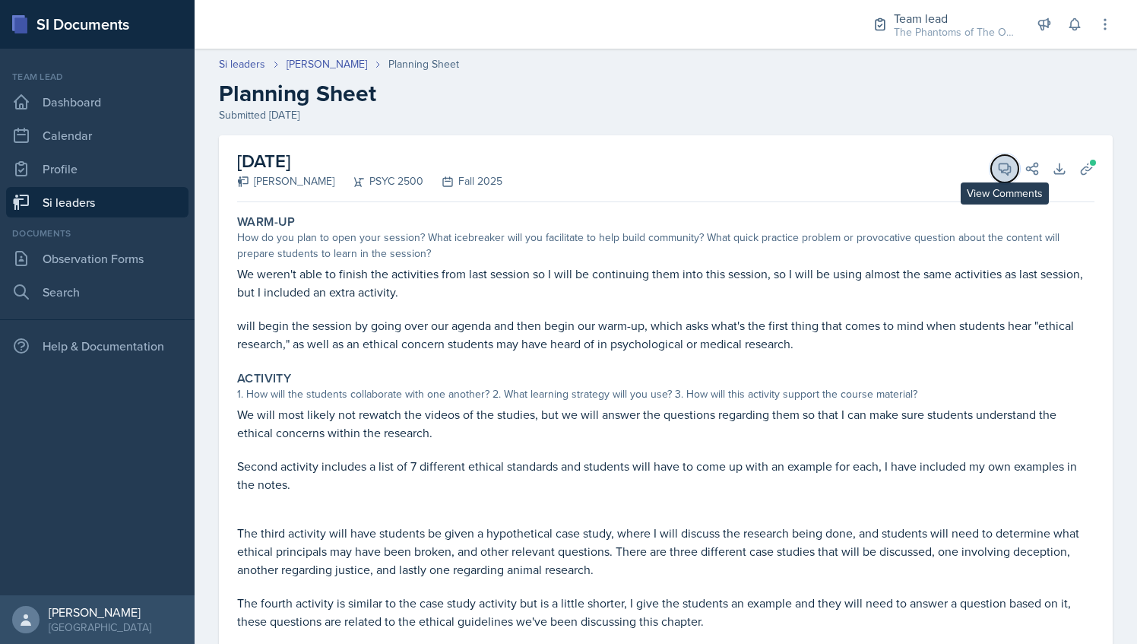
click at [991, 164] on button "View Comments" at bounding box center [1004, 168] width 27 height 27
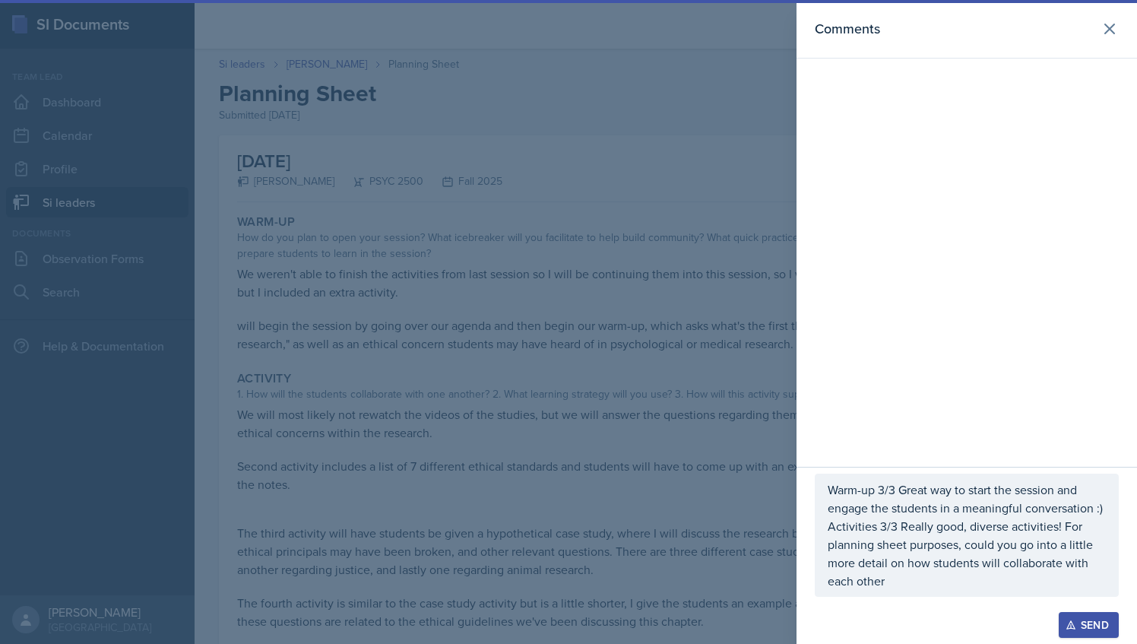
click at [934, 593] on div "Warm-up 3/3 Great way to start the session and engage the students in a meaning…" at bounding box center [967, 534] width 304 height 123
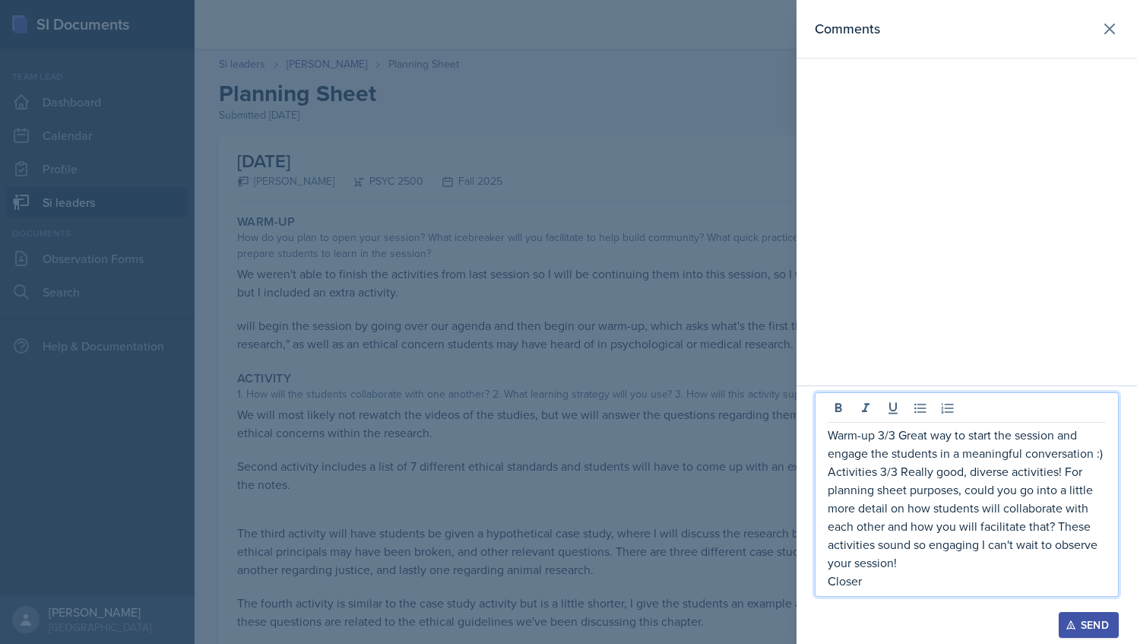
click at [660, 505] on div at bounding box center [568, 322] width 1137 height 644
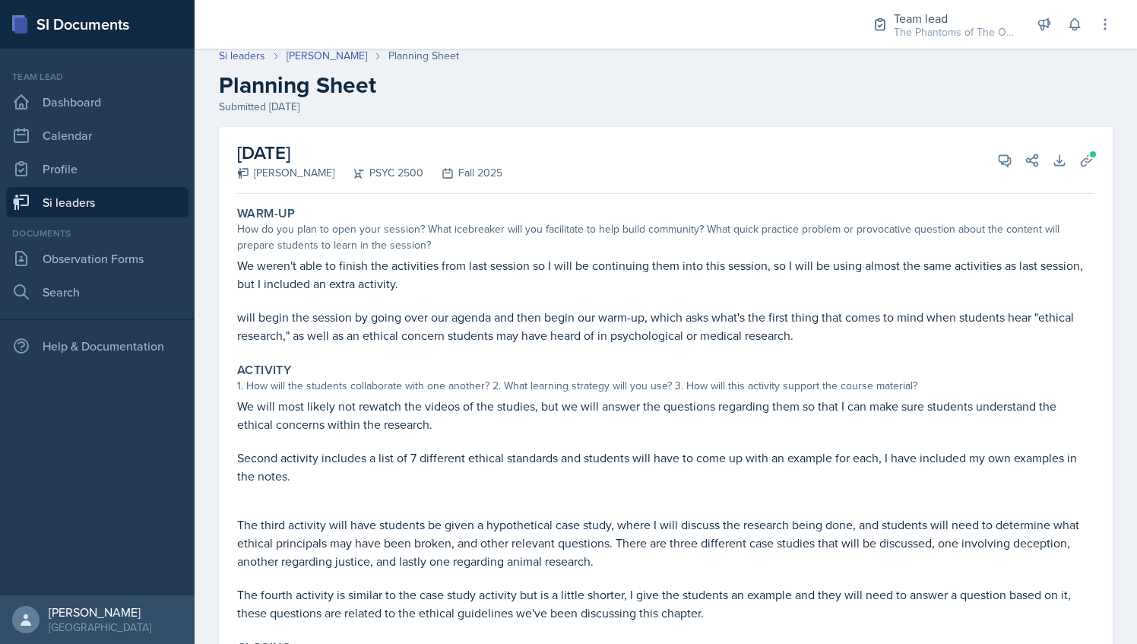
scroll to position [8, 0]
click at [999, 161] on icon at bounding box center [1004, 161] width 15 height 15
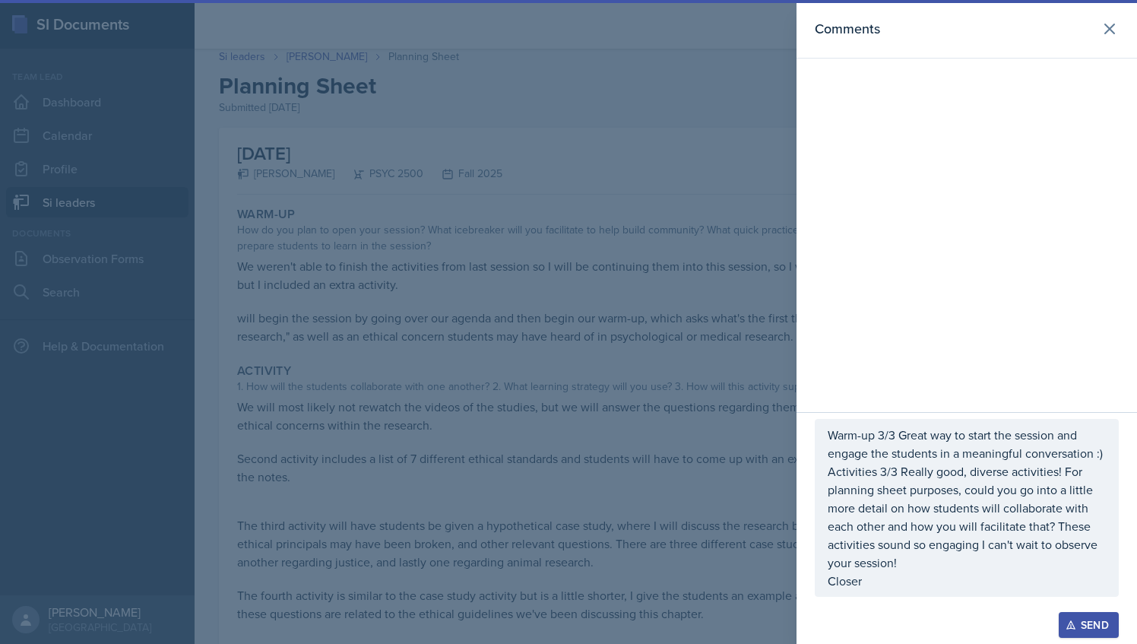
click at [915, 588] on p "Closer" at bounding box center [967, 580] width 278 height 18
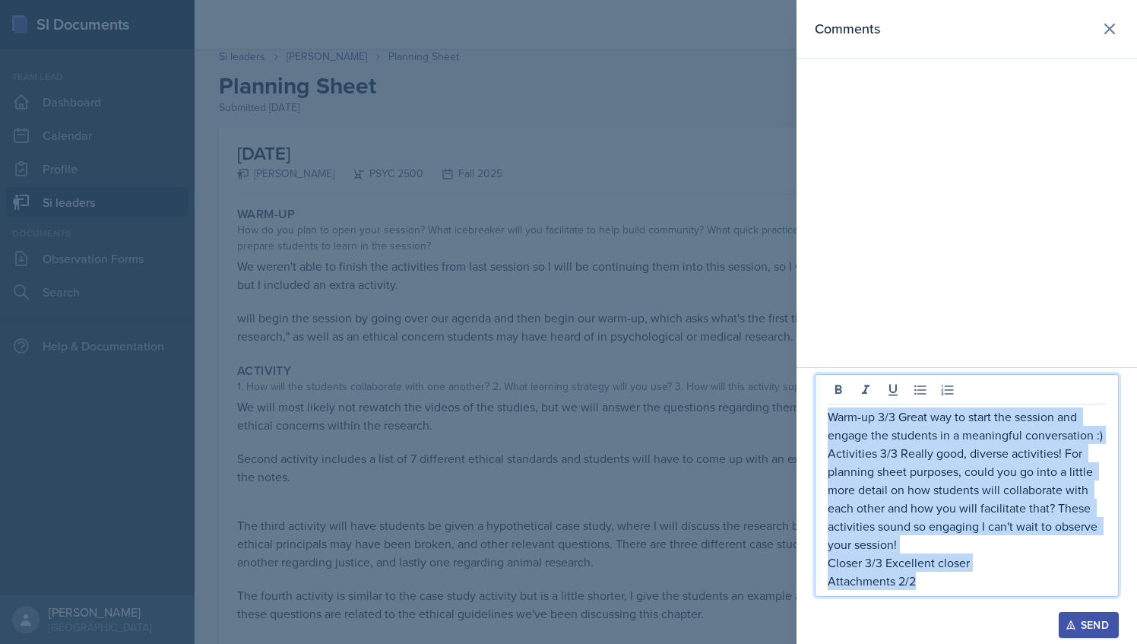
drag, startPoint x: 928, startPoint y: 582, endPoint x: 830, endPoint y: 422, distance: 187.9
click at [830, 422] on div "Warm-up 3/3 Great way to start the session and engage the students in a meaning…" at bounding box center [967, 498] width 278 height 182
copy div "Warm-up 3/3 Great way to start the session and engage the students in a meaning…"
click at [1079, 622] on div "Send" at bounding box center [1088, 625] width 40 height 12
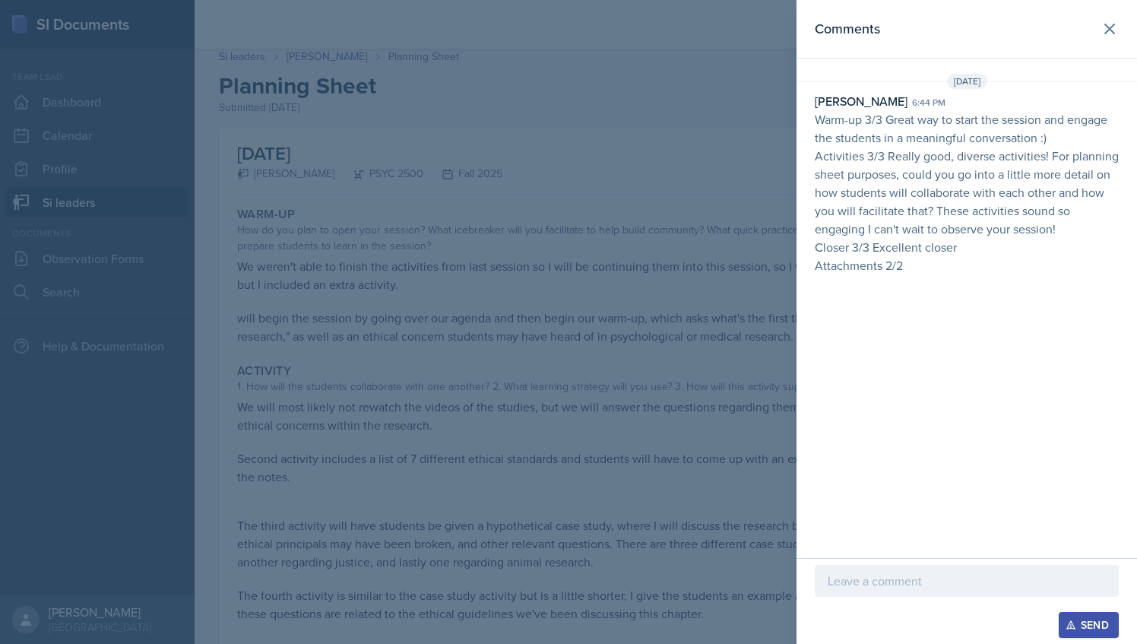
click at [759, 298] on div at bounding box center [568, 322] width 1137 height 644
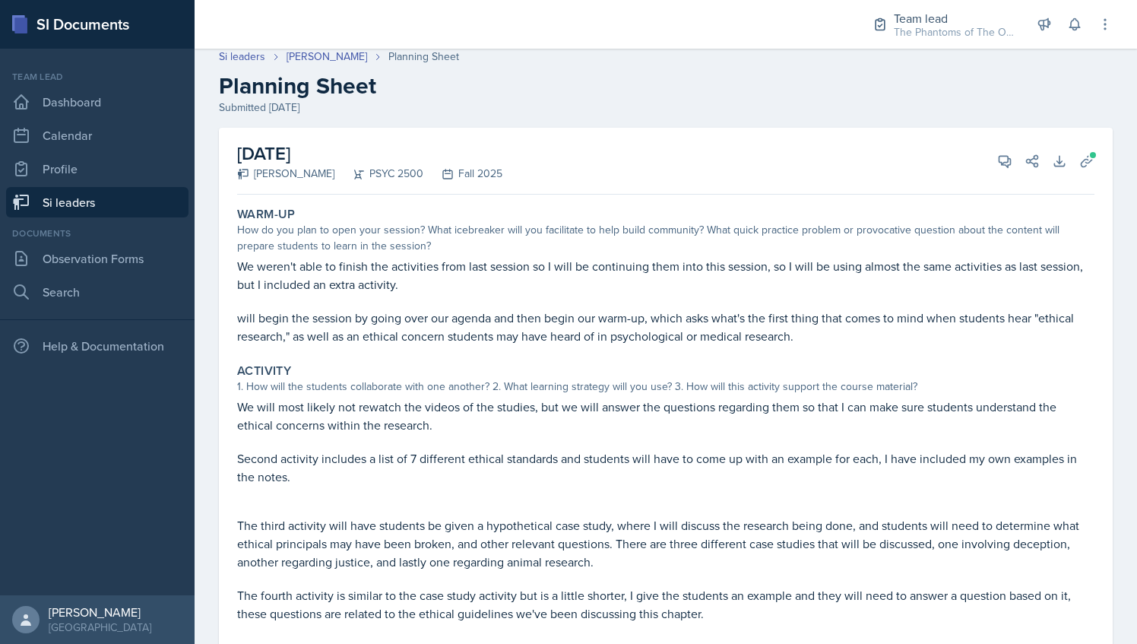
scroll to position [0, 0]
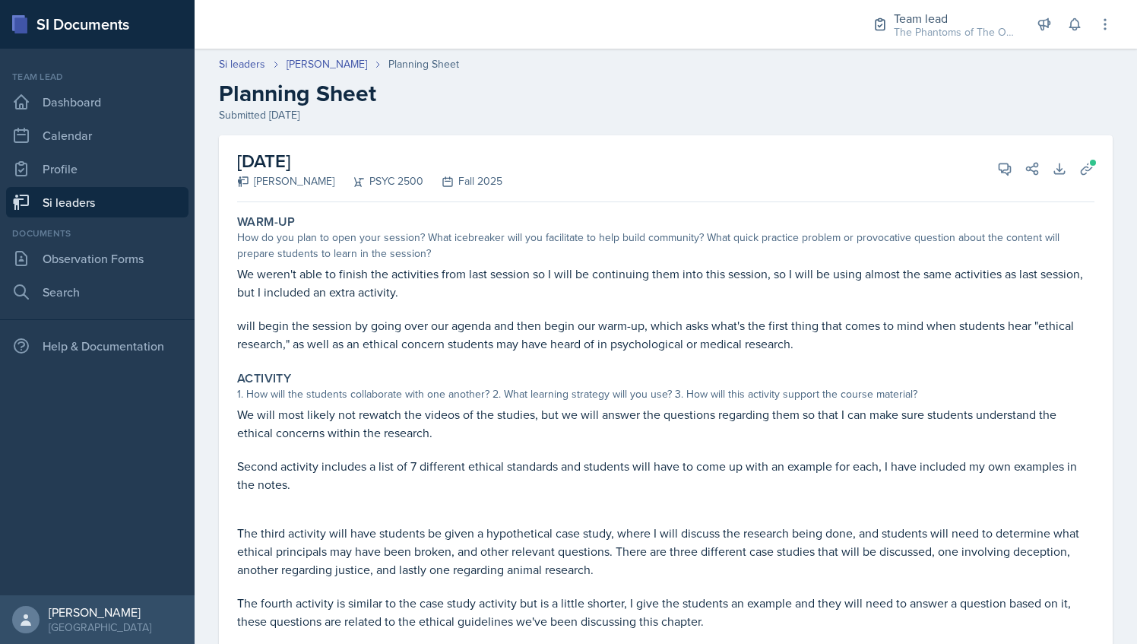
click at [325, 55] on header "Si leaders [PERSON_NAME] Planning Sheet Planning Sheet Submitted [DATE]" at bounding box center [666, 89] width 942 height 97
click at [327, 62] on link "[PERSON_NAME]" at bounding box center [326, 64] width 81 height 16
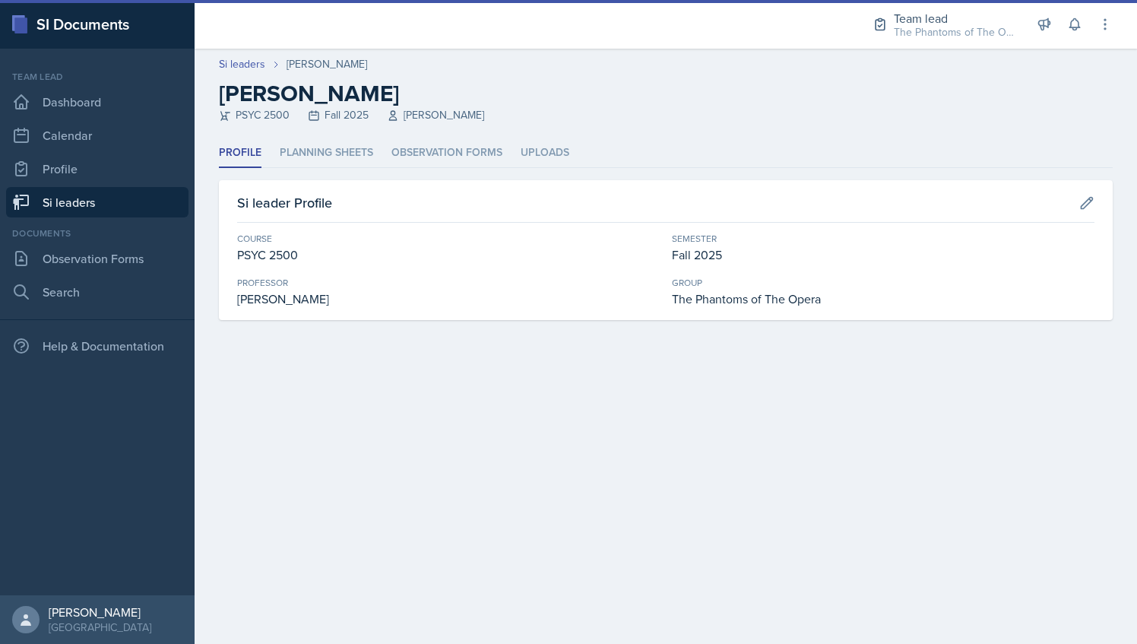
click at [508, 155] on ul "Profile Planning Sheets Observation Forms Uploads" at bounding box center [666, 153] width 894 height 30
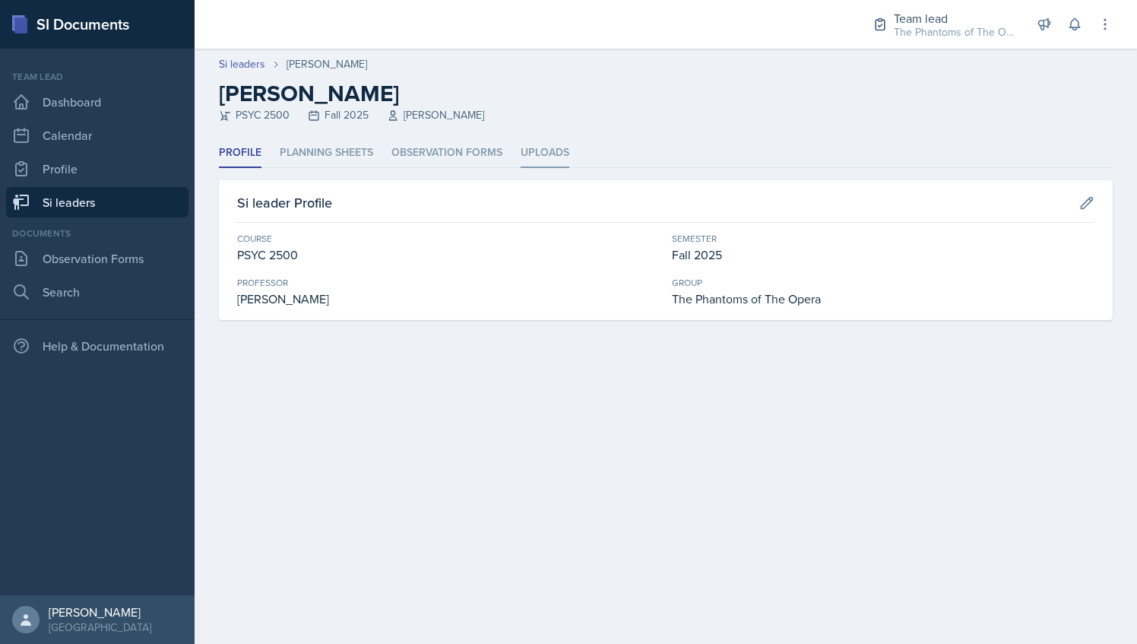
click at [567, 152] on li "Uploads" at bounding box center [545, 153] width 49 height 30
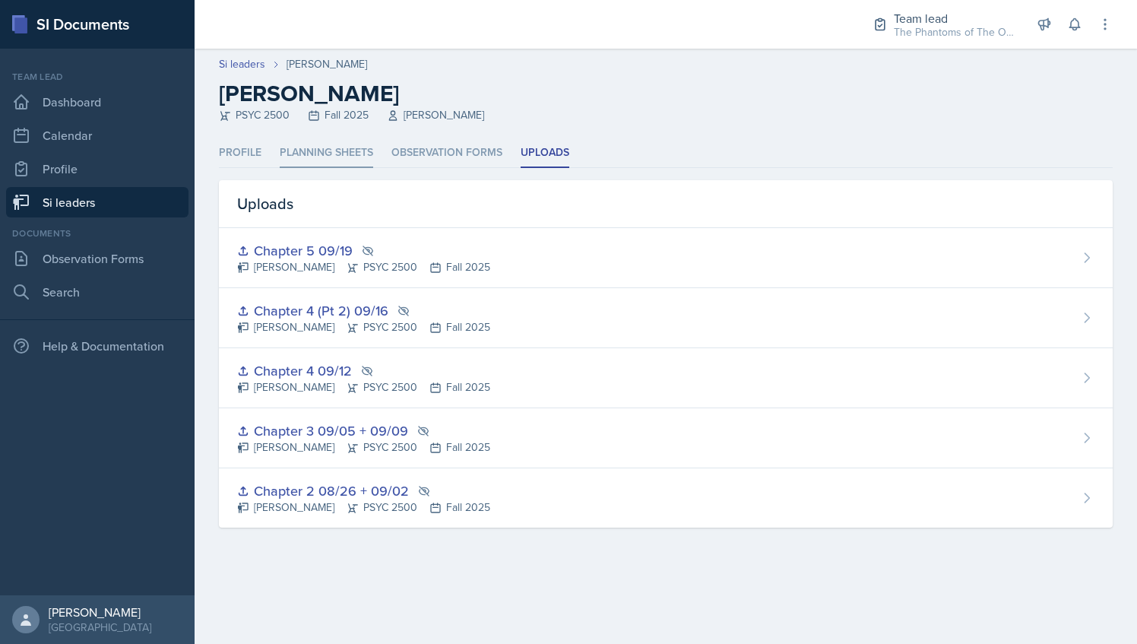
click at [342, 151] on li "Planning Sheets" at bounding box center [326, 153] width 93 height 30
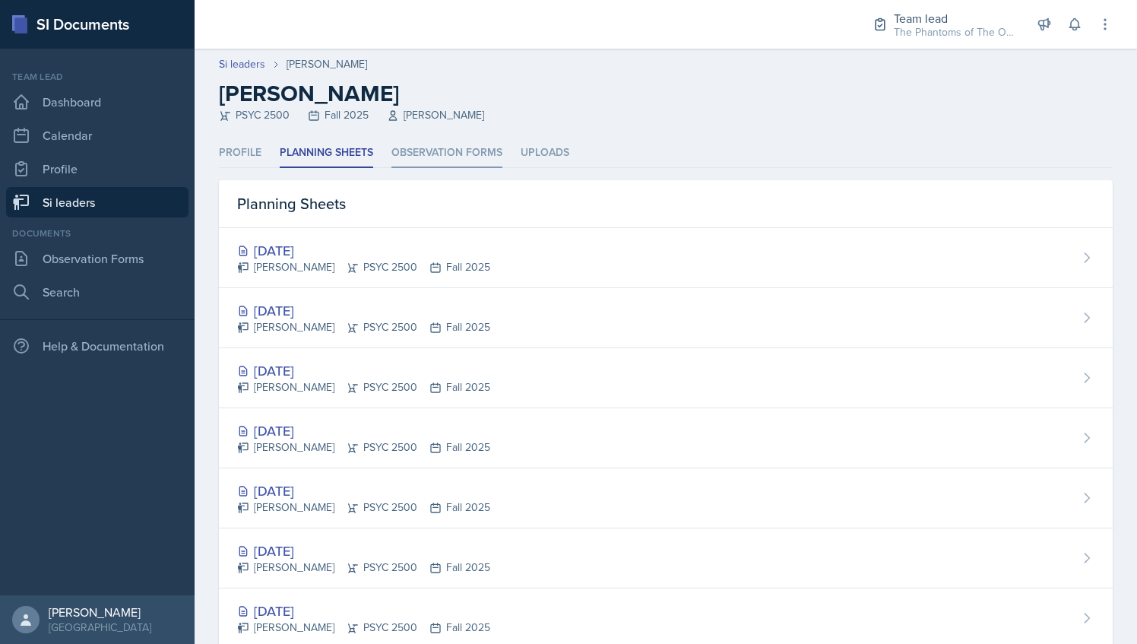
click at [440, 149] on li "Observation Forms" at bounding box center [446, 153] width 111 height 30
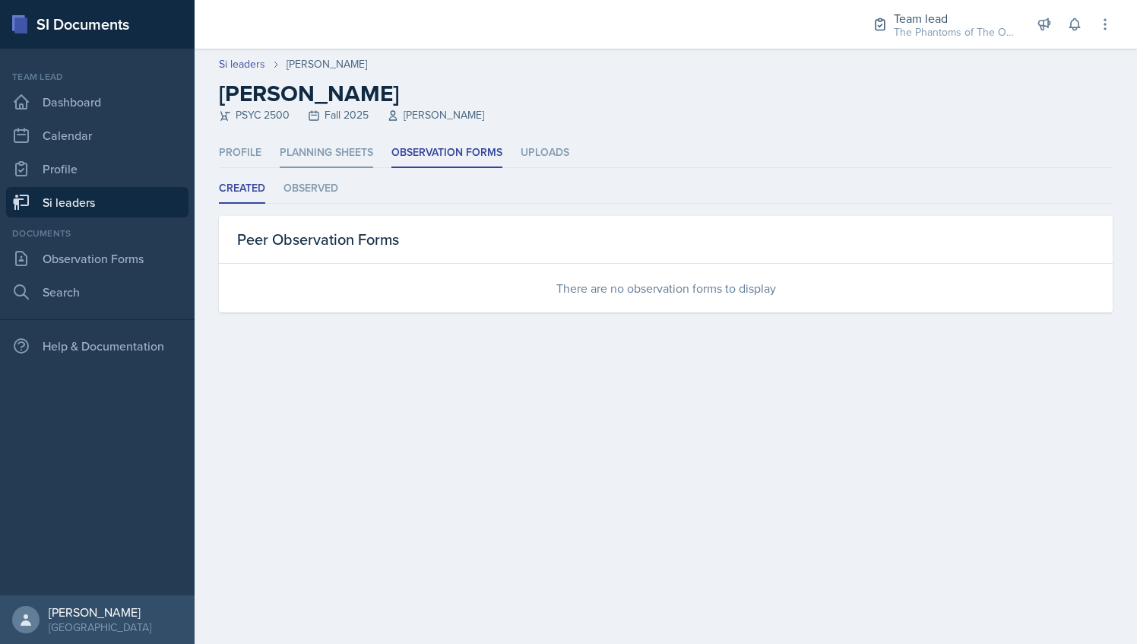
click at [348, 150] on li "Planning Sheets" at bounding box center [326, 153] width 93 height 30
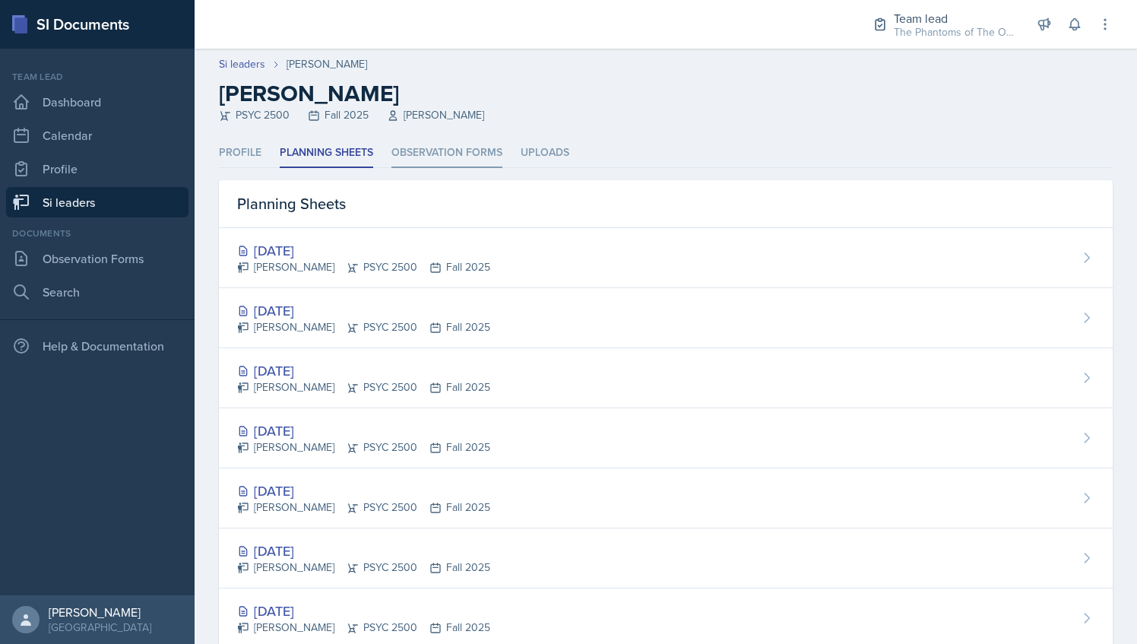
click at [452, 163] on li "Observation Forms" at bounding box center [446, 153] width 111 height 30
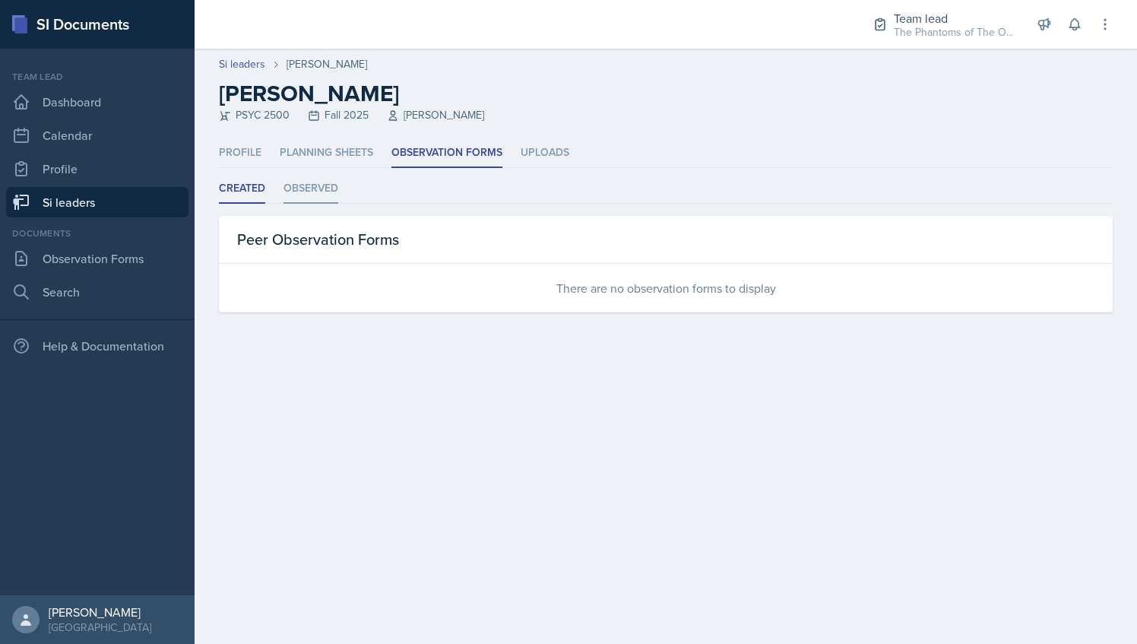
click at [309, 201] on li "Observed" at bounding box center [310, 189] width 55 height 30
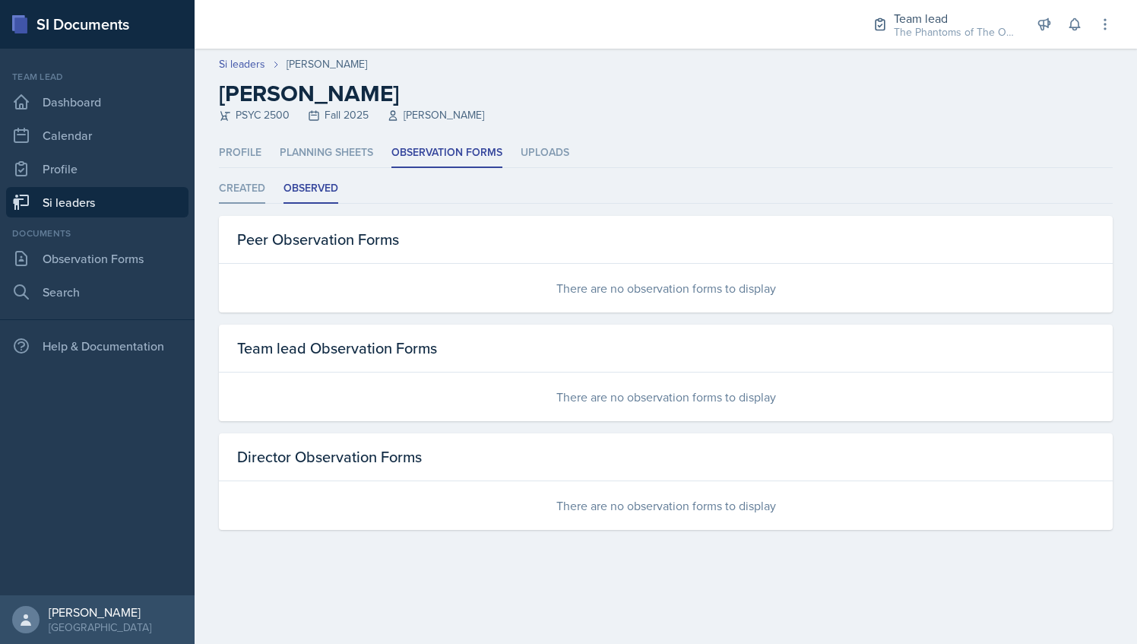
click at [256, 200] on li "Created" at bounding box center [242, 189] width 46 height 30
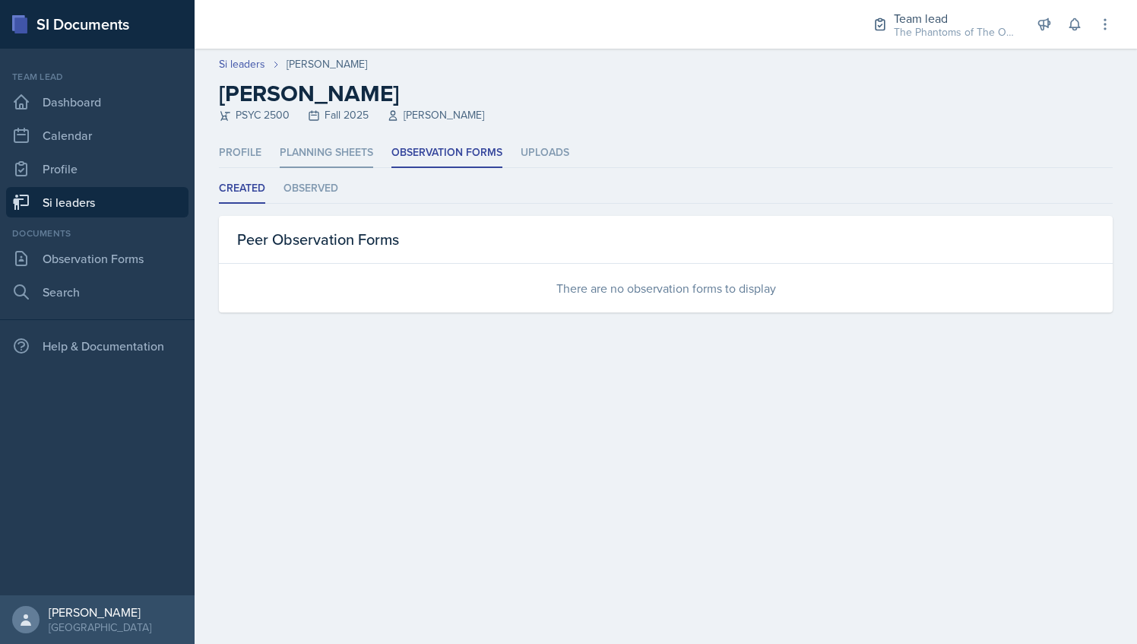
click at [311, 152] on li "Planning Sheets" at bounding box center [326, 153] width 93 height 30
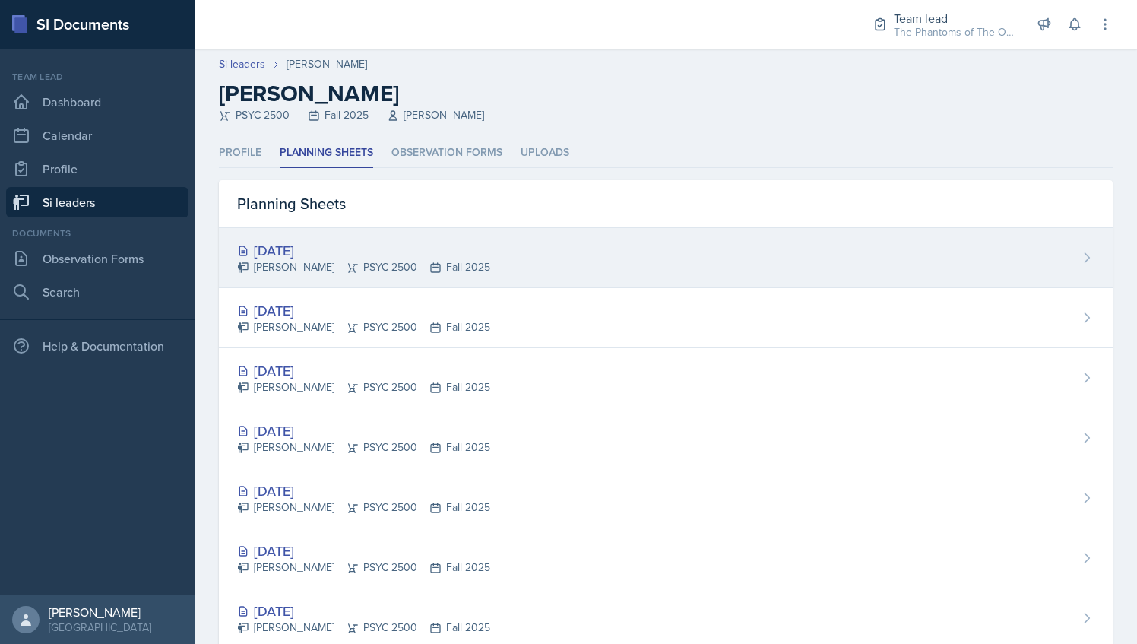
click at [453, 251] on div "[DATE]" at bounding box center [363, 250] width 253 height 21
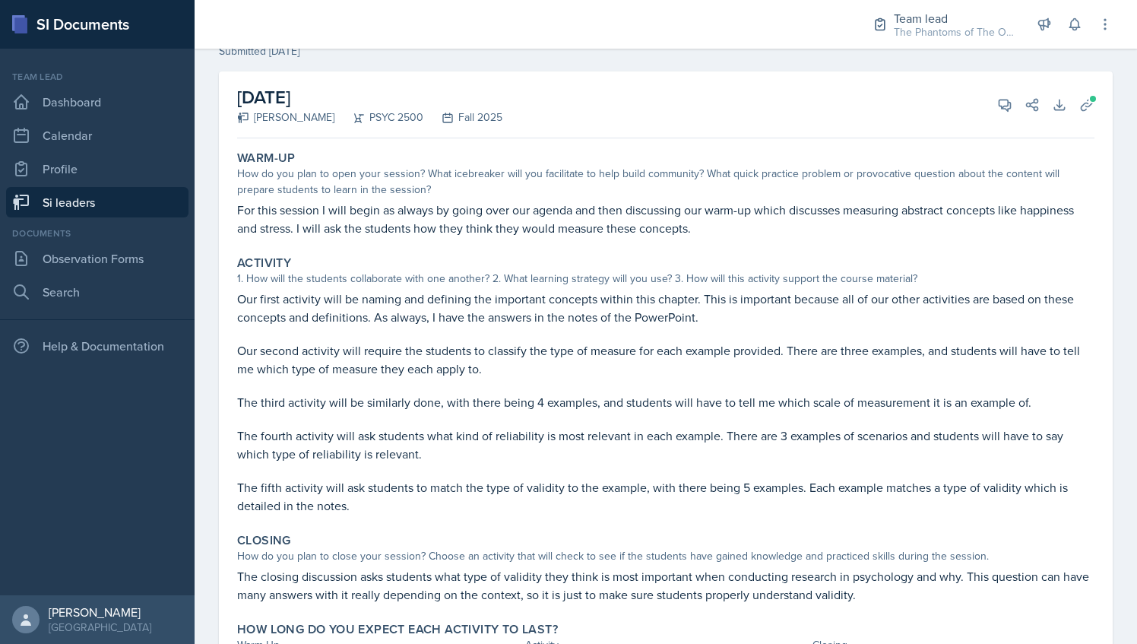
scroll to position [63, 0]
click at [999, 100] on icon at bounding box center [1004, 105] width 11 height 11
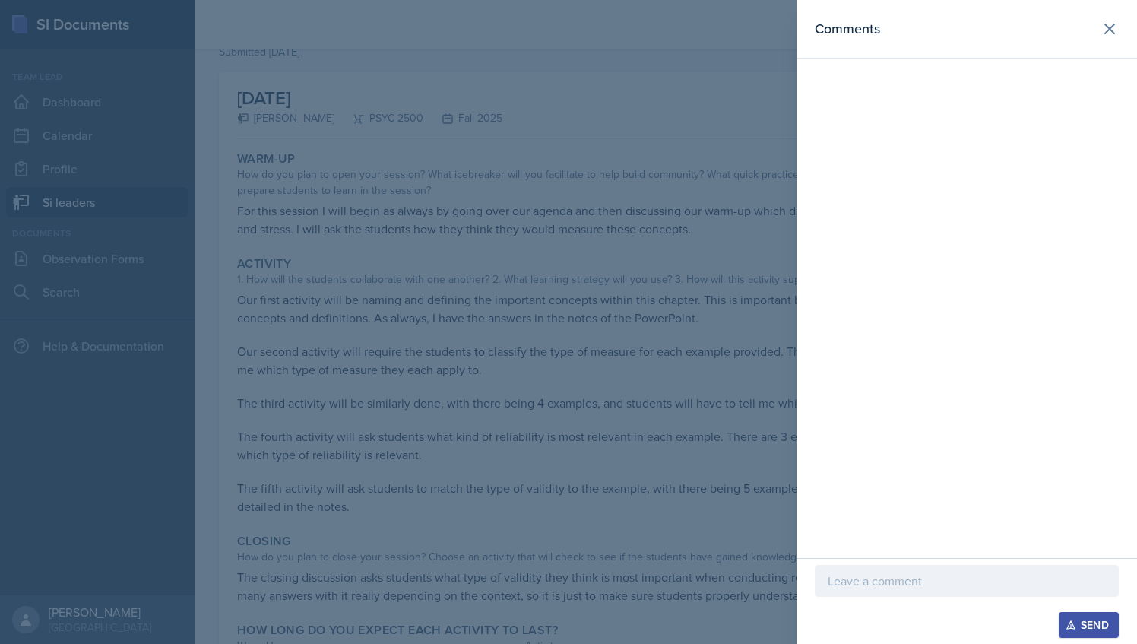
click at [857, 603] on div at bounding box center [967, 604] width 304 height 15
click at [864, 563] on div "Send" at bounding box center [966, 601] width 340 height 86
click at [868, 568] on div at bounding box center [967, 581] width 304 height 32
click at [981, 579] on p "Warm-up 2/3 Great activity. Could you explain how" at bounding box center [967, 580] width 278 height 18
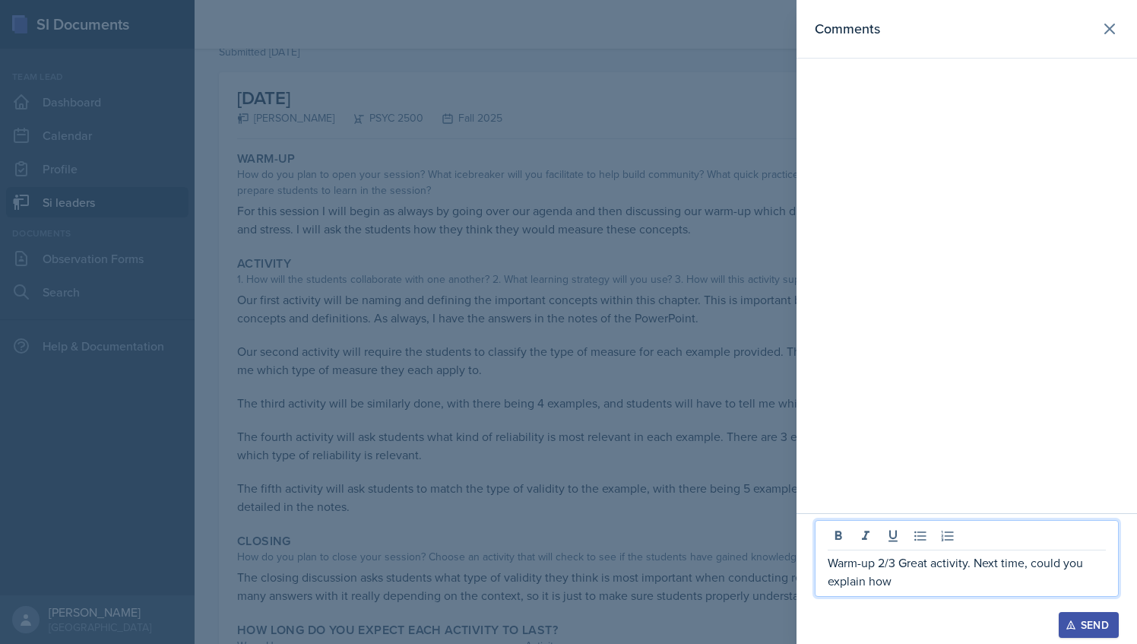
click at [957, 596] on div "Warm-up 2/3 Great activity. Next time, could you explain how" at bounding box center [967, 558] width 304 height 77
click at [953, 582] on p "Warm-up 2/3 Great activity. Next time, could you explain how" at bounding box center [967, 571] width 278 height 36
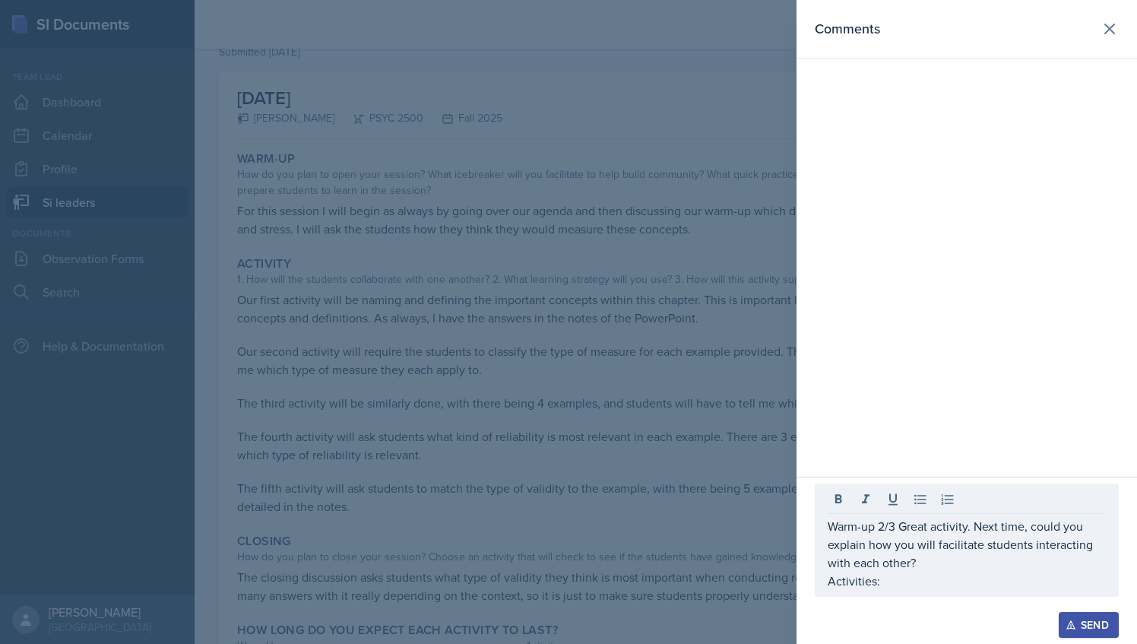
click at [709, 489] on div at bounding box center [568, 322] width 1137 height 644
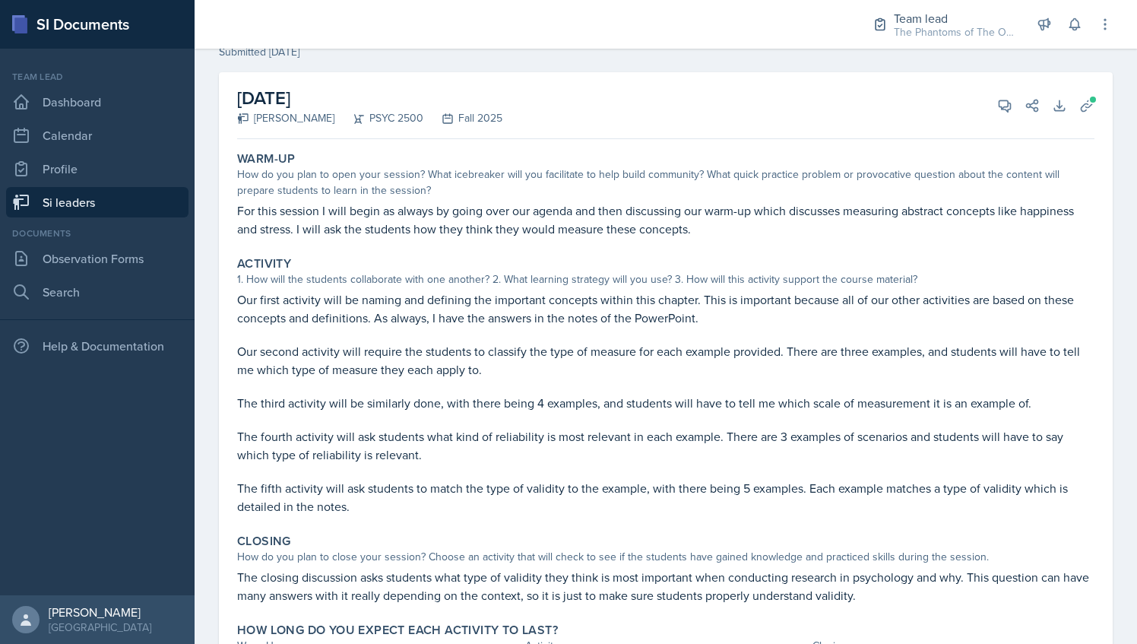
scroll to position [141, 0]
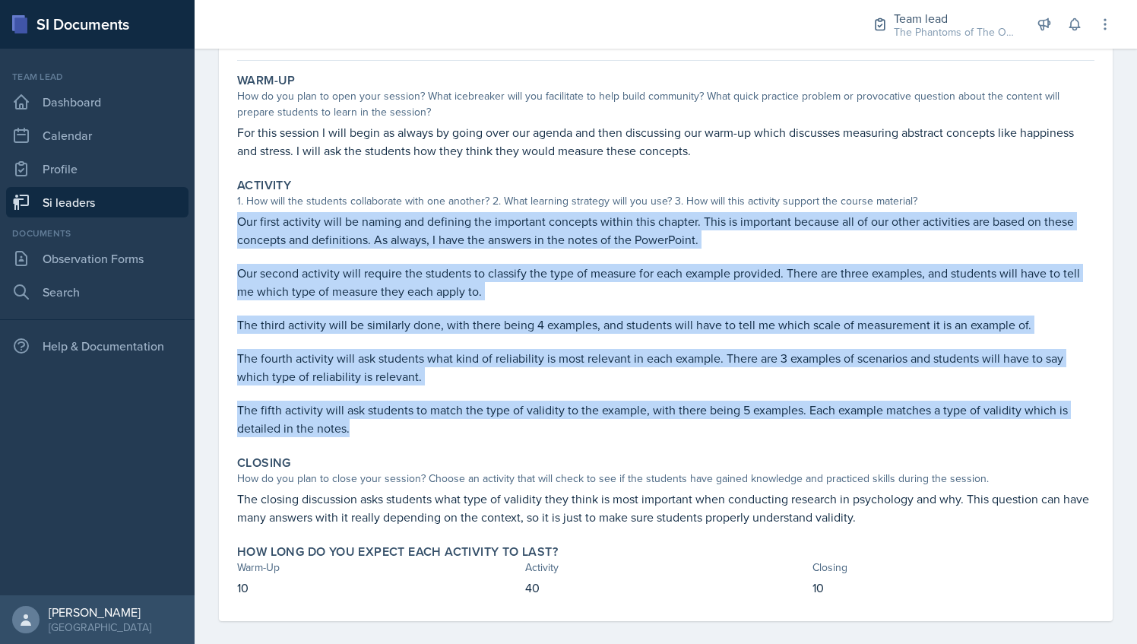
drag, startPoint x: 240, startPoint y: 220, endPoint x: 415, endPoint y: 430, distance: 273.0
click at [415, 430] on div "Our first activity will be naming and defining the important concepts within th…" at bounding box center [665, 324] width 857 height 225
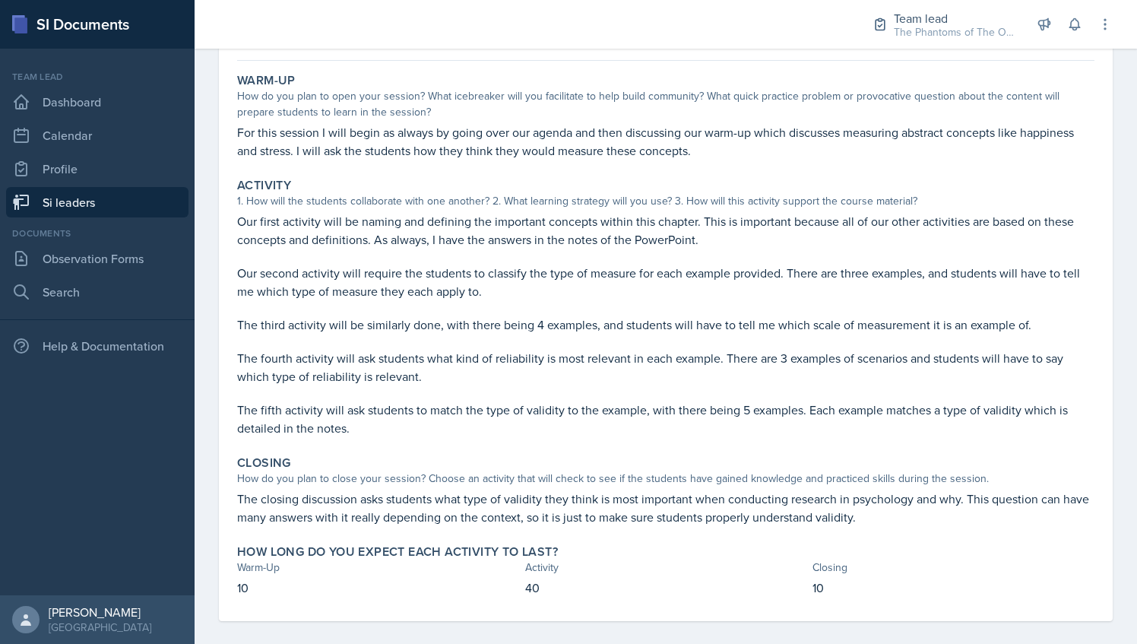
click at [326, 178] on div "Activity" at bounding box center [665, 185] width 857 height 15
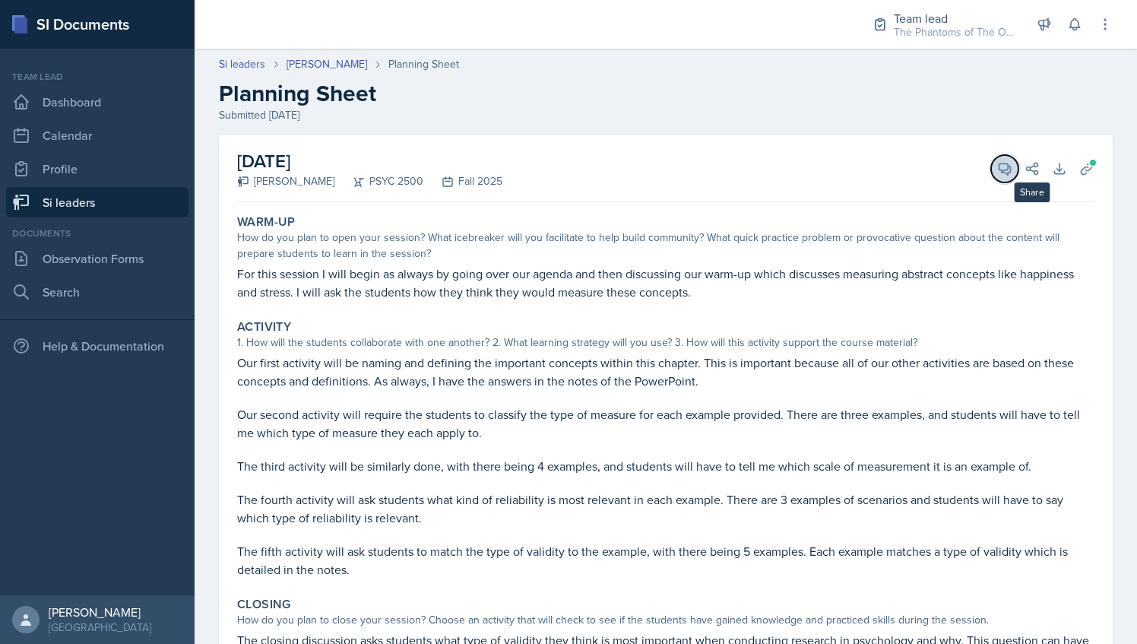
click at [1002, 158] on button "View Comments" at bounding box center [1004, 168] width 27 height 27
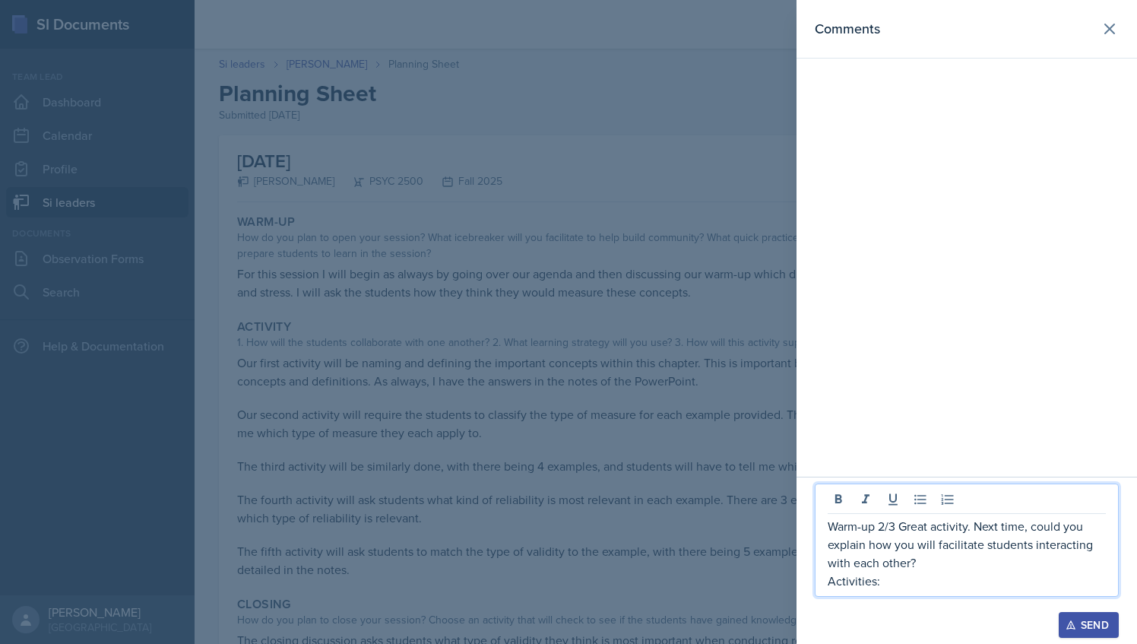
click at [908, 564] on p "Warm-up 2/3 Great activity. Next time, could you explain how you will facilitat…" at bounding box center [967, 544] width 278 height 55
click at [895, 570] on p "Warm-up 2/3 Great activity. Next time, could you explain how you will facilitat…" at bounding box center [967, 544] width 278 height 55
click at [904, 585] on p "Activities:" at bounding box center [967, 580] width 278 height 18
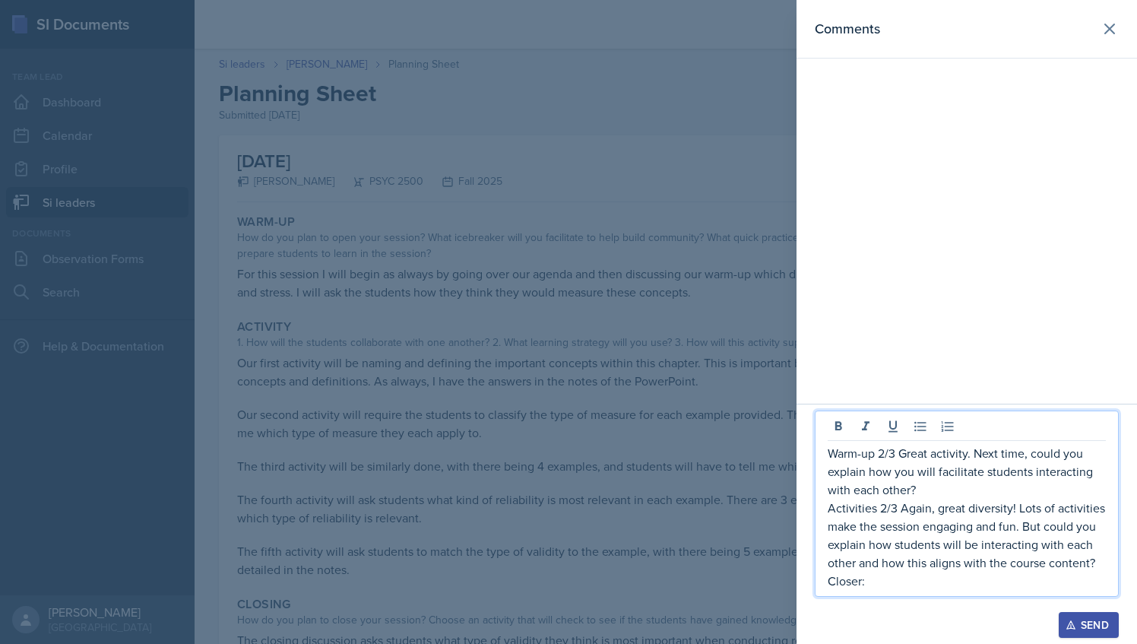
click at [663, 496] on div at bounding box center [568, 322] width 1137 height 644
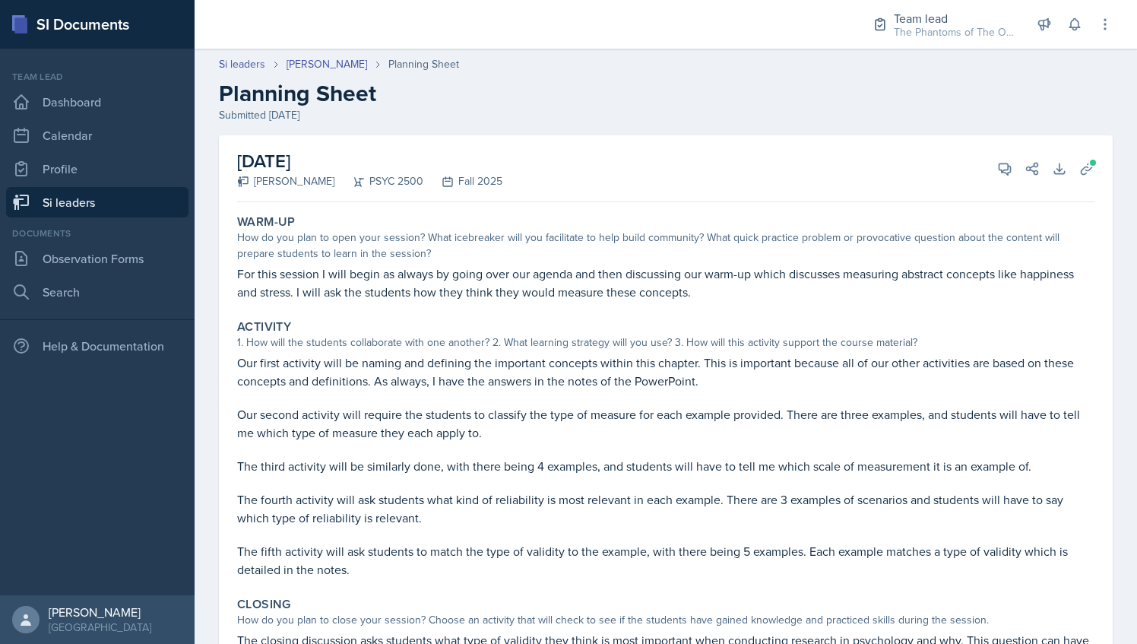
scroll to position [154, 0]
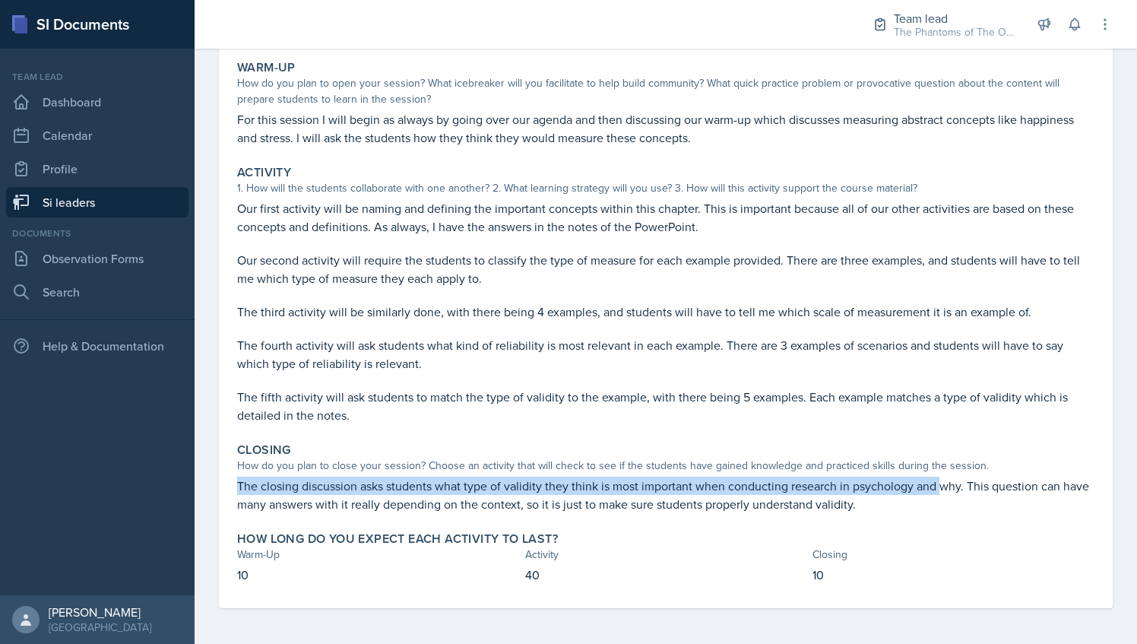
drag, startPoint x: 236, startPoint y: 483, endPoint x: 942, endPoint y: 489, distance: 706.0
click at [942, 489] on div "Closing How do you plan to close your session? Choose an activity that will che…" at bounding box center [665, 477] width 869 height 83
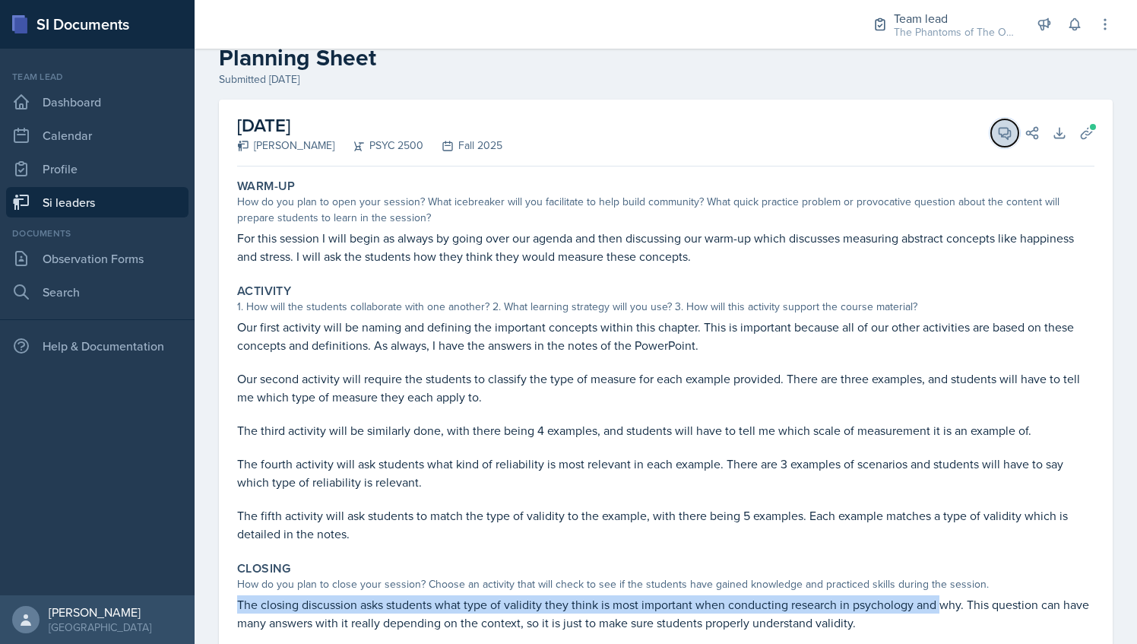
click at [991, 127] on button "View Comments" at bounding box center [1004, 132] width 27 height 27
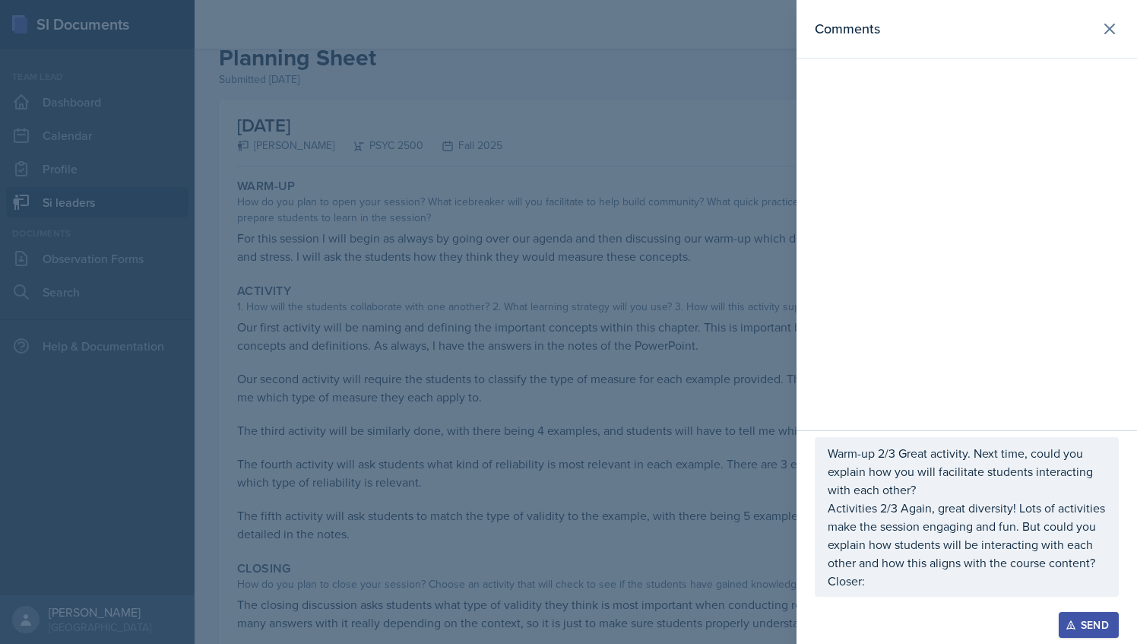
click at [907, 576] on p "Closer:" at bounding box center [967, 580] width 278 height 18
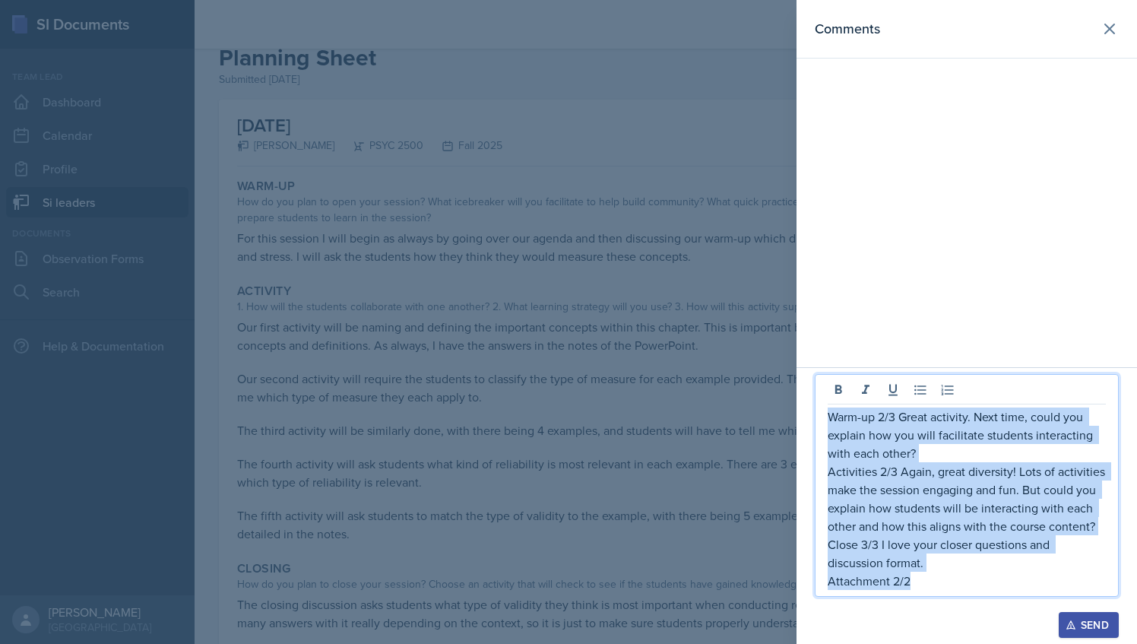
drag, startPoint x: 910, startPoint y: 581, endPoint x: 827, endPoint y: 420, distance: 180.8
click at [827, 420] on div "Warm-up 2/3 Great activity. Next time, could you explain how you will facilitat…" at bounding box center [967, 485] width 304 height 223
copy div "Warm-up 2/3 Great activity. Next time, could you explain how you will facilitat…"
click at [1084, 622] on div "Send" at bounding box center [1088, 625] width 40 height 12
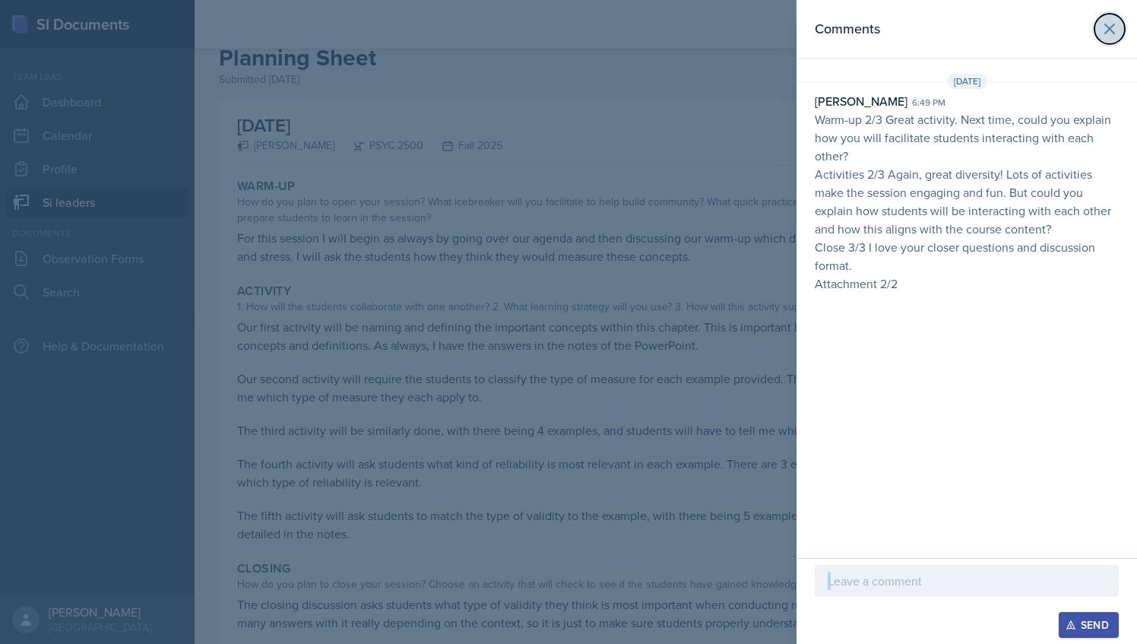
click at [1113, 21] on icon at bounding box center [1109, 29] width 18 height 18
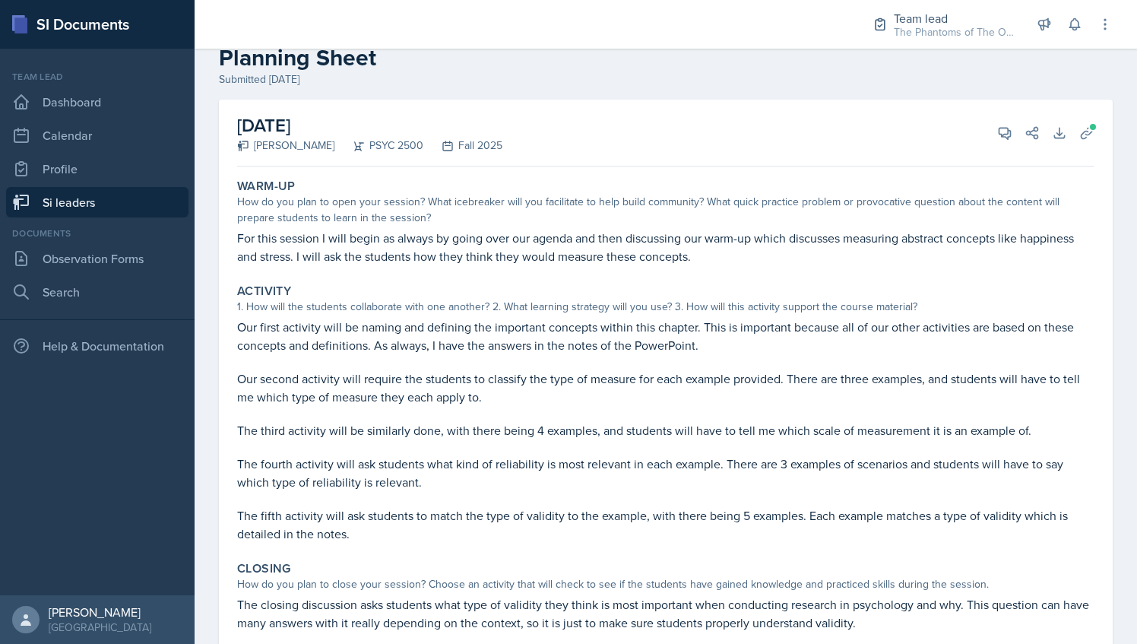
click at [103, 205] on link "Si leaders" at bounding box center [97, 202] width 182 height 30
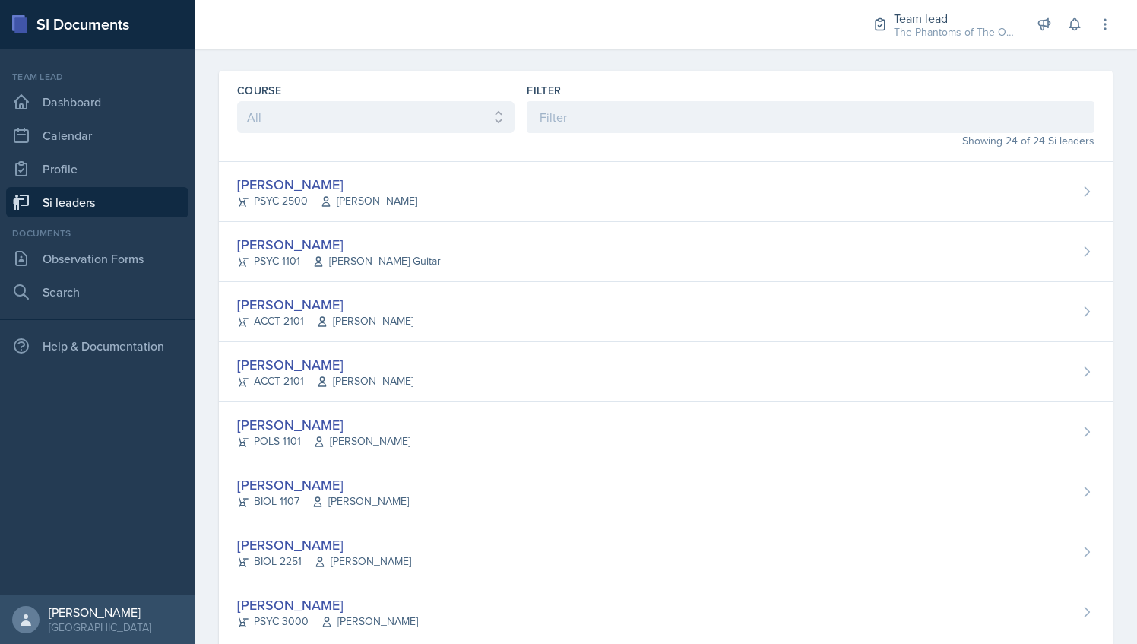
scroll to position [68, 0]
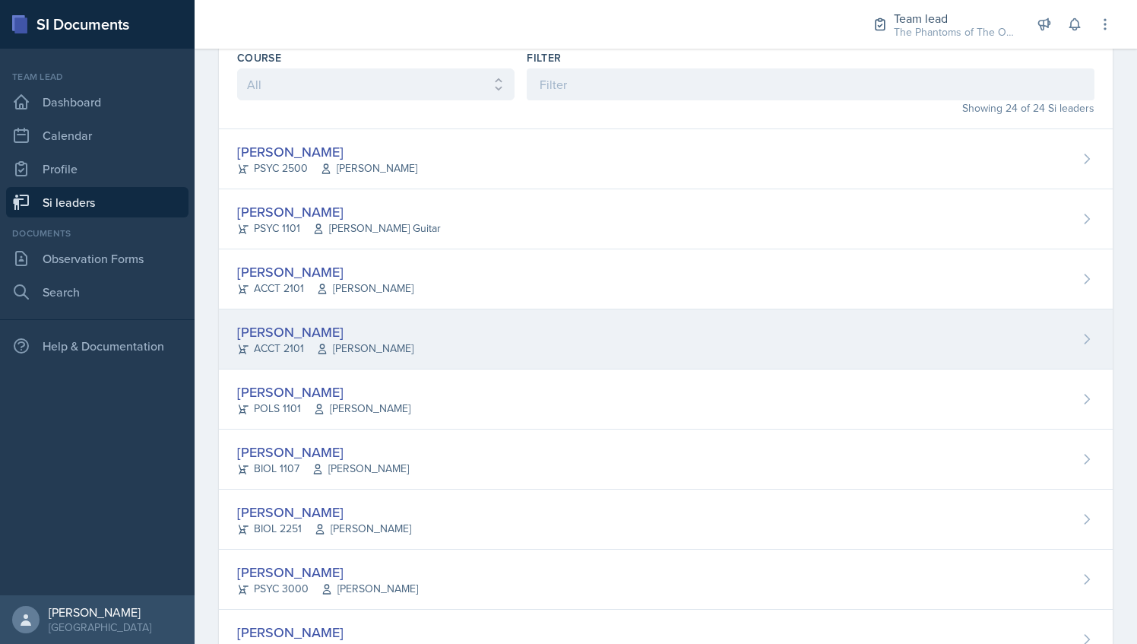
click at [449, 328] on div "[PERSON_NAME] ACCT 2101 [PERSON_NAME]" at bounding box center [666, 339] width 894 height 60
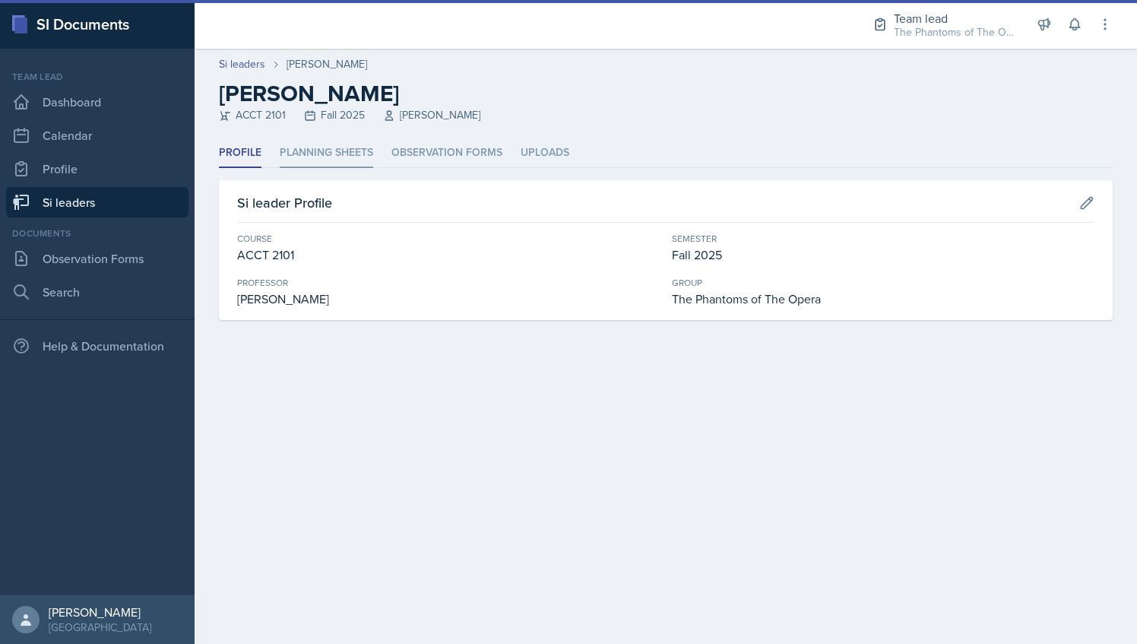
click at [340, 164] on li "Planning Sheets" at bounding box center [326, 153] width 93 height 30
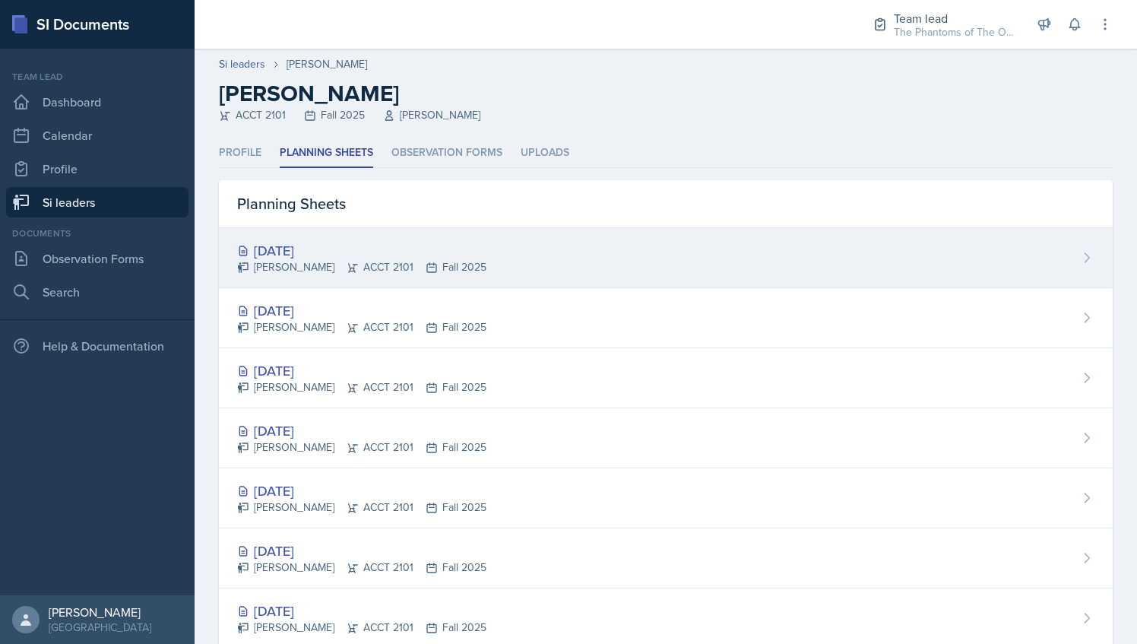
click at [467, 266] on div "[PERSON_NAME] ACCT 2101 Fall 2025" at bounding box center [361, 267] width 249 height 16
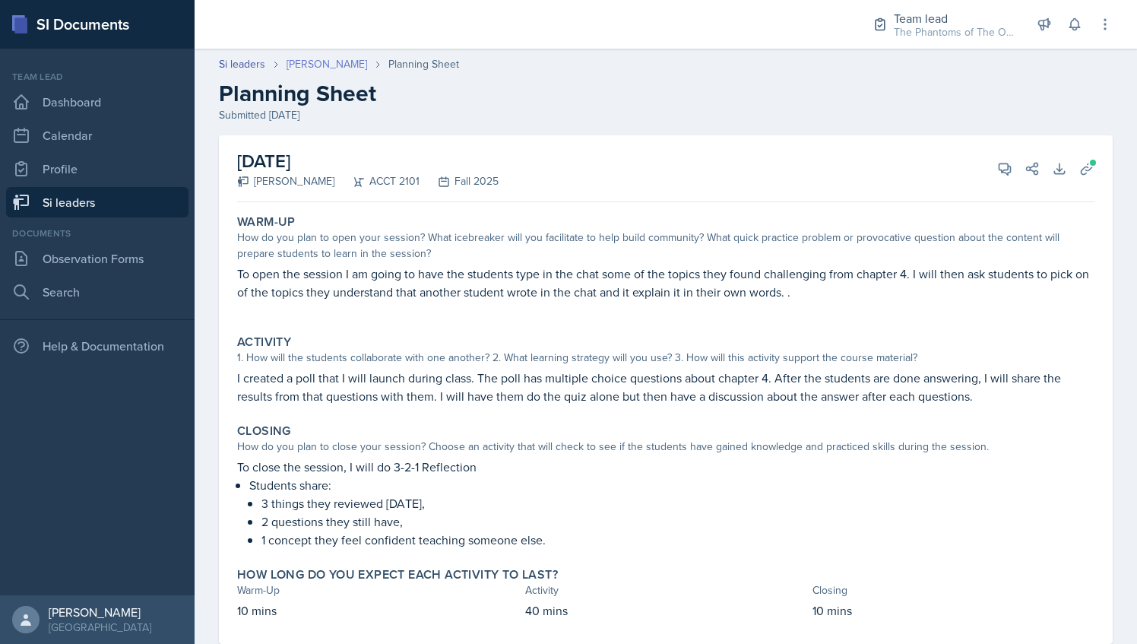
click at [320, 65] on link "[PERSON_NAME]" at bounding box center [326, 64] width 81 height 16
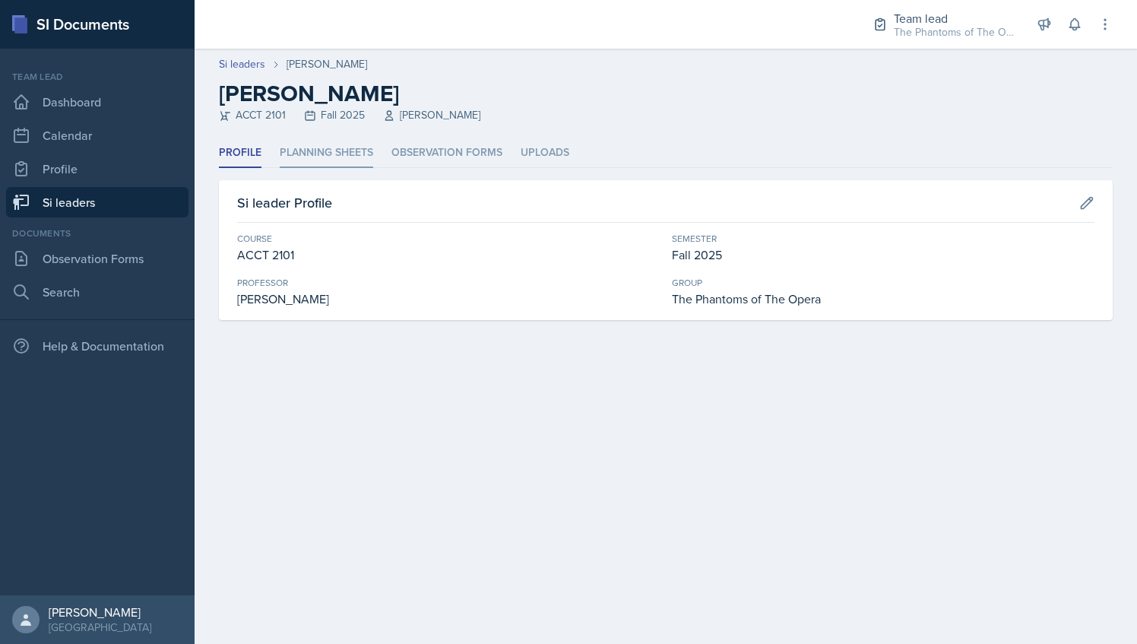
click at [329, 147] on li "Planning Sheets" at bounding box center [326, 153] width 93 height 30
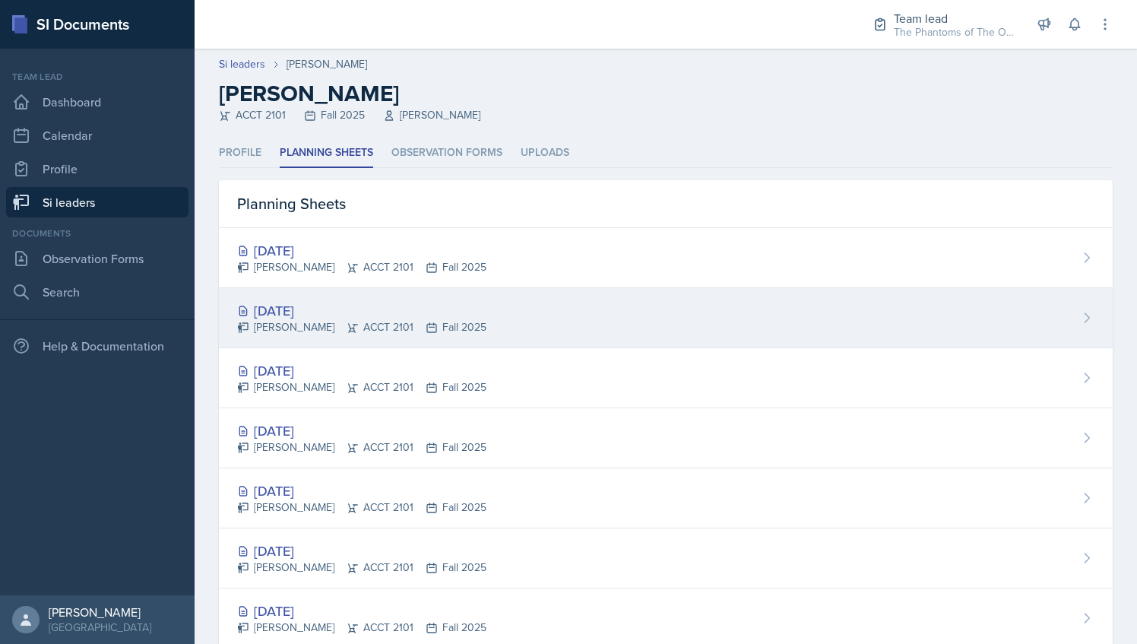
click at [389, 319] on div "[PERSON_NAME] ACCT 2101 Fall 2025" at bounding box center [361, 327] width 249 height 16
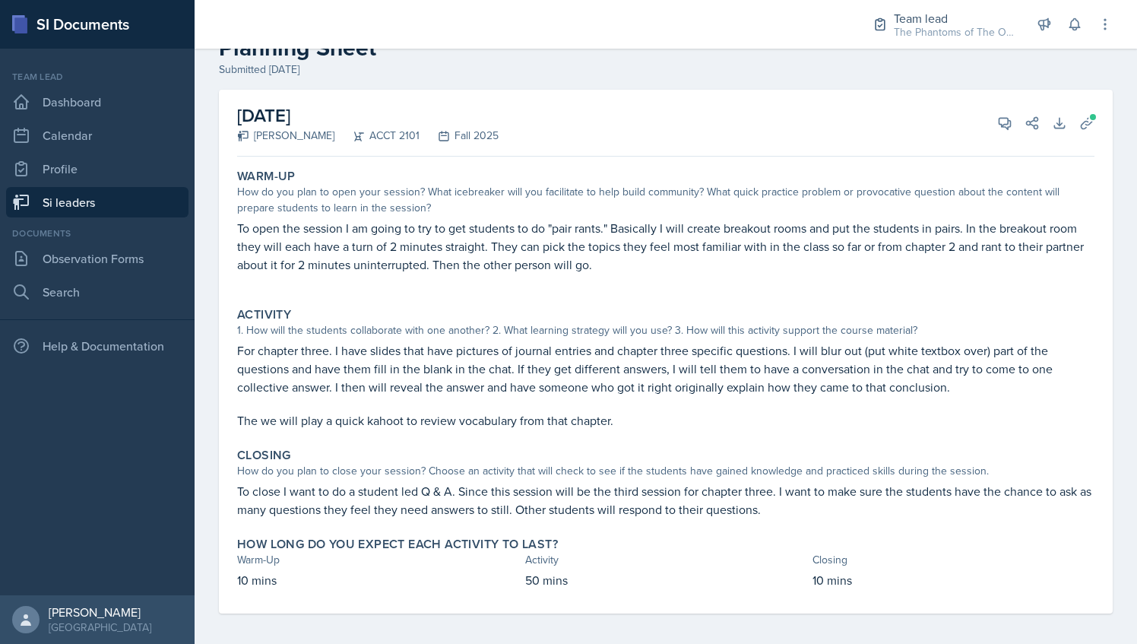
scroll to position [51, 0]
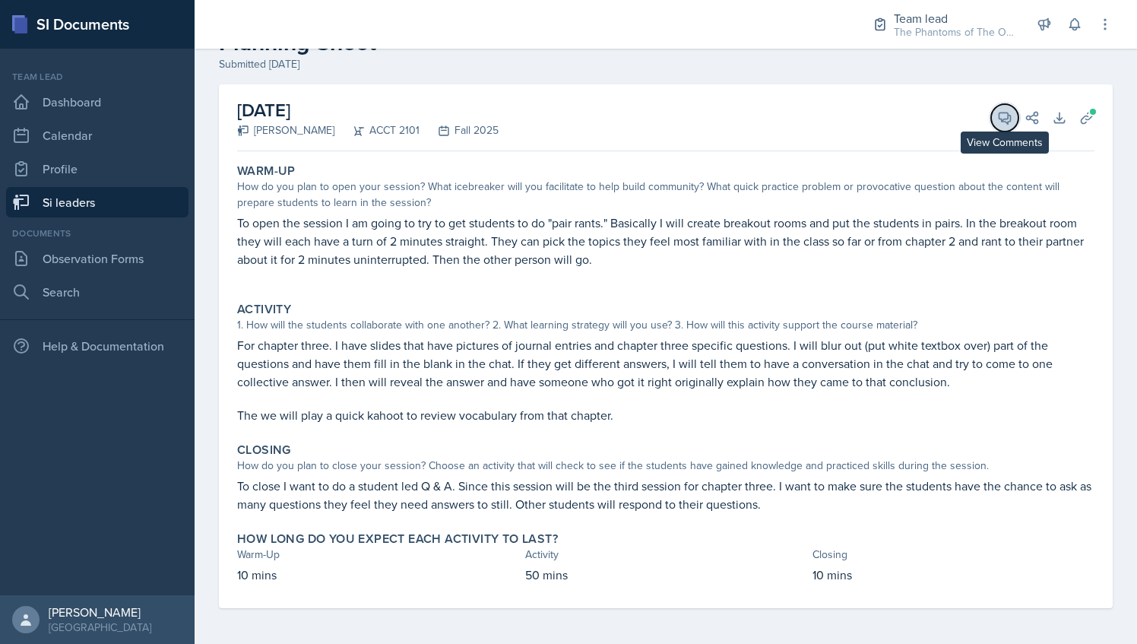
click at [997, 117] on icon at bounding box center [1004, 117] width 15 height 15
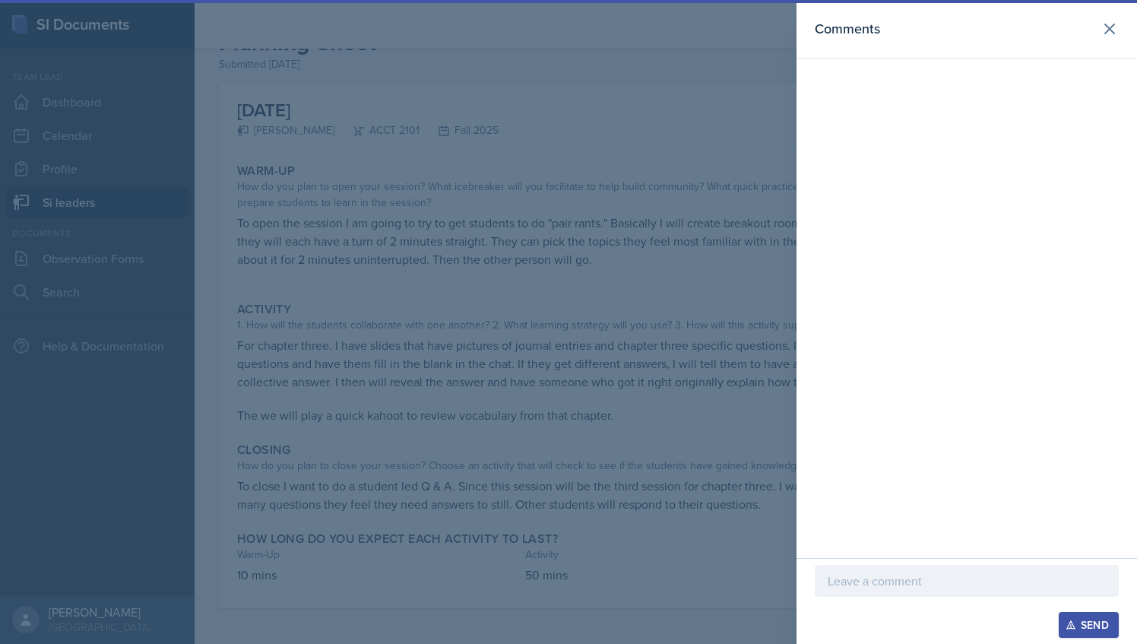
click at [889, 581] on p at bounding box center [967, 580] width 278 height 18
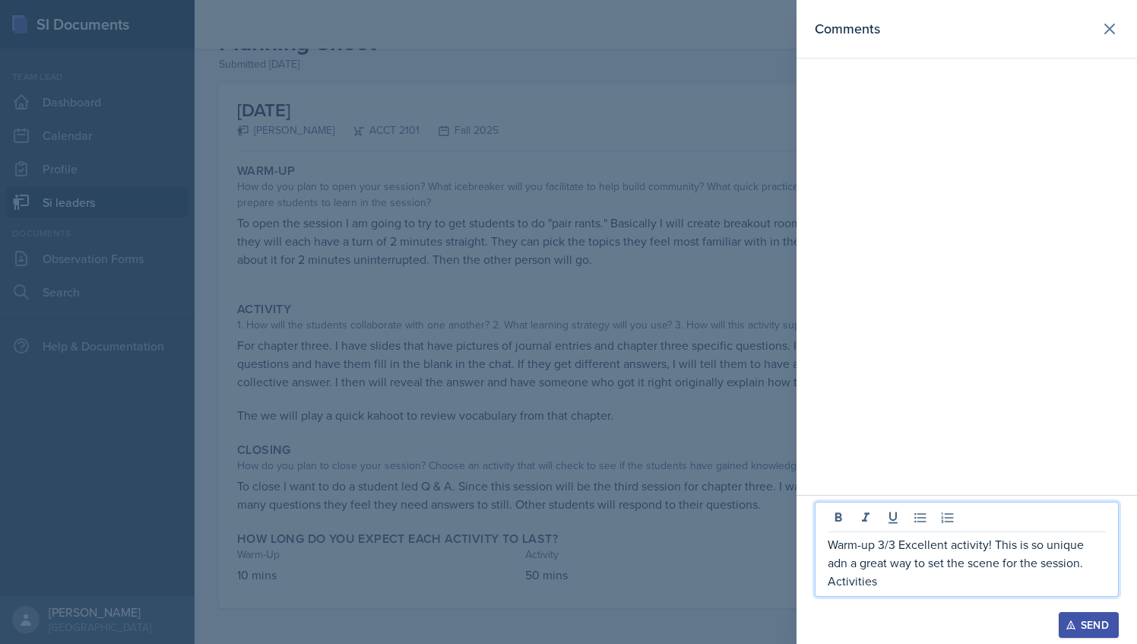
click at [731, 541] on div at bounding box center [568, 322] width 1137 height 644
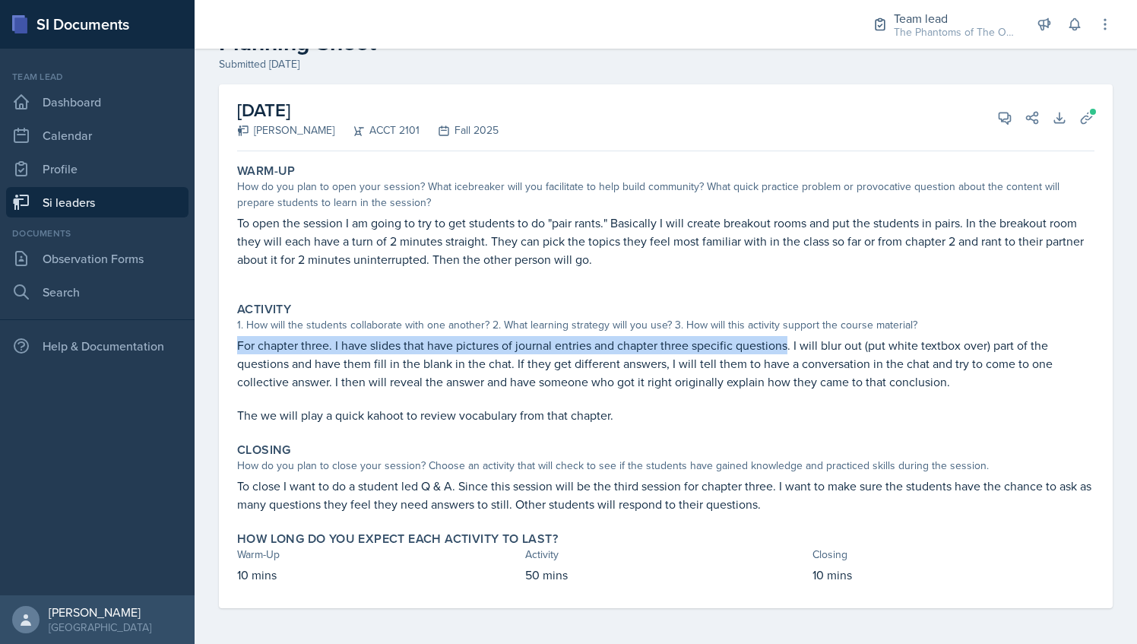
drag, startPoint x: 237, startPoint y: 347, endPoint x: 789, endPoint y: 343, distance: 551.7
click at [789, 343] on p "For chapter three. I have slides that have pictures of journal entries and chap…" at bounding box center [665, 363] width 857 height 55
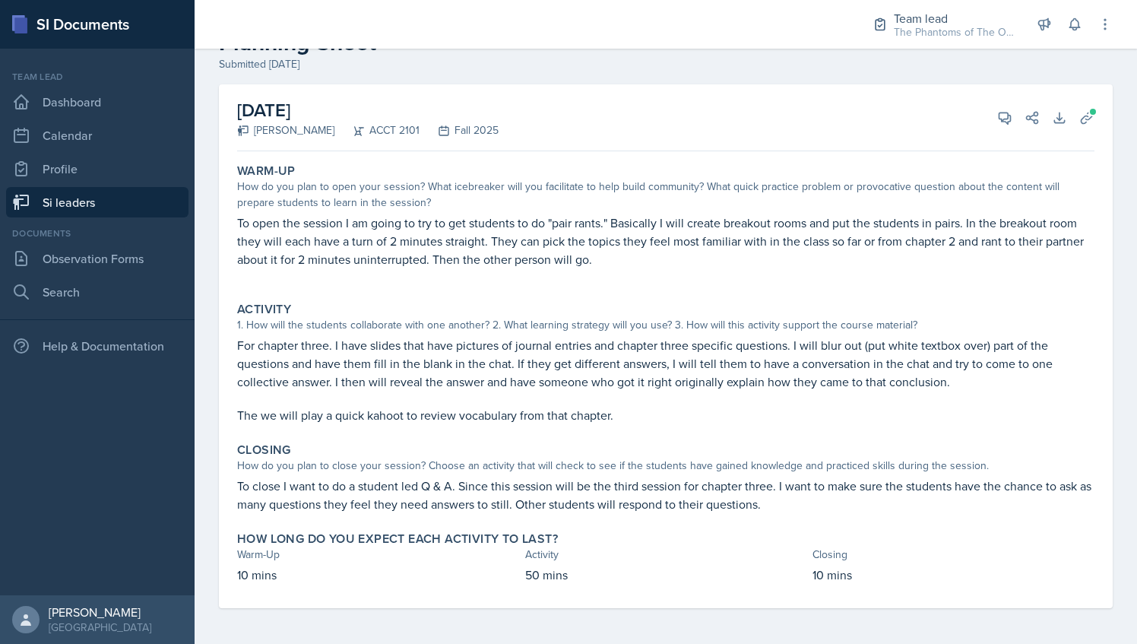
drag, startPoint x: 789, startPoint y: 343, endPoint x: 857, endPoint y: 359, distance: 70.1
click at [857, 359] on p "For chapter three. I have slides that have pictures of journal entries and chap…" at bounding box center [665, 363] width 857 height 55
click at [997, 119] on icon at bounding box center [1004, 117] width 15 height 15
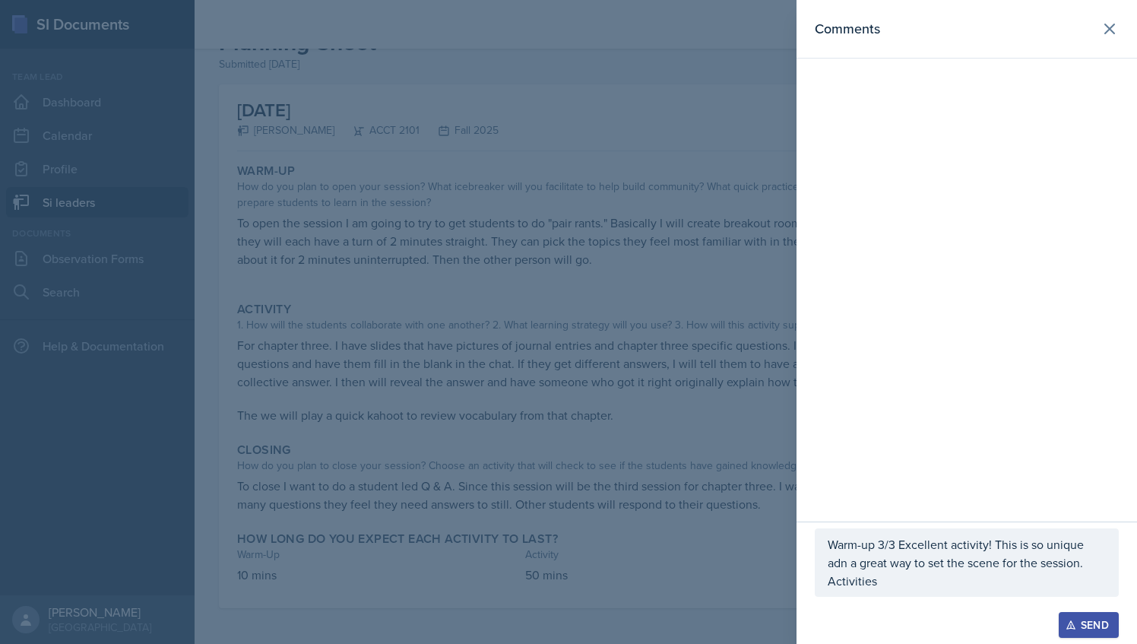
click at [895, 576] on p "Activities" at bounding box center [967, 580] width 278 height 18
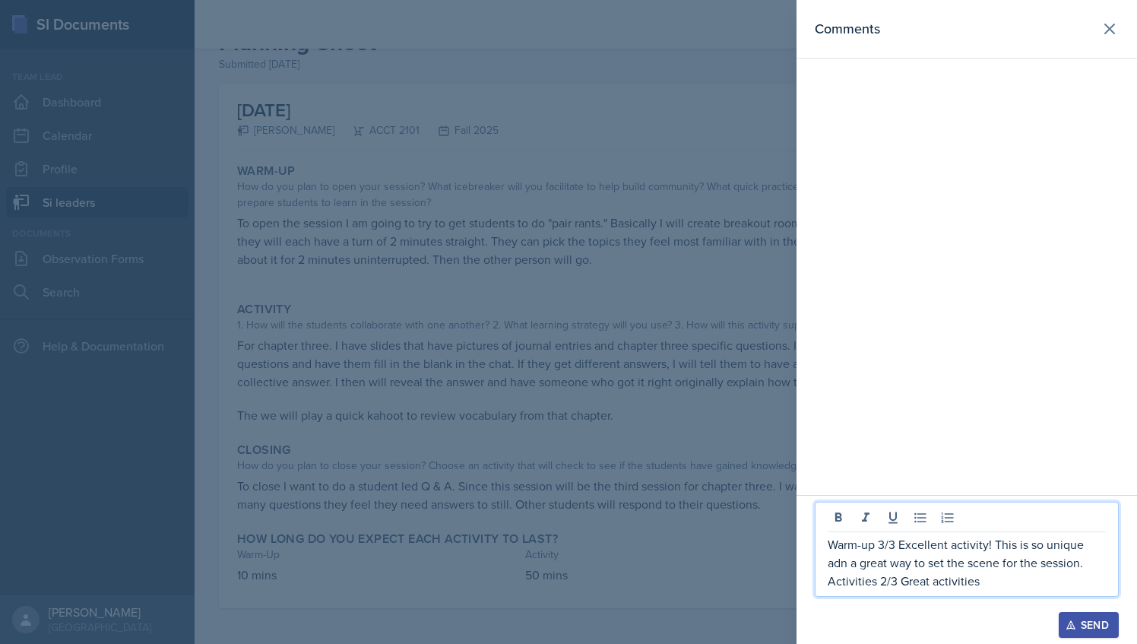
click at [988, 587] on p "Activities 2/3 Great activities" at bounding box center [967, 580] width 278 height 18
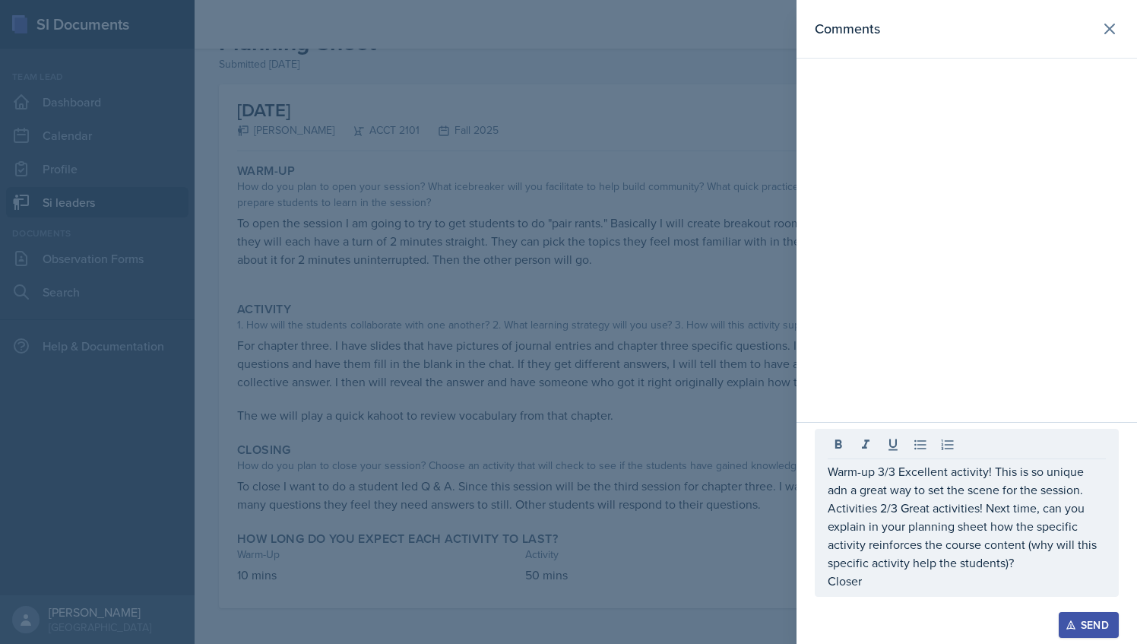
click at [574, 389] on div at bounding box center [568, 322] width 1137 height 644
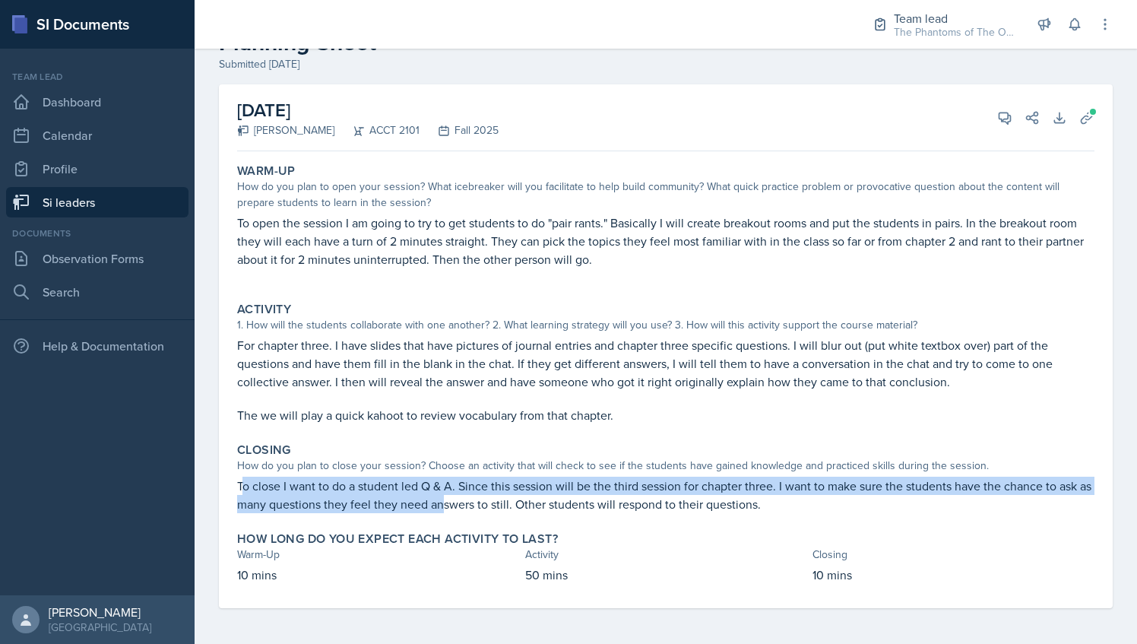
drag, startPoint x: 241, startPoint y: 486, endPoint x: 461, endPoint y: 505, distance: 220.4
click at [461, 505] on p "To close I want to do a student led Q & A. Since this session will be the third…" at bounding box center [665, 494] width 857 height 36
click at [318, 505] on p "To close I want to do a student led Q & A. Since this session will be the third…" at bounding box center [665, 494] width 857 height 36
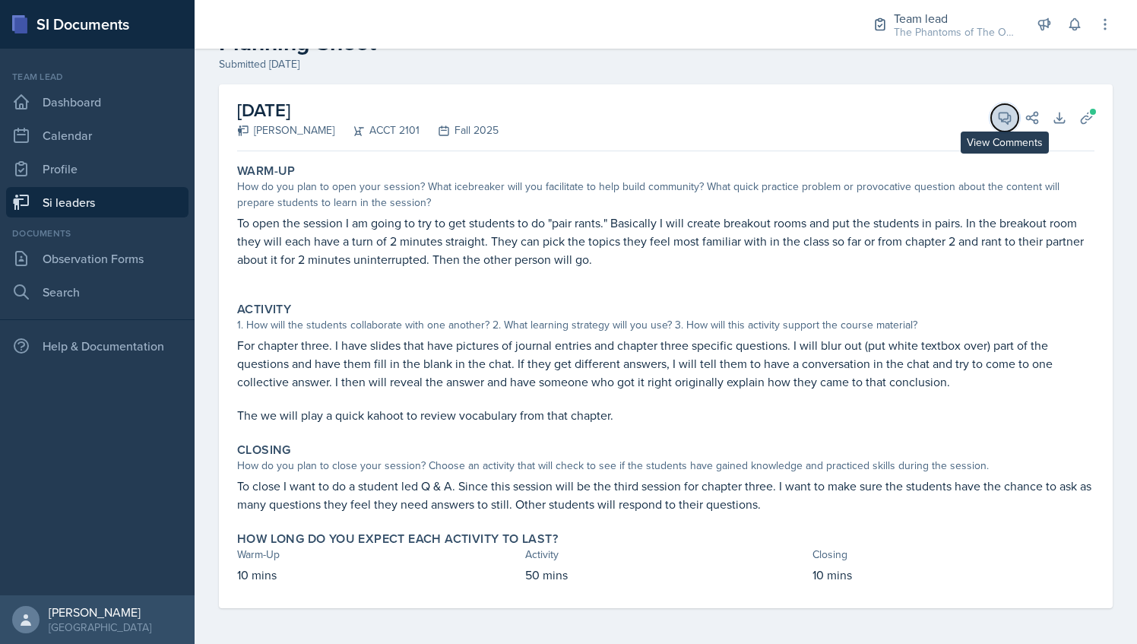
click at [997, 117] on icon at bounding box center [1004, 117] width 15 height 15
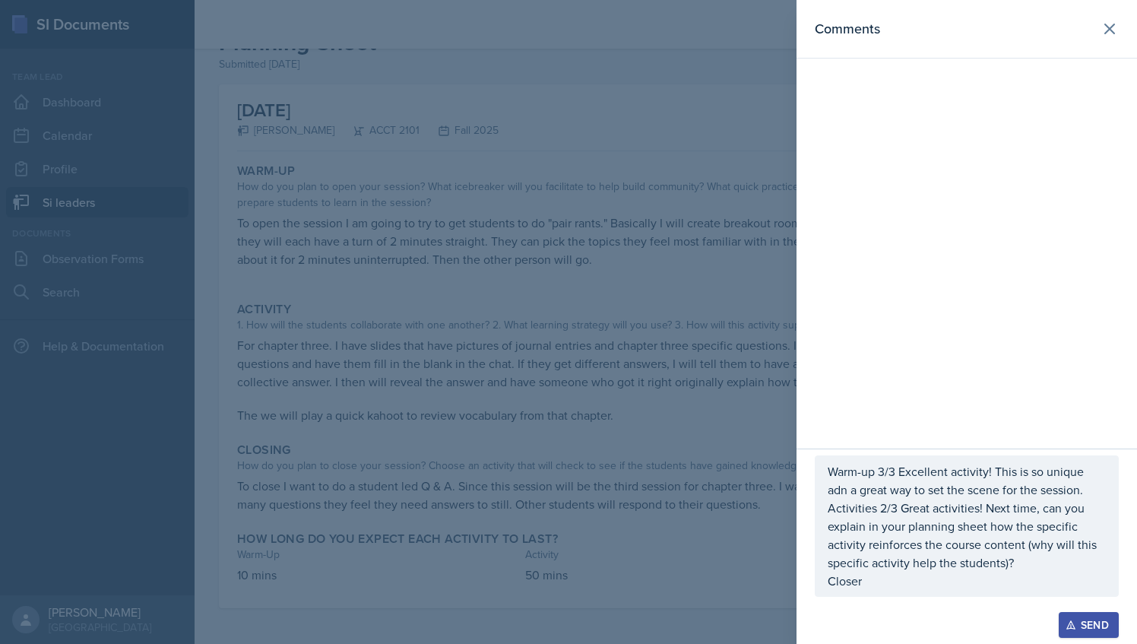
click at [883, 581] on p "Closer" at bounding box center [967, 580] width 278 height 18
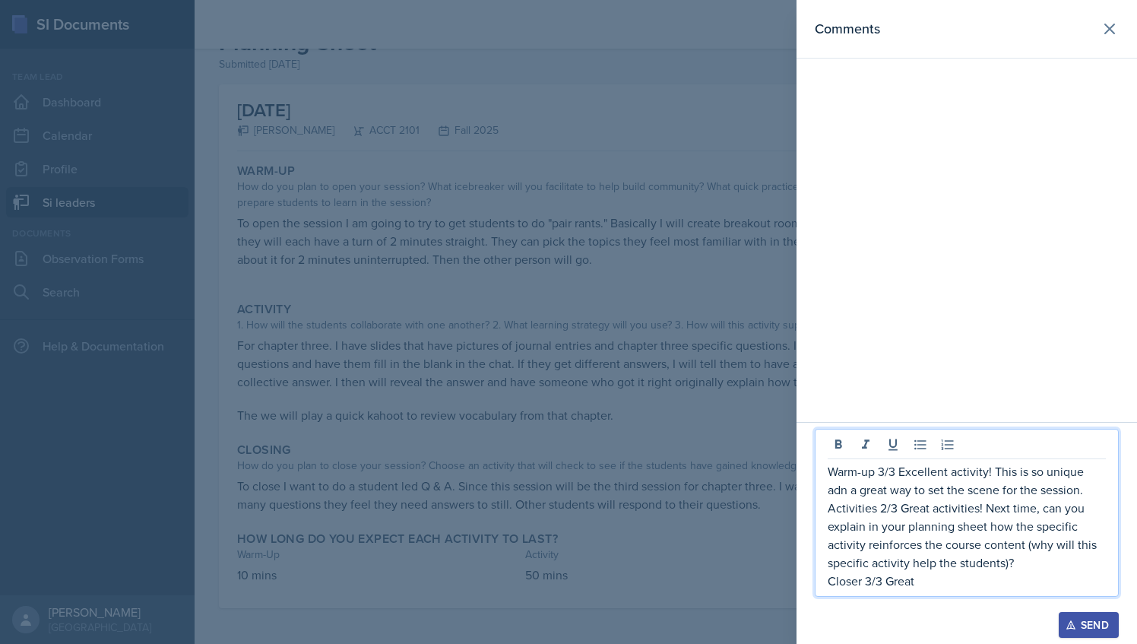
click at [1032, 564] on p "Activities 2/3 Great activities! Next time, can you explain in your planning sh…" at bounding box center [967, 535] width 278 height 73
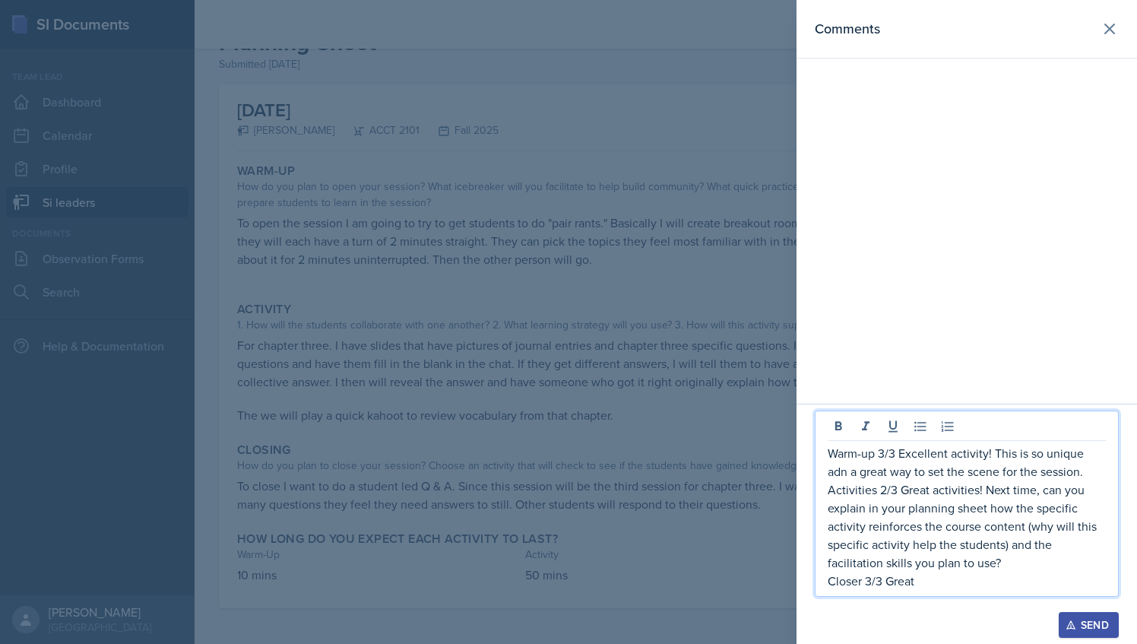
click at [940, 583] on p "Closer 3/3 Great" at bounding box center [967, 580] width 278 height 18
click at [902, 584] on p "Closer 3/3 Great closer" at bounding box center [967, 580] width 278 height 18
click at [962, 585] on p "Closer 3/3 Very good closer" at bounding box center [967, 580] width 278 height 18
click at [1005, 579] on p "Closer 3/3 Very good closer" at bounding box center [967, 580] width 278 height 18
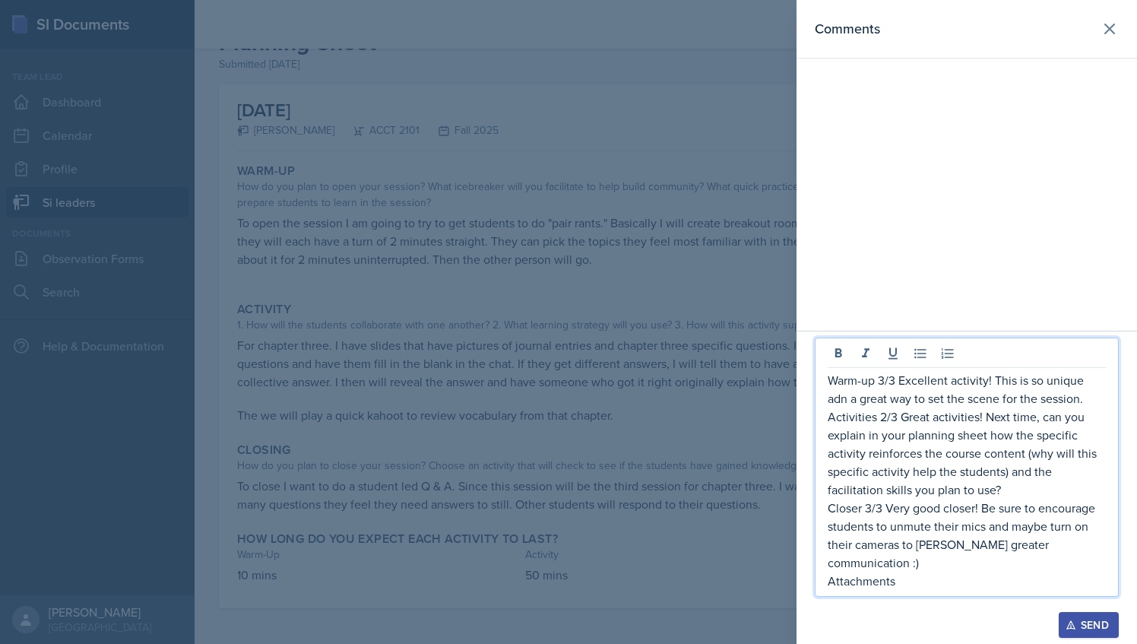
click at [622, 283] on div at bounding box center [568, 322] width 1137 height 644
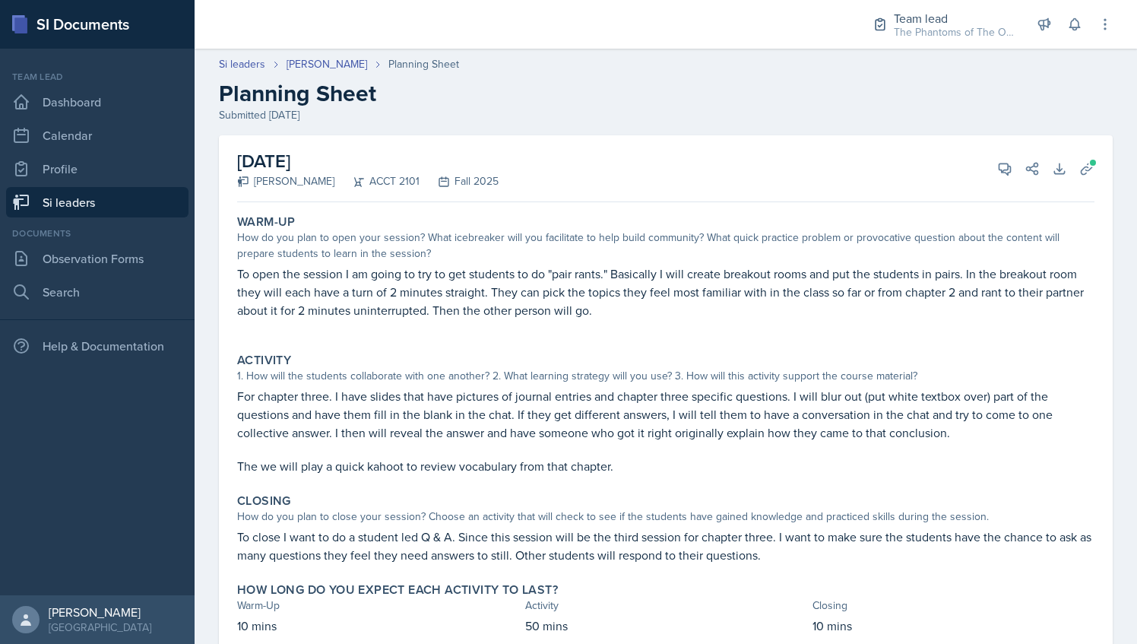
scroll to position [12, 0]
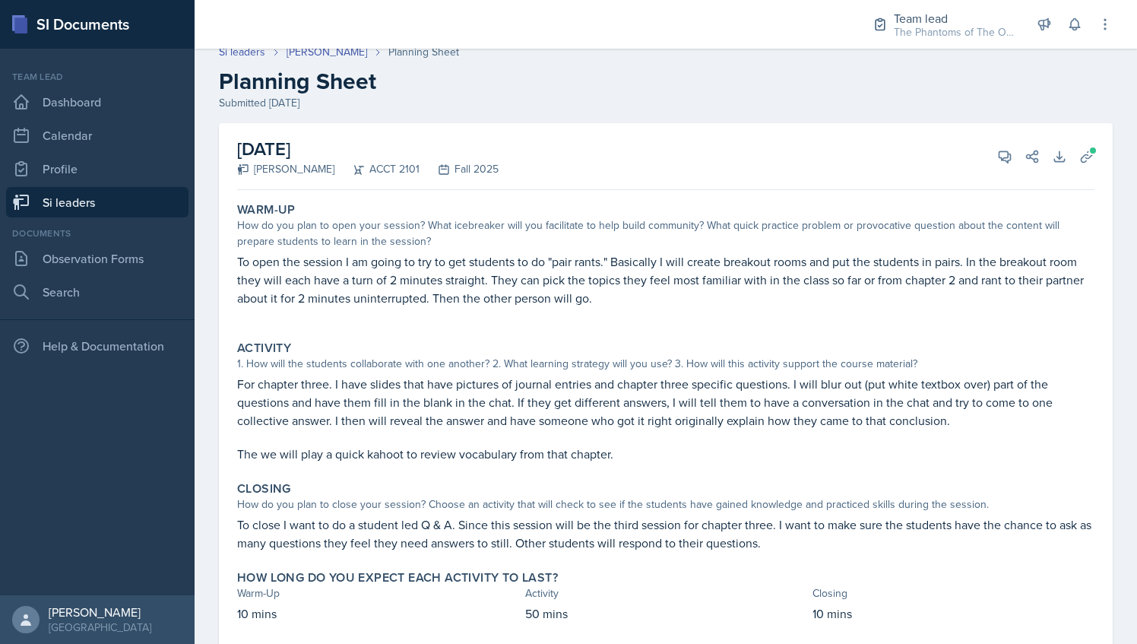
click at [353, 151] on h2 "[DATE]" at bounding box center [367, 148] width 261 height 27
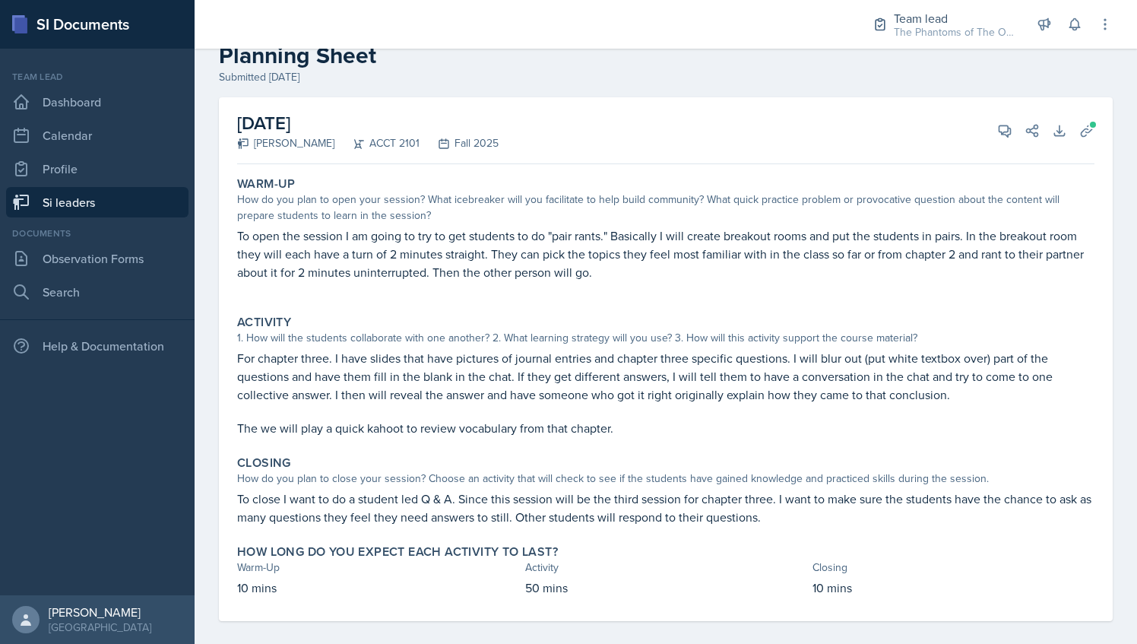
scroll to position [0, 0]
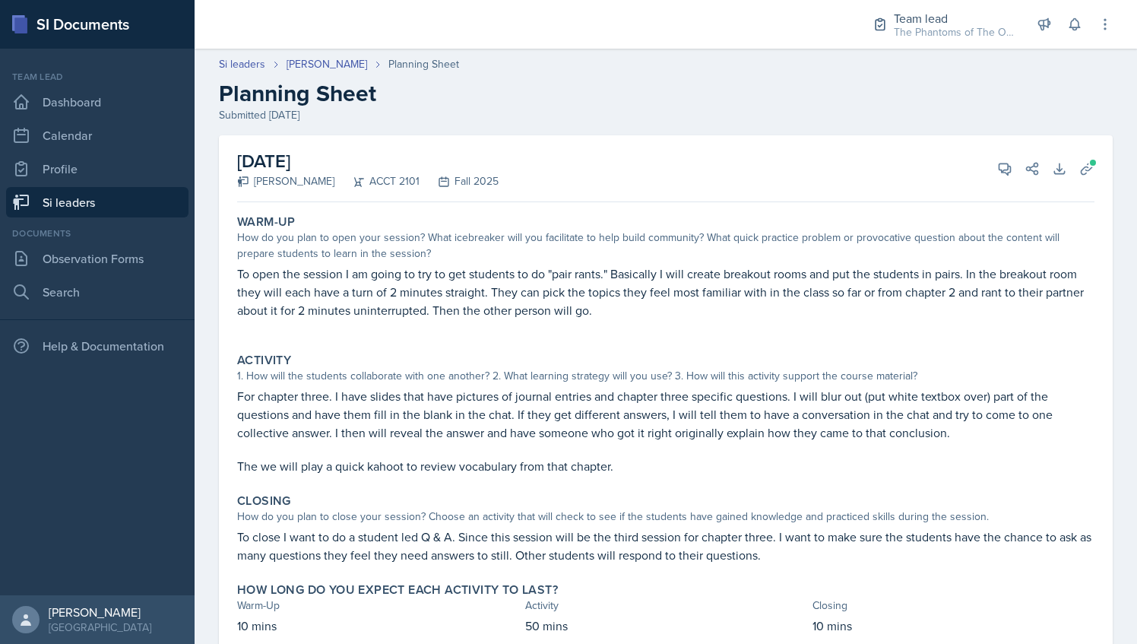
click at [328, 73] on div "Si leaders [PERSON_NAME] Planning Sheet Planning Sheet Submitted [DATE]" at bounding box center [666, 89] width 942 height 67
click at [322, 68] on link "[PERSON_NAME]" at bounding box center [326, 64] width 81 height 16
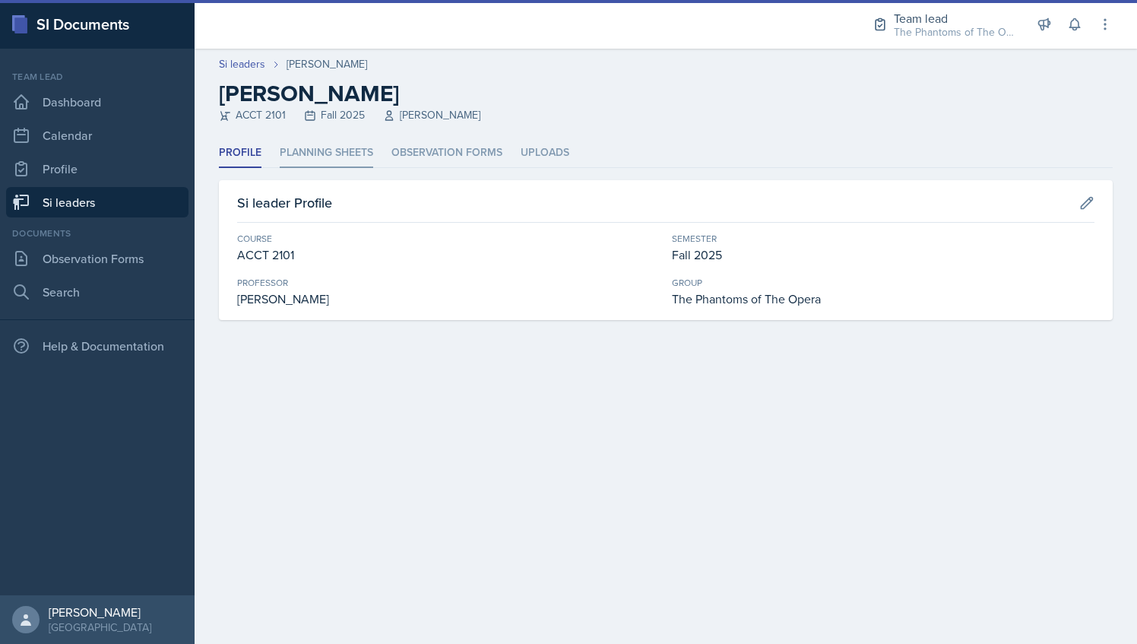
click at [342, 148] on li "Planning Sheets" at bounding box center [326, 153] width 93 height 30
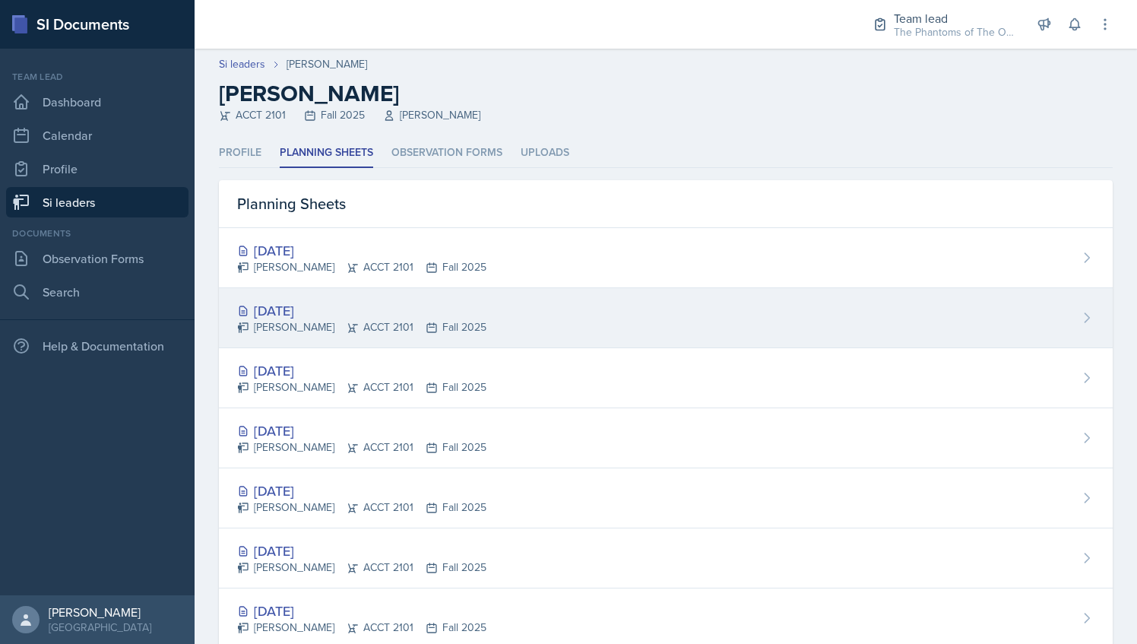
click at [401, 322] on div "[PERSON_NAME] ACCT 2101 Fall 2025" at bounding box center [361, 327] width 249 height 16
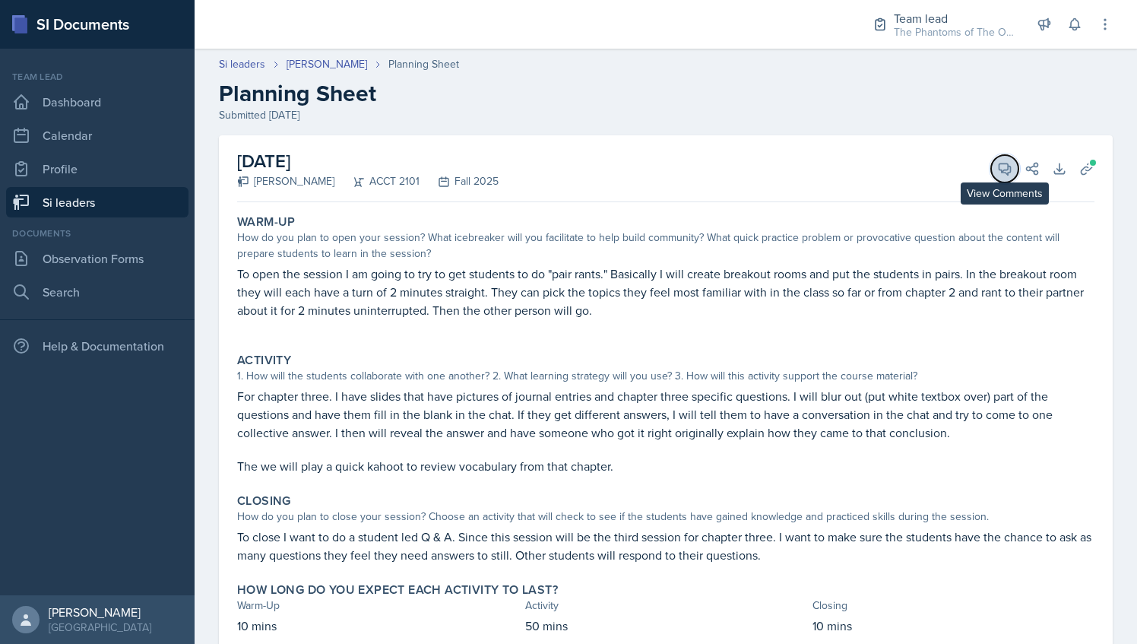
click at [999, 176] on button "View Comments" at bounding box center [1004, 168] width 27 height 27
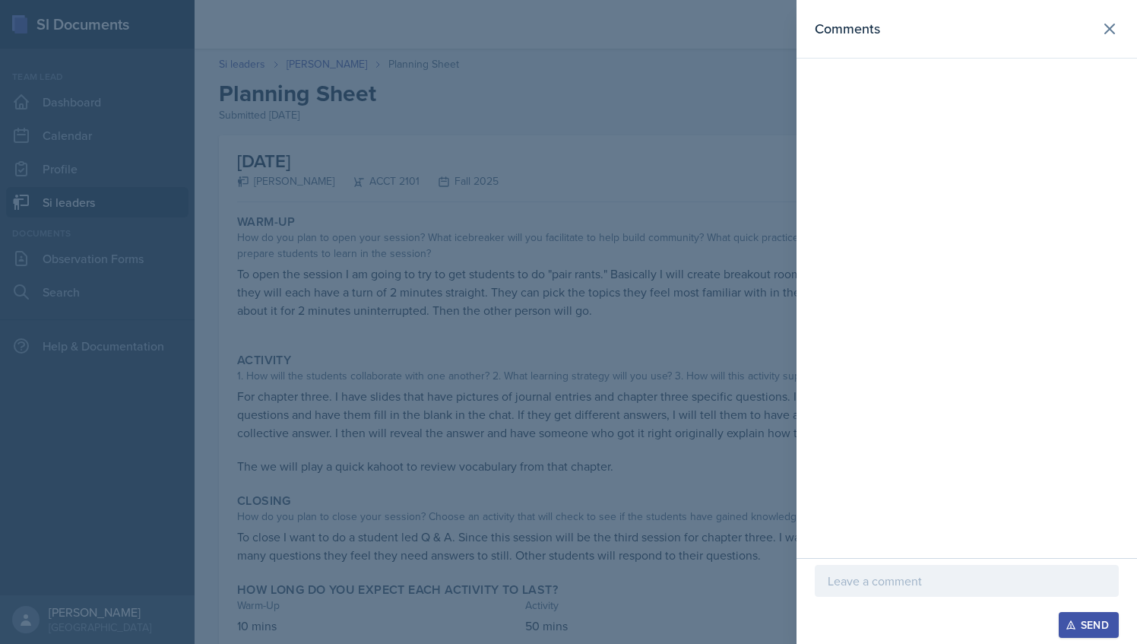
click at [862, 577] on p at bounding box center [967, 580] width 278 height 18
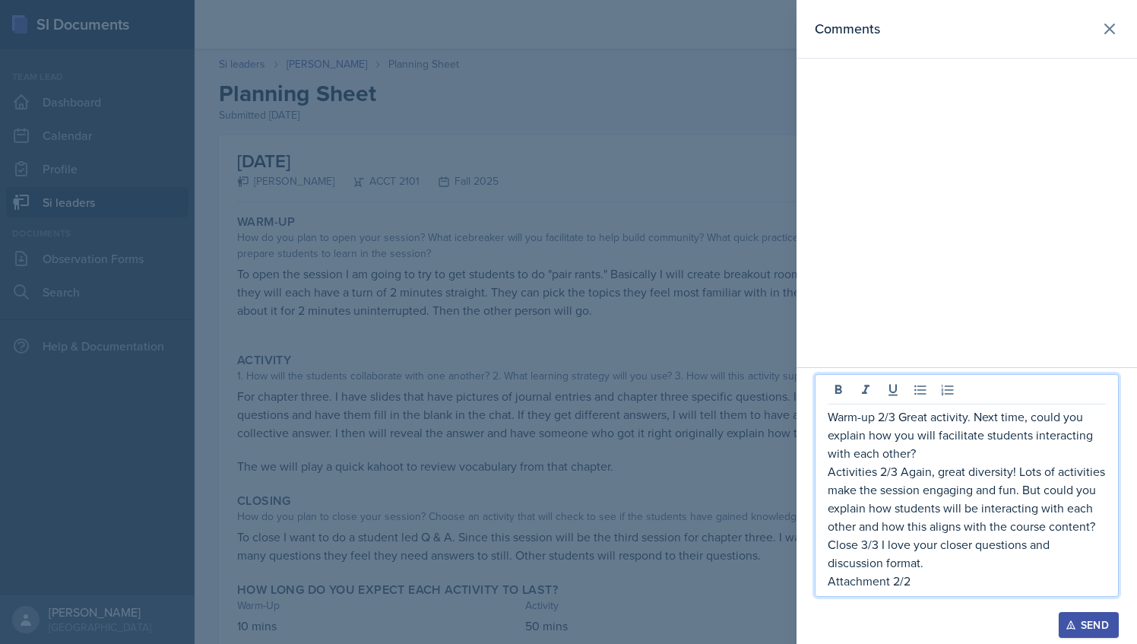
drag, startPoint x: 916, startPoint y: 573, endPoint x: 839, endPoint y: 412, distance: 178.5
drag, startPoint x: 839, startPoint y: 412, endPoint x: 902, endPoint y: 593, distance: 191.5
click at [902, 593] on div "Warm-up 2/3 Great activity. Next time, could you explain how you will facilitat…" at bounding box center [967, 485] width 304 height 223
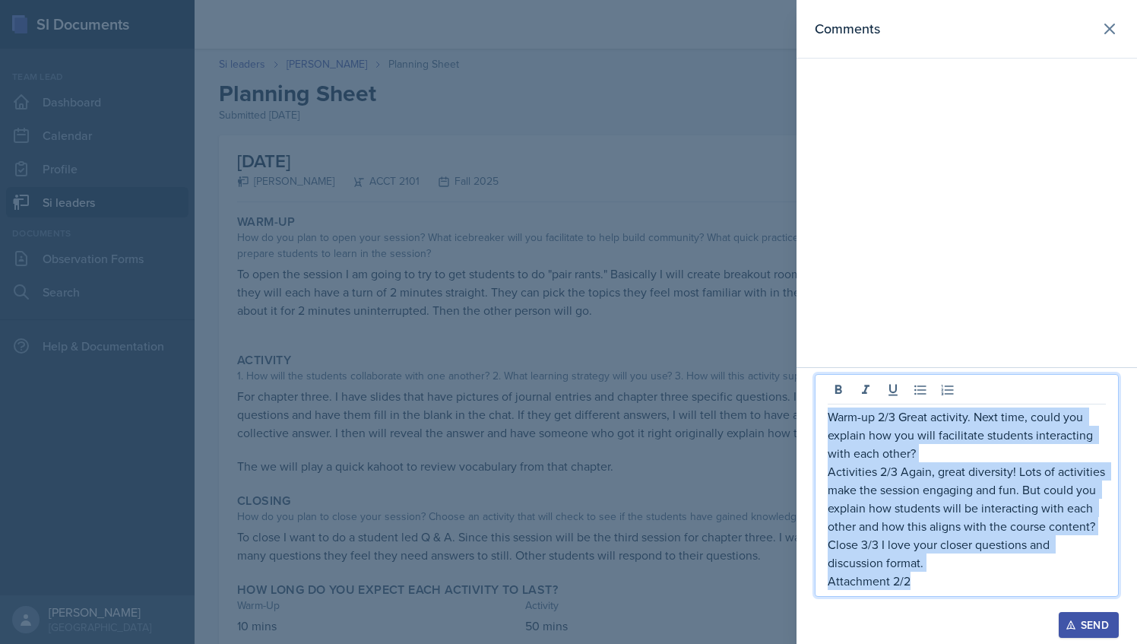
drag, startPoint x: 909, startPoint y: 587, endPoint x: 828, endPoint y: 415, distance: 190.7
click at [828, 415] on div "Warm-up 2/3 Great activity. Next time, could you explain how you will facilitat…" at bounding box center [967, 498] width 278 height 182
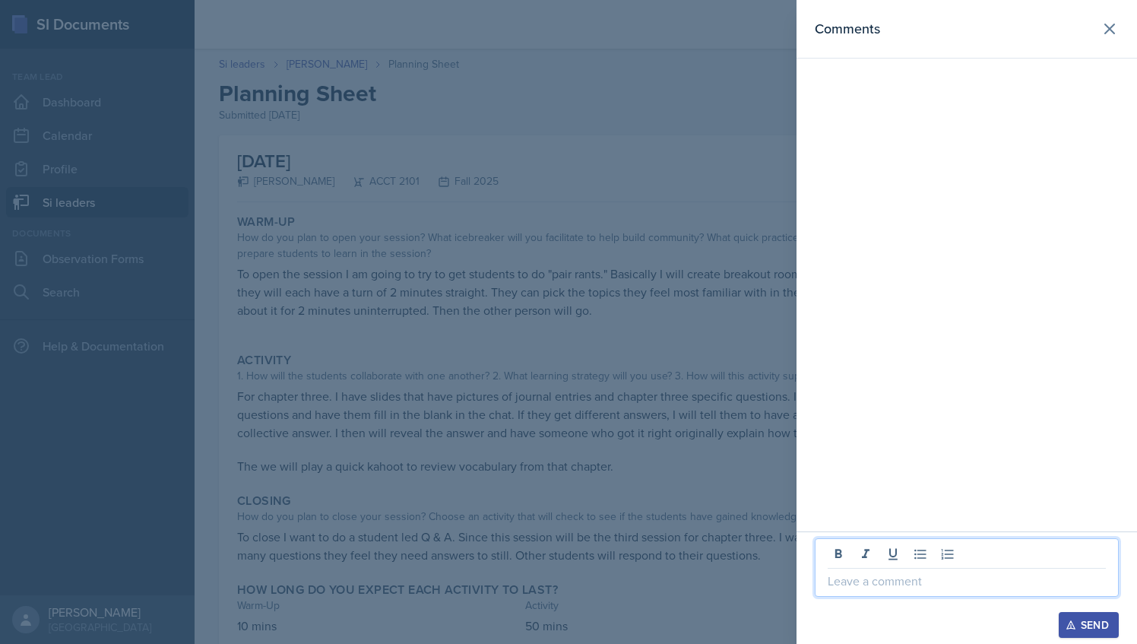
click at [644, 311] on div at bounding box center [568, 322] width 1137 height 644
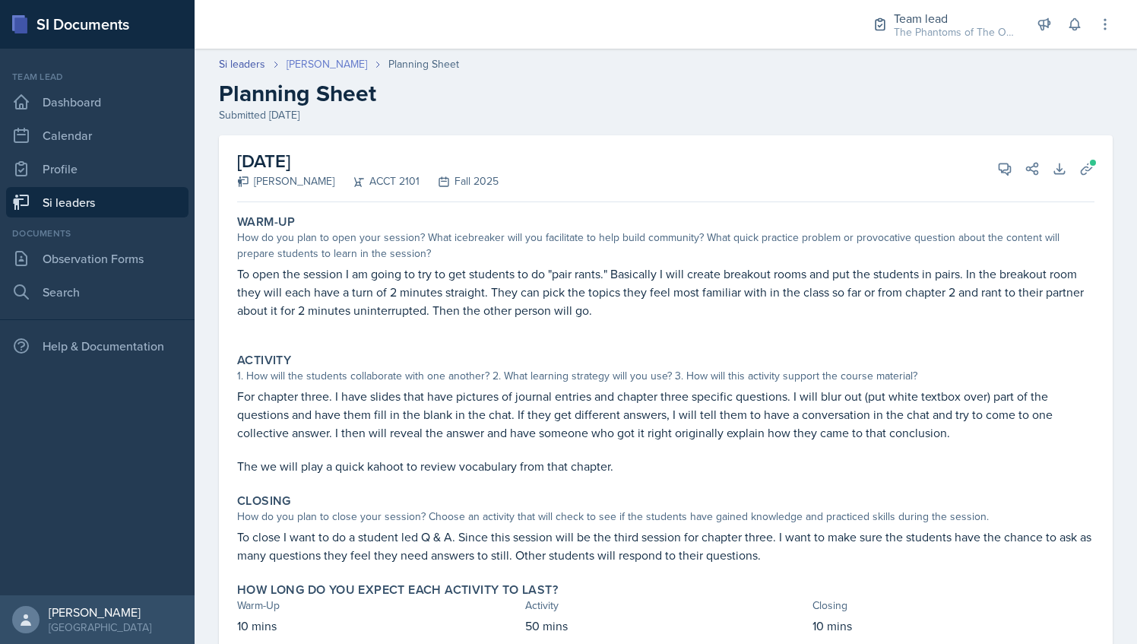
click at [342, 68] on link "[PERSON_NAME]" at bounding box center [326, 64] width 81 height 16
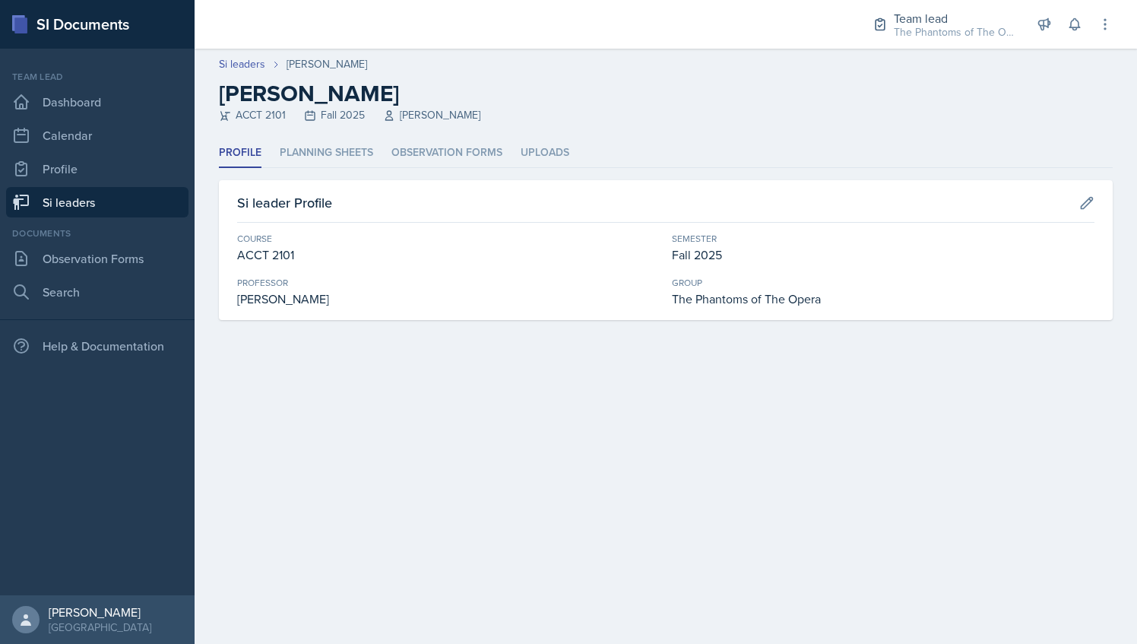
click at [533, 134] on header "Si leaders [PERSON_NAME] [PERSON_NAME] ACCT 2101 Fall 2025 [PERSON_NAME]" at bounding box center [666, 94] width 942 height 90
click at [540, 142] on li "Uploads" at bounding box center [545, 153] width 49 height 30
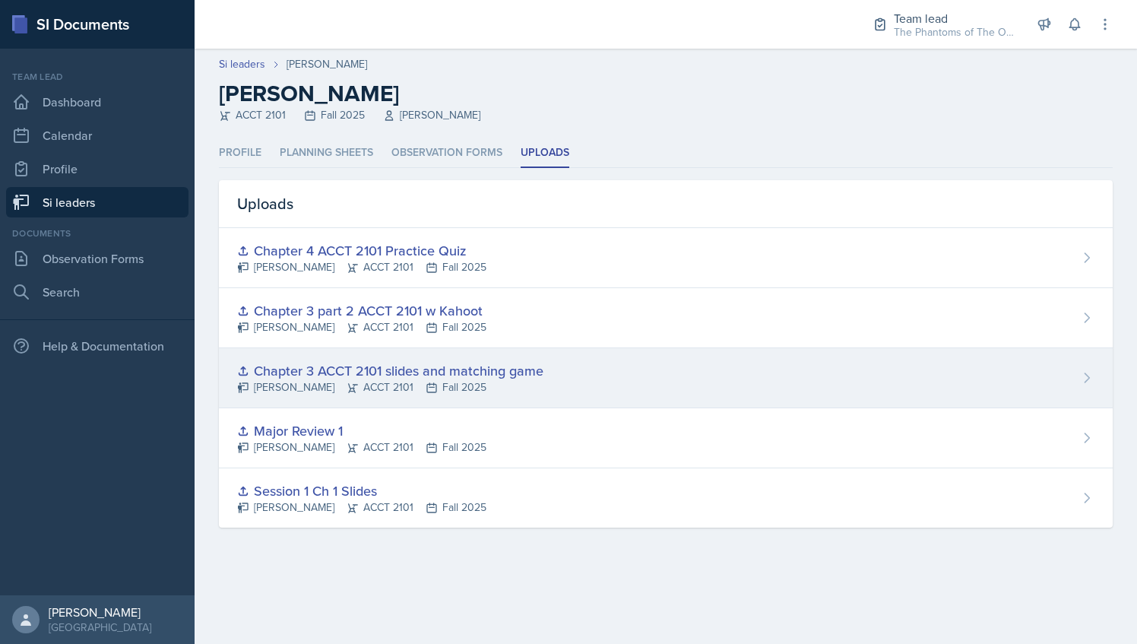
click at [571, 360] on div "Chapter 3 ACCT 2101 slides and matching game [PERSON_NAME] ACCT 2101 Fall 2025" at bounding box center [666, 378] width 894 height 60
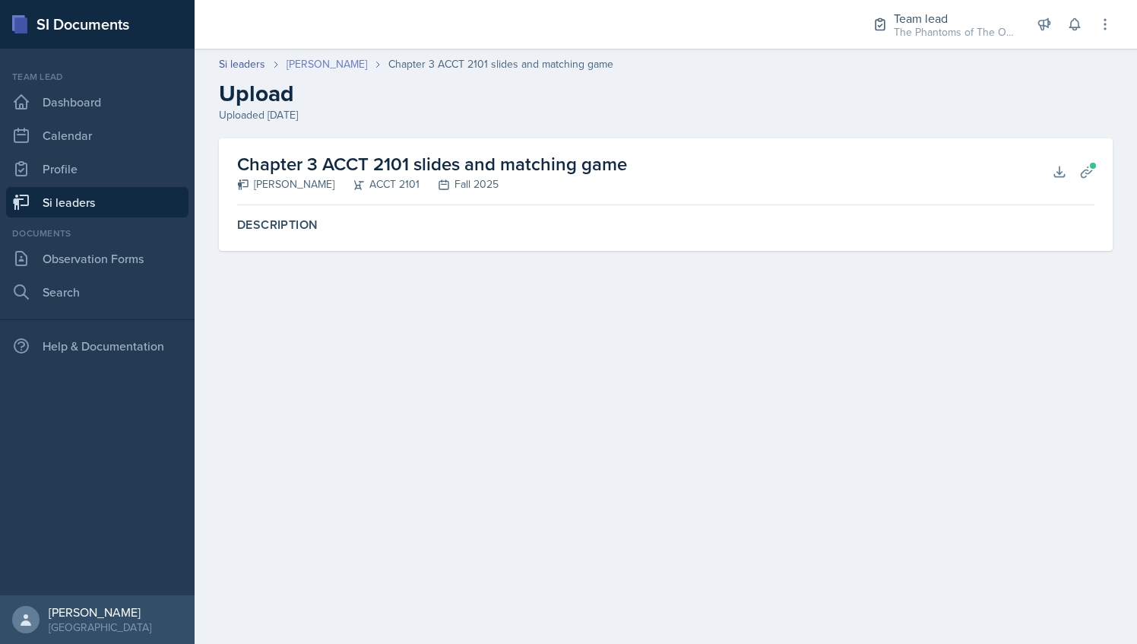
click at [317, 62] on link "[PERSON_NAME]" at bounding box center [326, 64] width 81 height 16
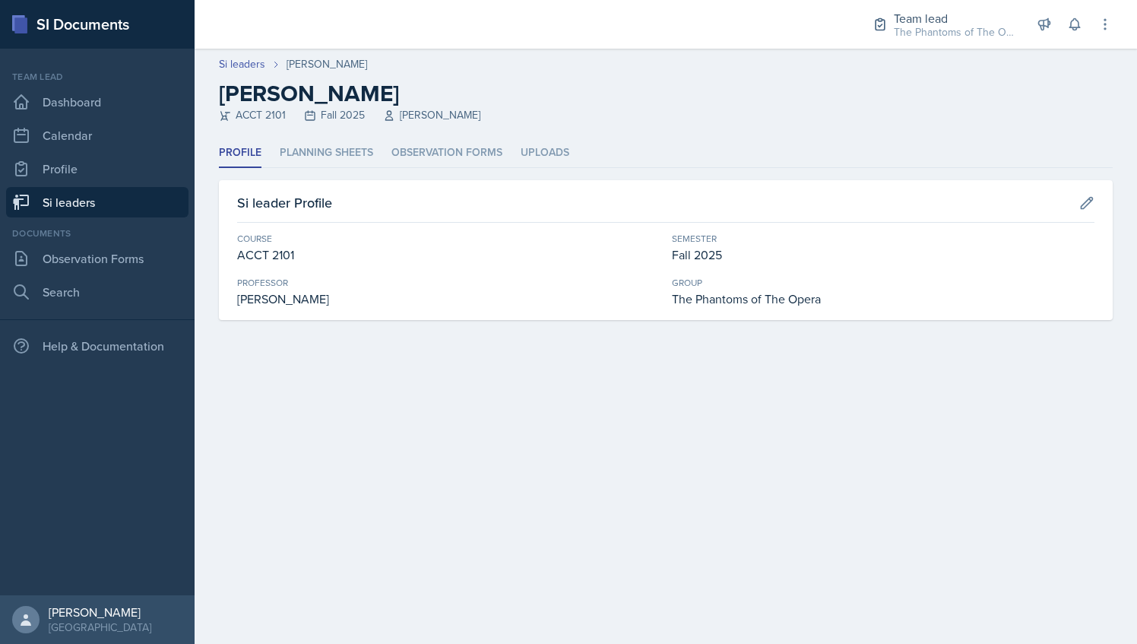
click at [517, 146] on ul "Profile Planning Sheets Observation Forms Uploads" at bounding box center [666, 153] width 894 height 30
click at [544, 146] on li "Uploads" at bounding box center [545, 153] width 49 height 30
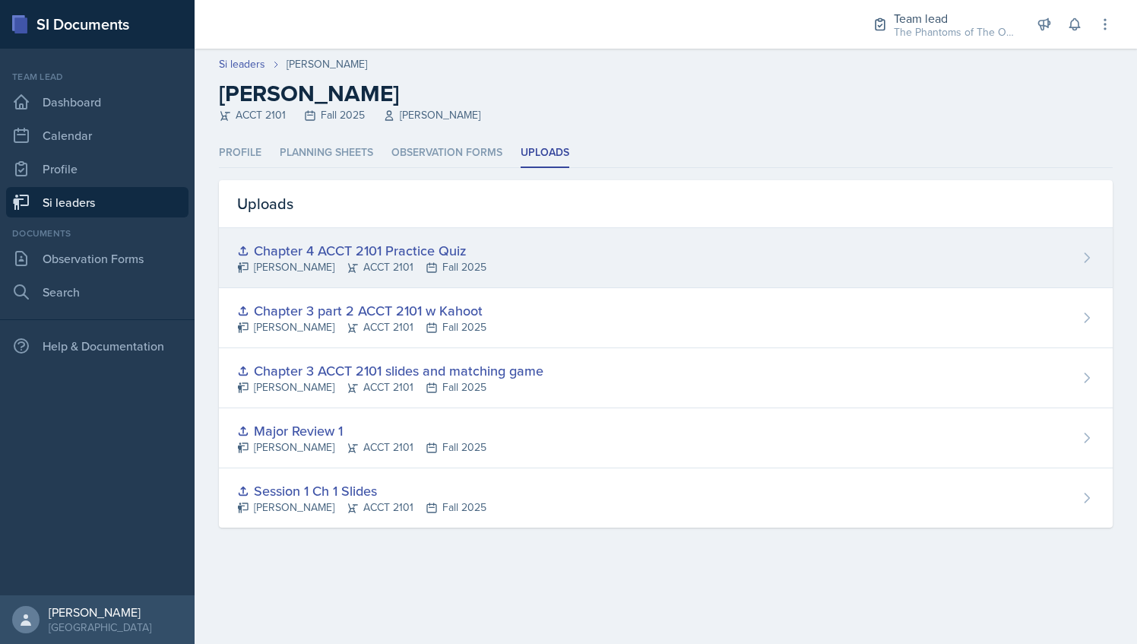
click at [448, 275] on div "Chapter 4 ACCT 2101 Practice Quiz [PERSON_NAME] ACCT 2101 Fall 2025" at bounding box center [666, 258] width 894 height 60
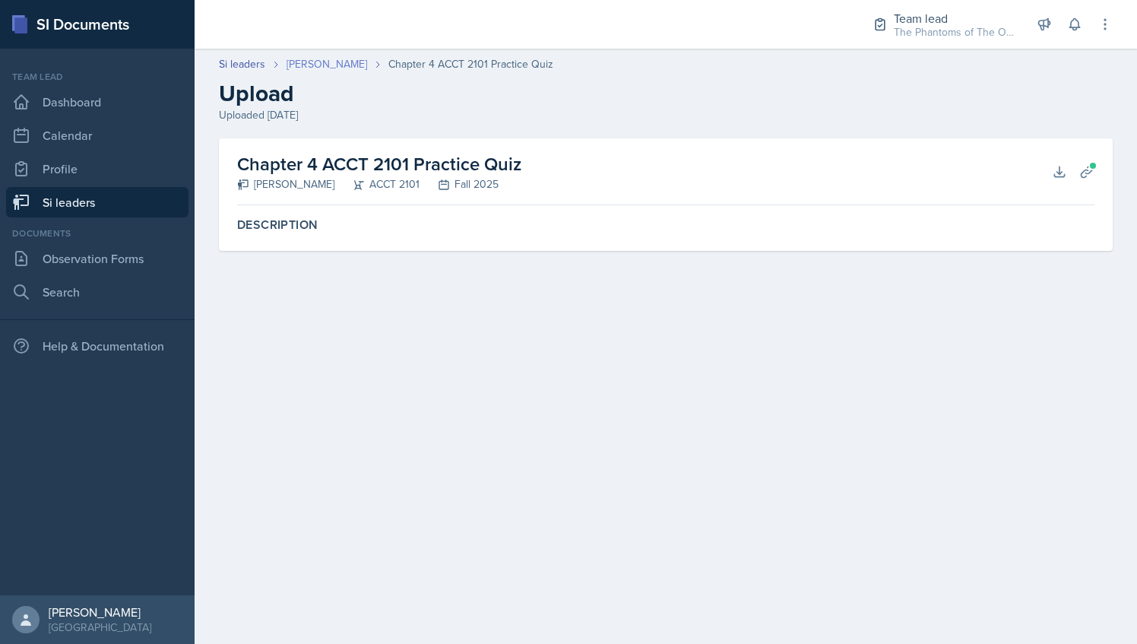
click at [350, 64] on link "[PERSON_NAME]" at bounding box center [326, 64] width 81 height 16
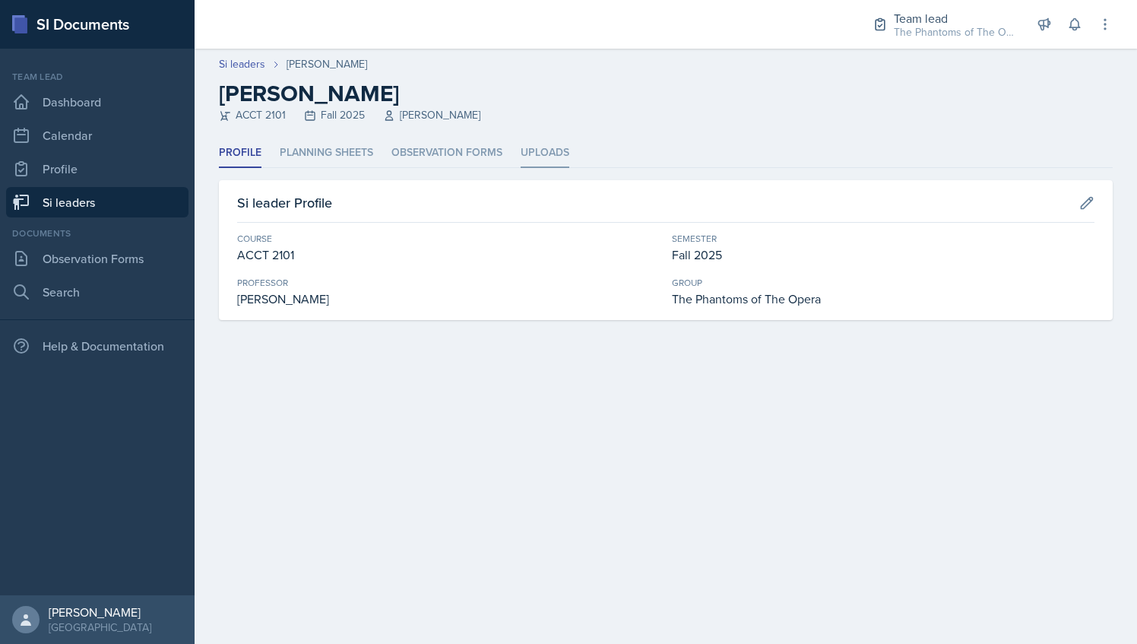
click at [562, 158] on li "Uploads" at bounding box center [545, 153] width 49 height 30
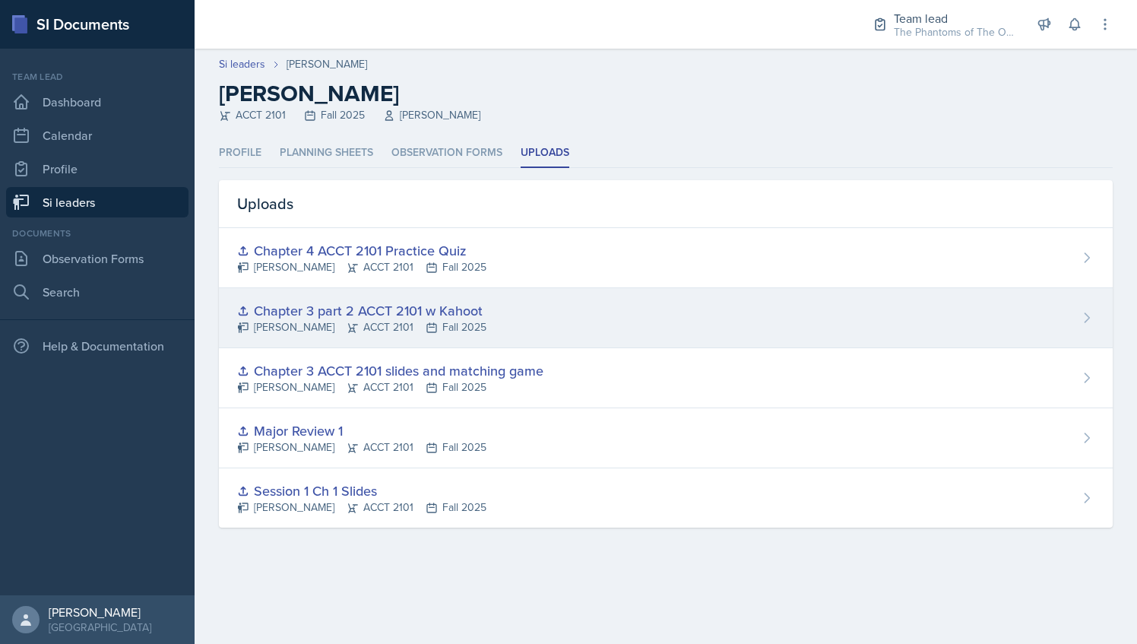
click at [413, 343] on div "Chapter 3 part 2 ACCT 2101 w Kahoot [PERSON_NAME] ACCT 2101 Fall 2025" at bounding box center [666, 318] width 894 height 60
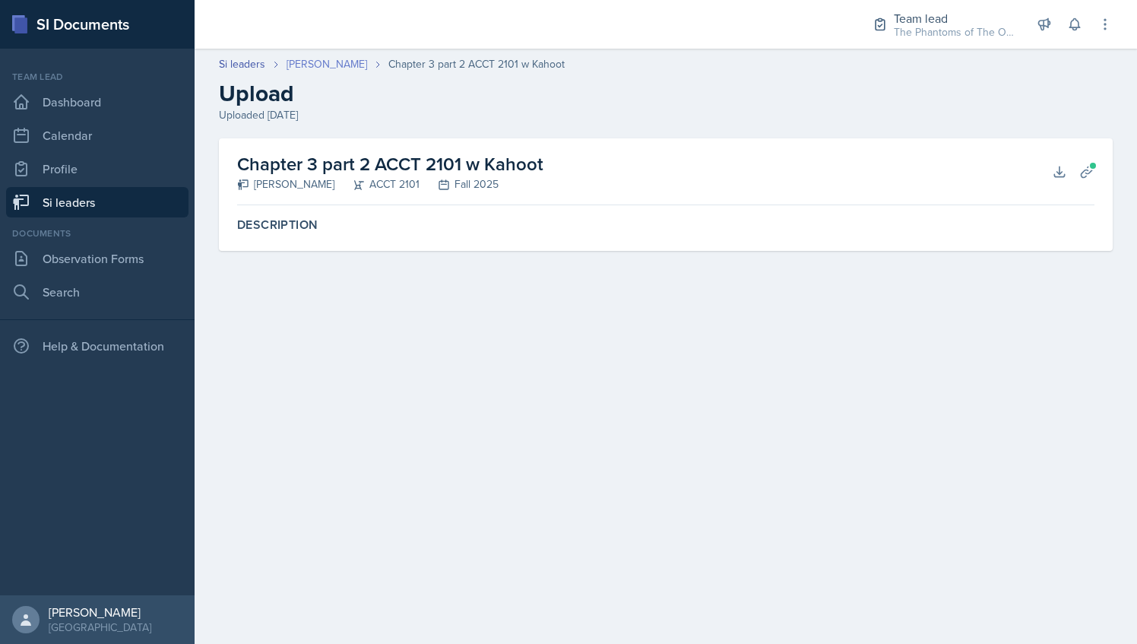
click at [342, 69] on link "[PERSON_NAME]" at bounding box center [326, 64] width 81 height 16
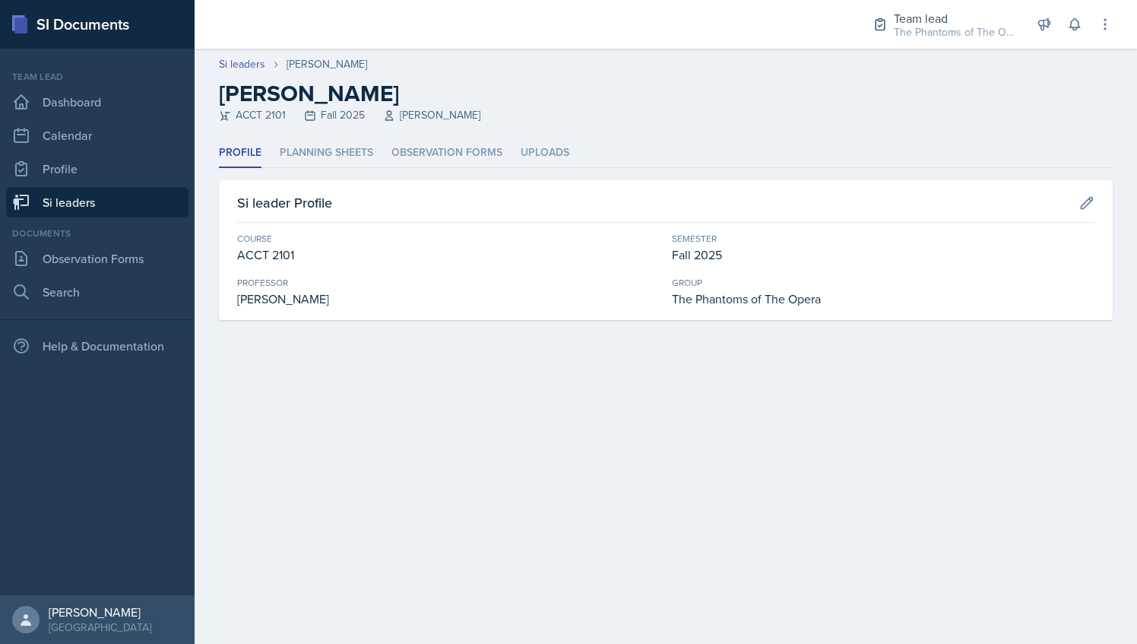
click at [351, 131] on header "Si leaders [PERSON_NAME] [PERSON_NAME] ACCT 2101 Fall 2025 [PERSON_NAME]" at bounding box center [666, 94] width 942 height 90
click at [352, 146] on li "Planning Sheets" at bounding box center [326, 153] width 93 height 30
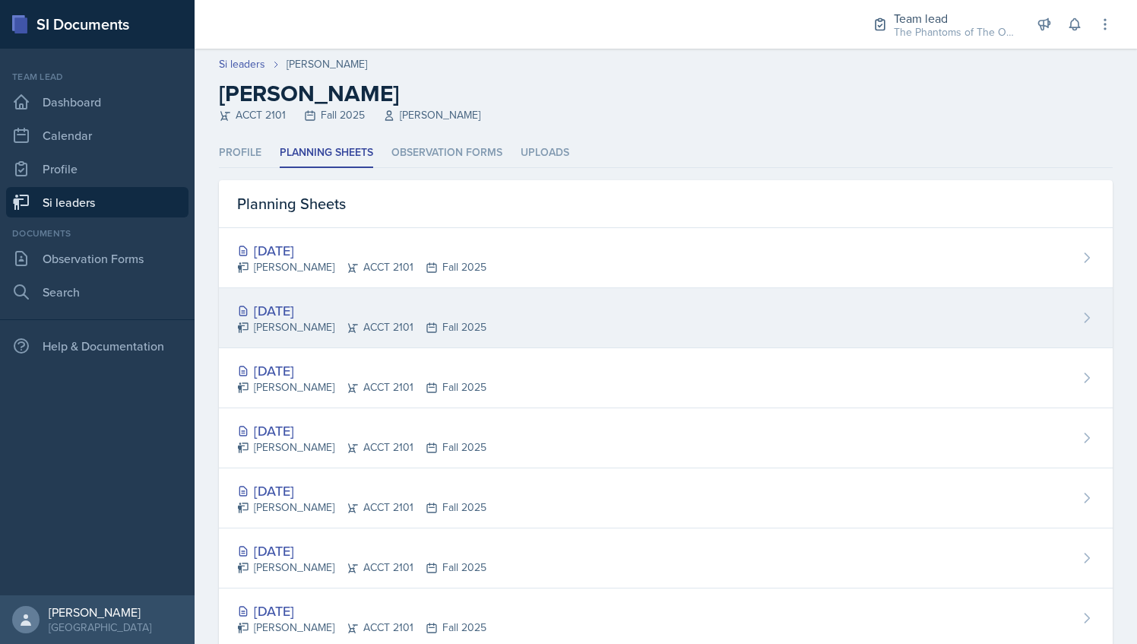
click at [394, 323] on div "[PERSON_NAME] ACCT 2101 Fall 2025" at bounding box center [361, 327] width 249 height 16
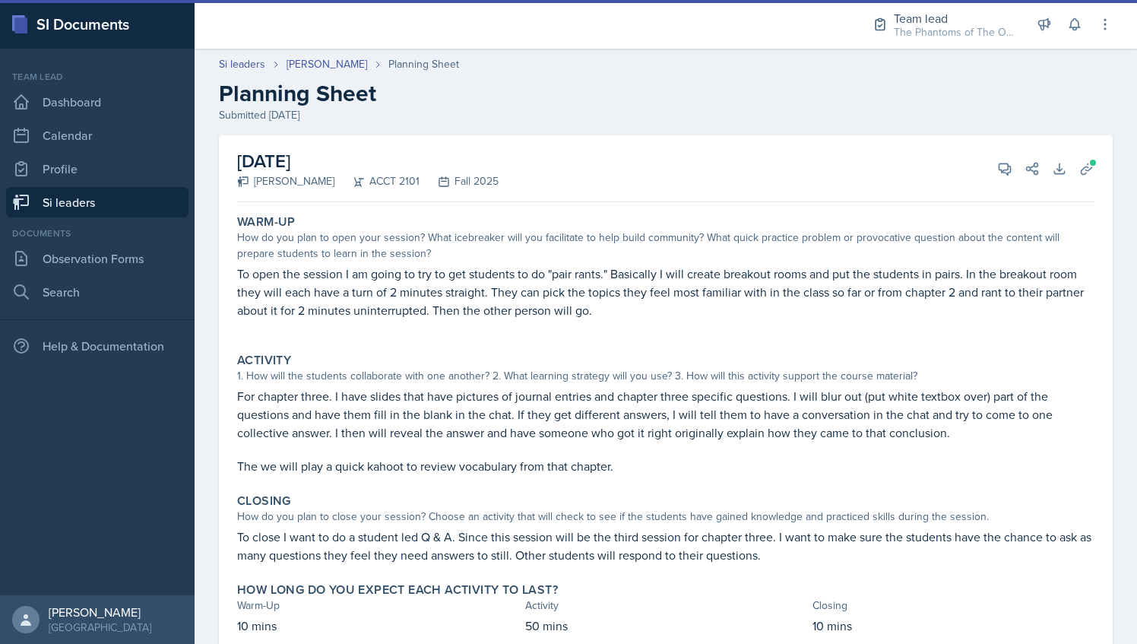
scroll to position [51, 0]
